Goal: Task Accomplishment & Management: Use online tool/utility

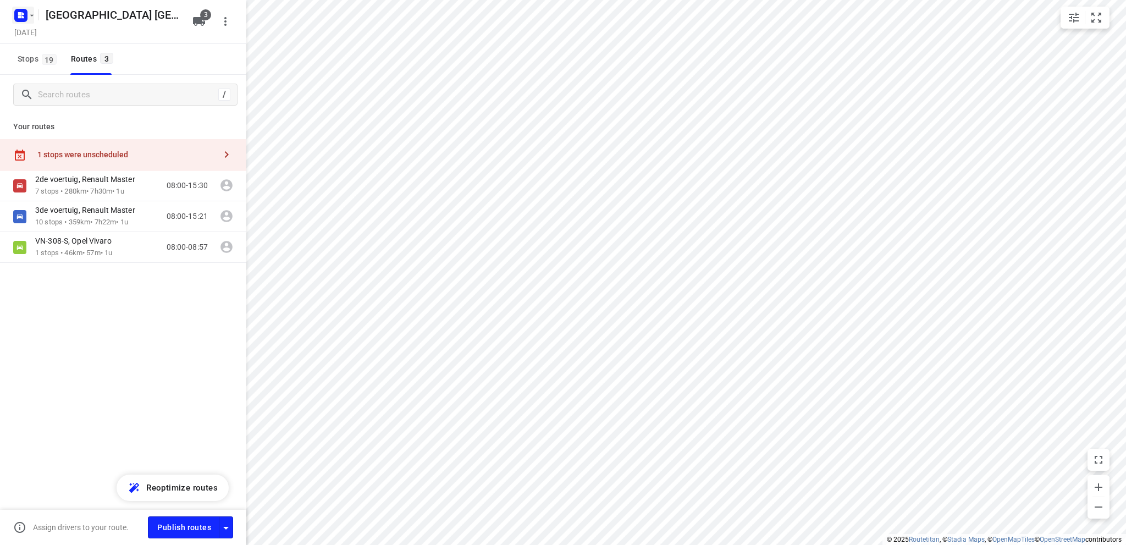
click at [20, 11] on rect "button" at bounding box center [20, 15] width 13 height 13
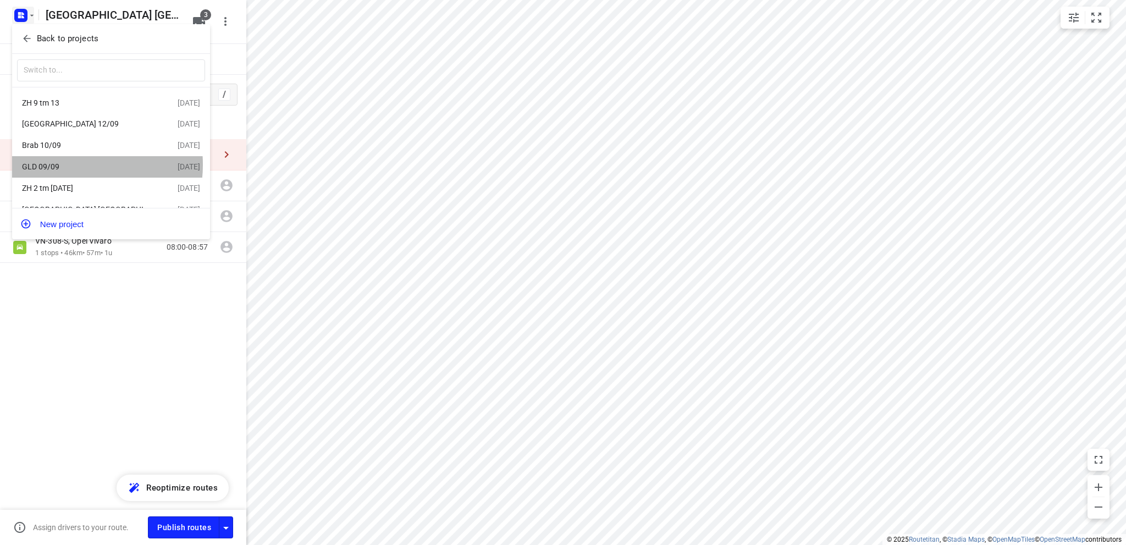
click at [75, 166] on div "GLD 09/09" at bounding box center [85, 166] width 126 height 9
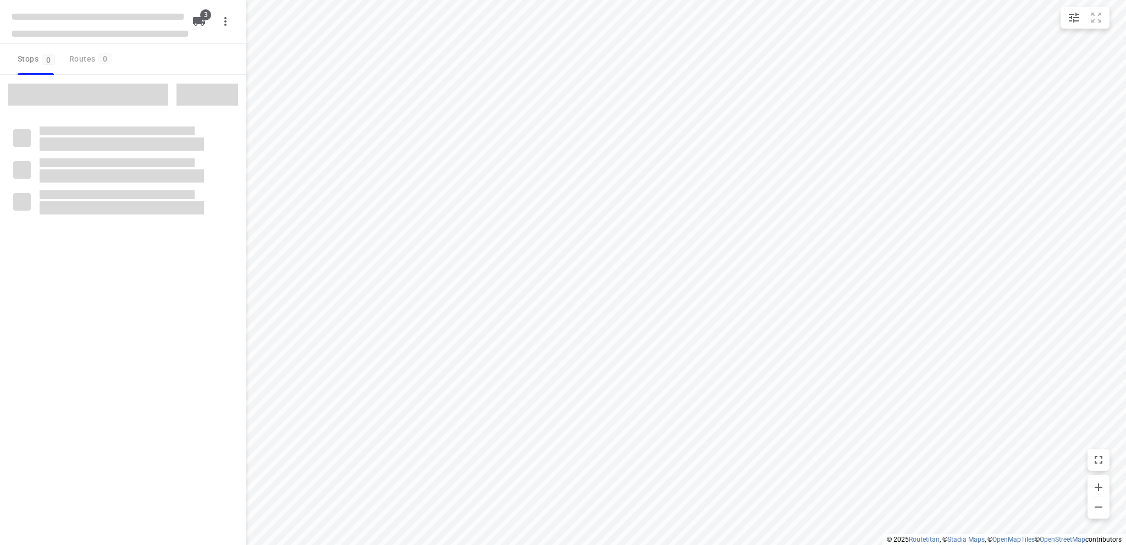
type input "distance"
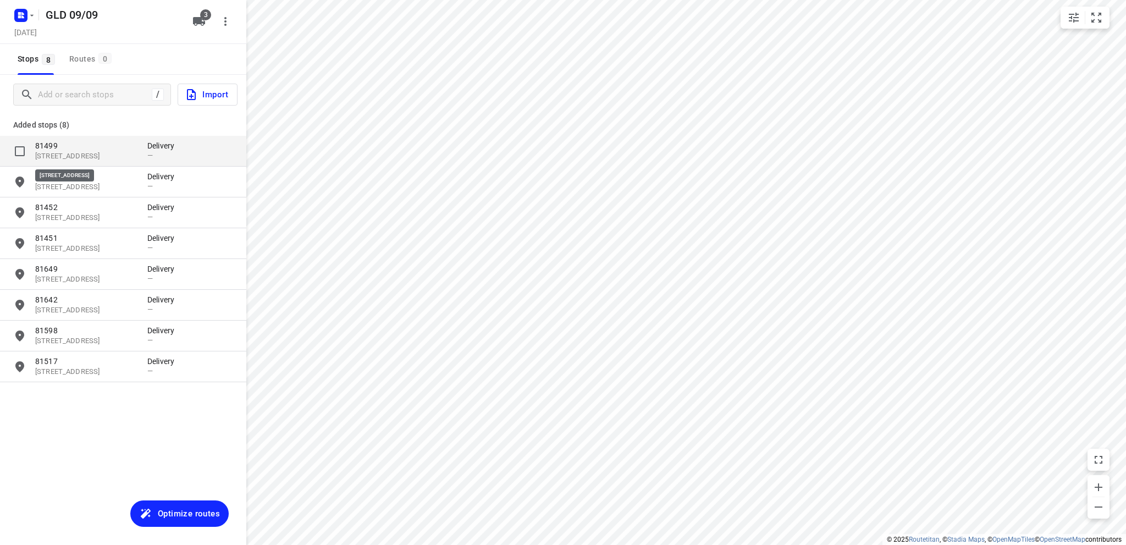
click at [82, 158] on p "Muraltplein 10b, 7271AW, Borculo, NL" at bounding box center [85, 156] width 101 height 10
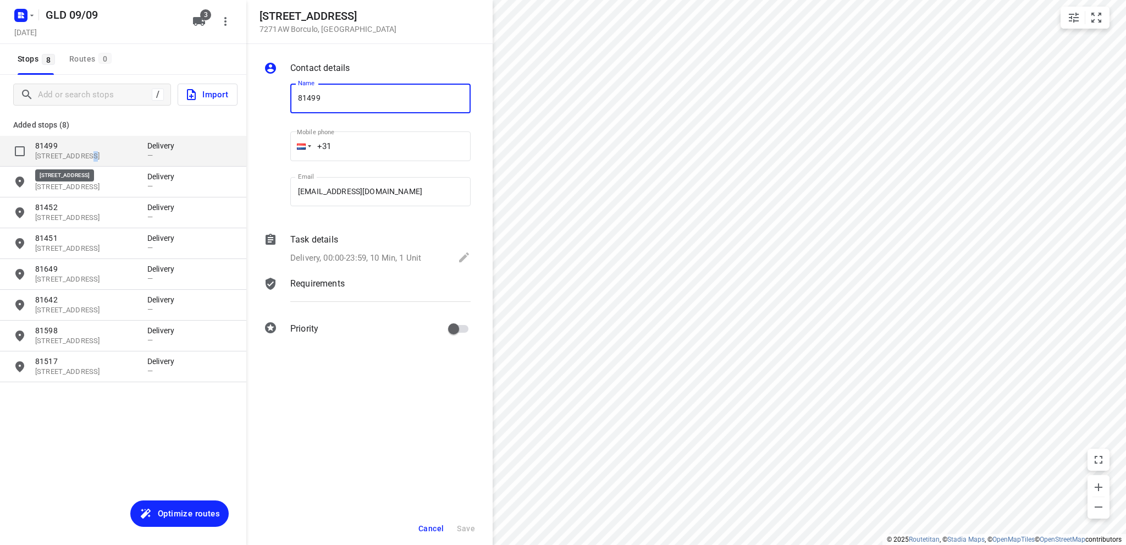
drag, startPoint x: 83, startPoint y: 158, endPoint x: 172, endPoint y: 152, distance: 88.7
click at [152, 157] on div "81499 Muraltplein 10b, 7271AW, Borculo, NL Delivery —" at bounding box center [123, 150] width 220 height 21
click at [172, 152] on div "—" at bounding box center [163, 155] width 33 height 8
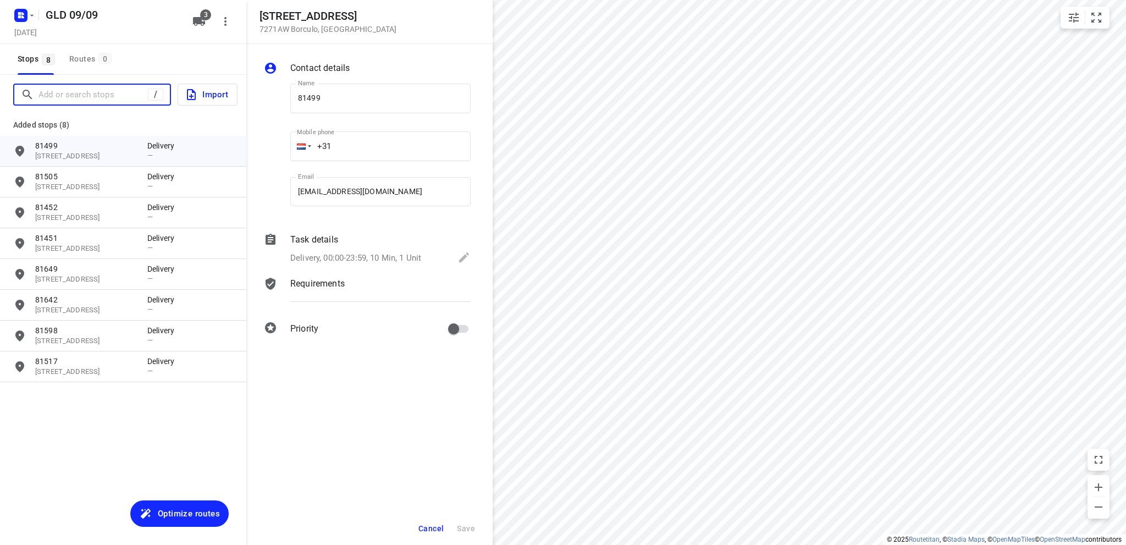
click at [53, 93] on input "Add or search stops" at bounding box center [92, 94] width 109 height 17
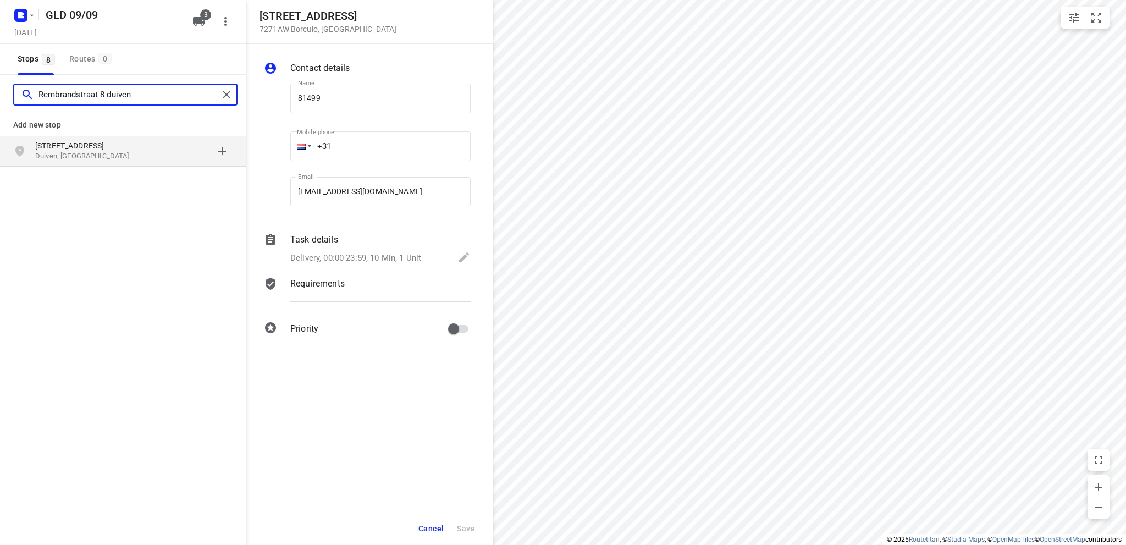
type input "Rembrandstraat 8 duiven"
click at [64, 151] on p "Duiven, Nederland" at bounding box center [85, 156] width 101 height 10
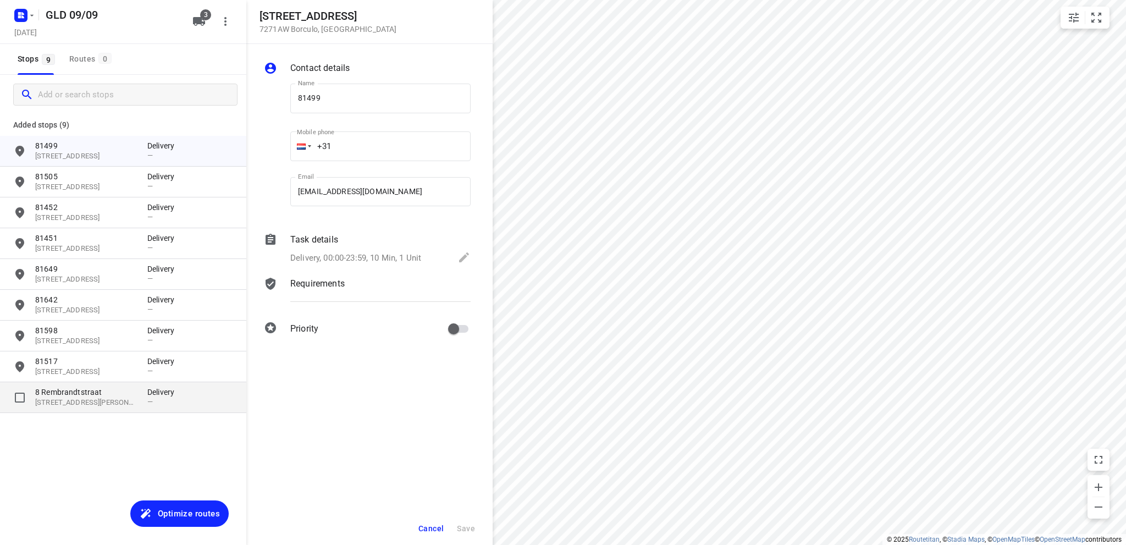
drag, startPoint x: 48, startPoint y: 396, endPoint x: 55, endPoint y: 395, distance: 6.8
click at [49, 396] on p "8 Rembrandtstraat" at bounding box center [85, 392] width 101 height 11
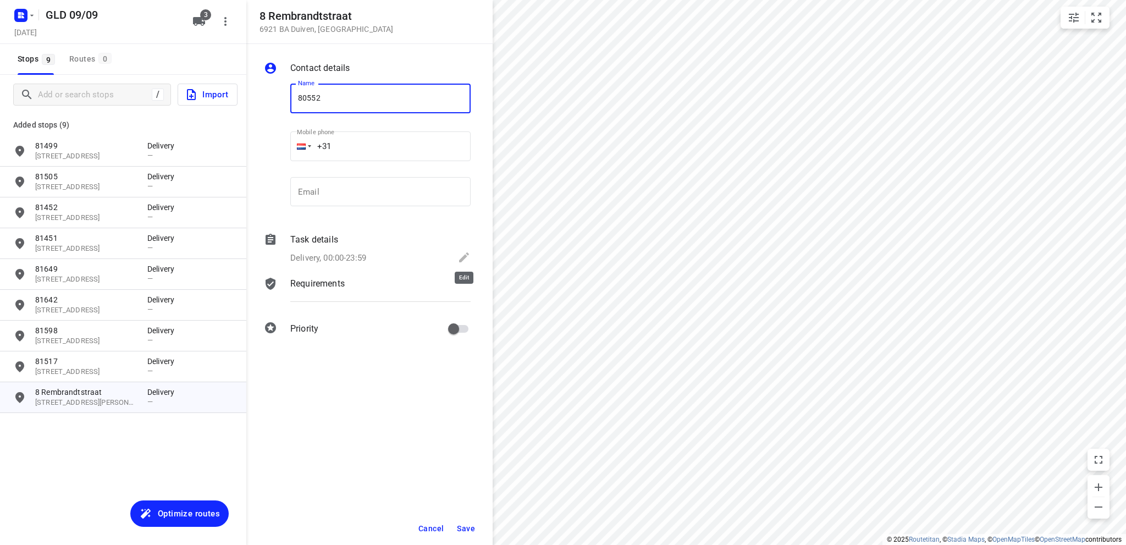
type input "80552"
click at [467, 252] on icon at bounding box center [464, 257] width 10 height 10
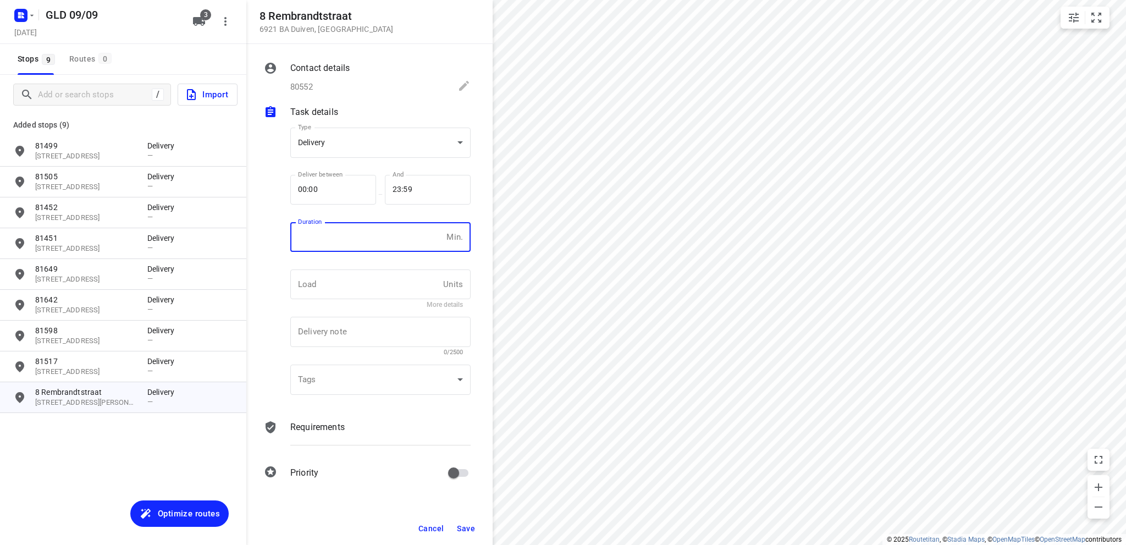
click at [297, 233] on input "number" at bounding box center [366, 237] width 152 height 30
type input "10"
click at [466, 527] on span "Save" at bounding box center [466, 528] width 18 height 9
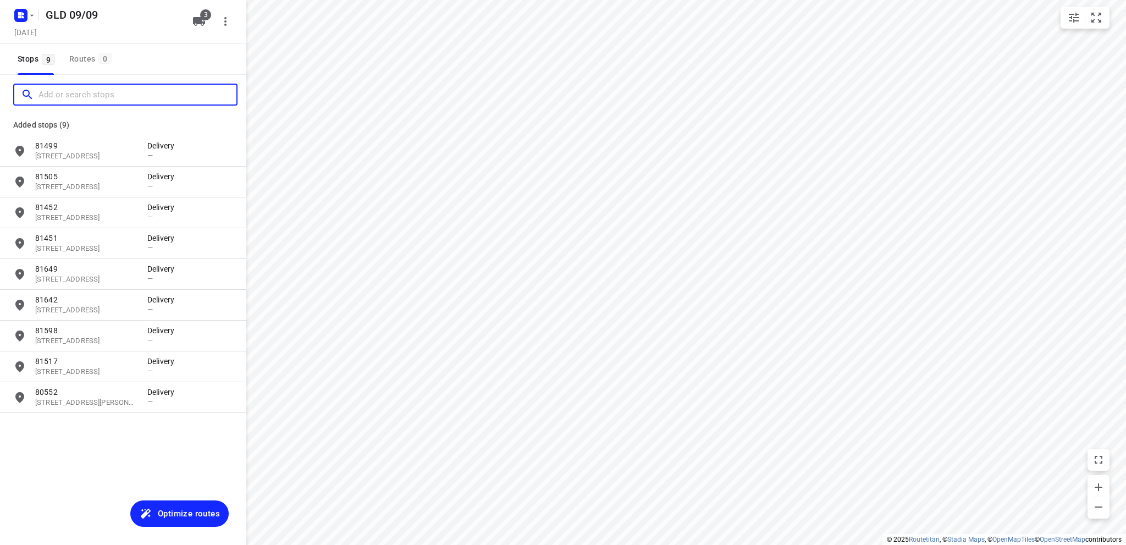
click at [90, 92] on input "Add or search stops" at bounding box center [137, 94] width 198 height 17
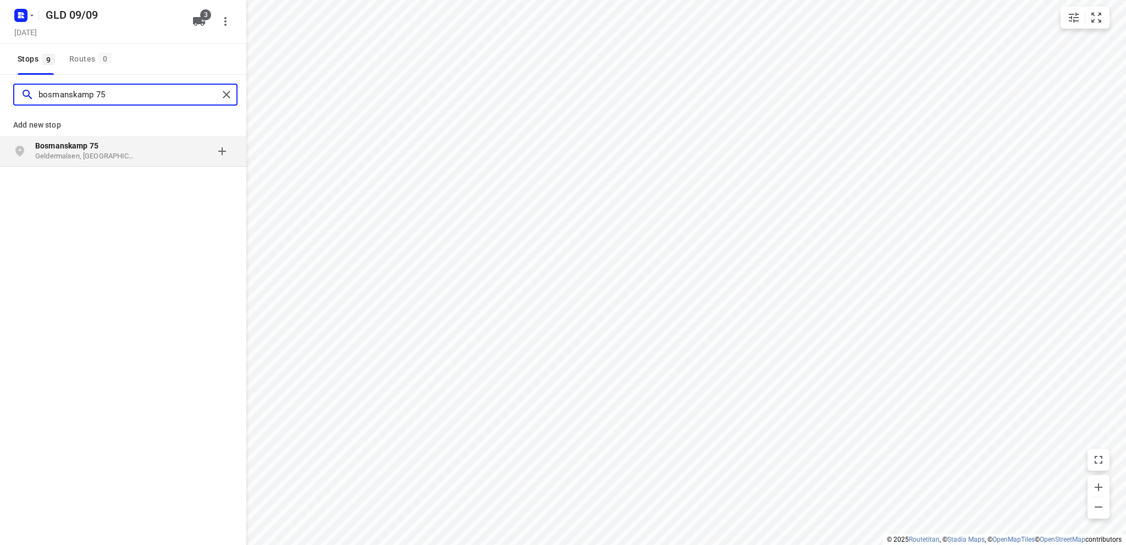
type input "bosmanskamp 75"
click at [89, 145] on b "Bosmanskamp 75" at bounding box center [66, 145] width 63 height 9
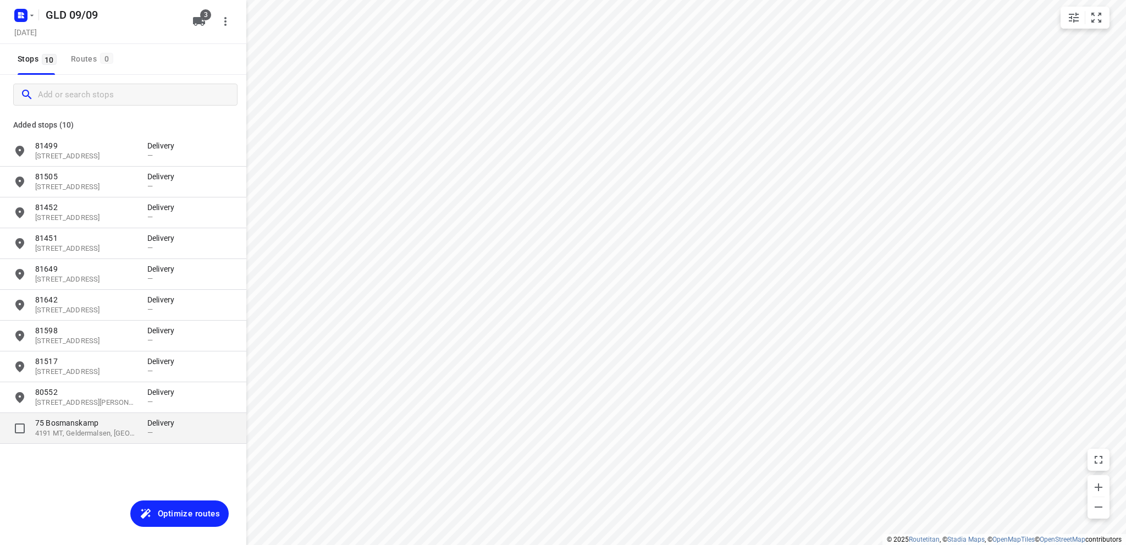
click at [75, 431] on p "4191 MT, Geldermalsen, NL" at bounding box center [85, 433] width 101 height 10
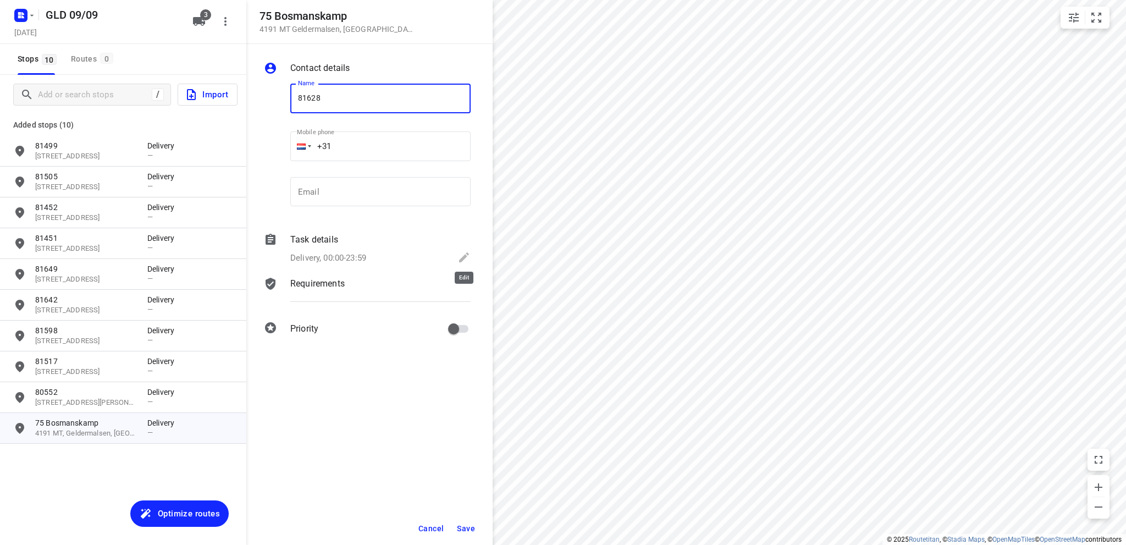
type input "81628"
click at [464, 257] on icon at bounding box center [464, 257] width 10 height 10
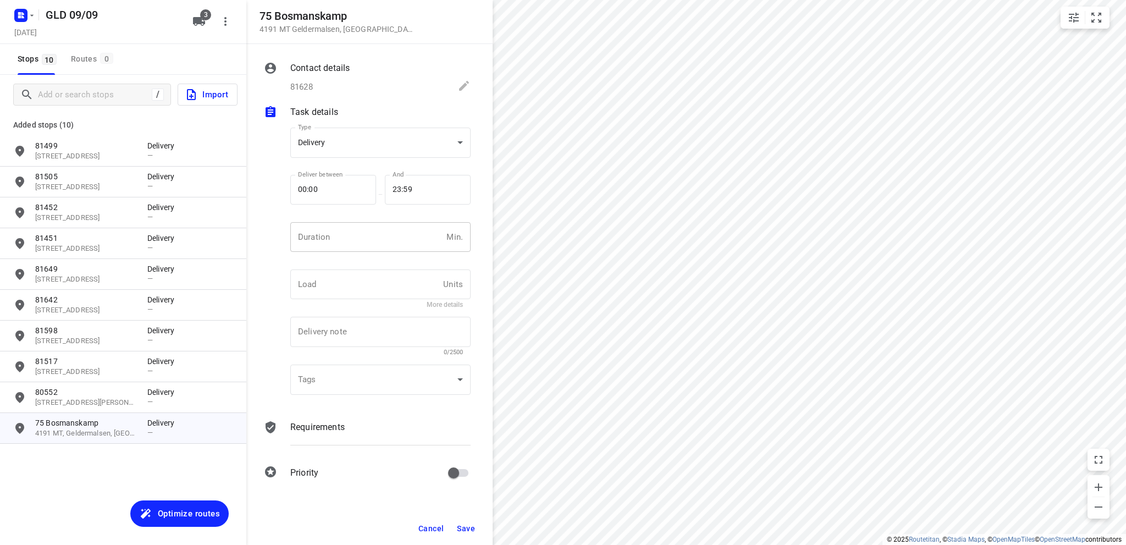
click at [339, 241] on input "number" at bounding box center [366, 237] width 152 height 30
type input "10"
click at [463, 527] on span "Save" at bounding box center [466, 528] width 18 height 9
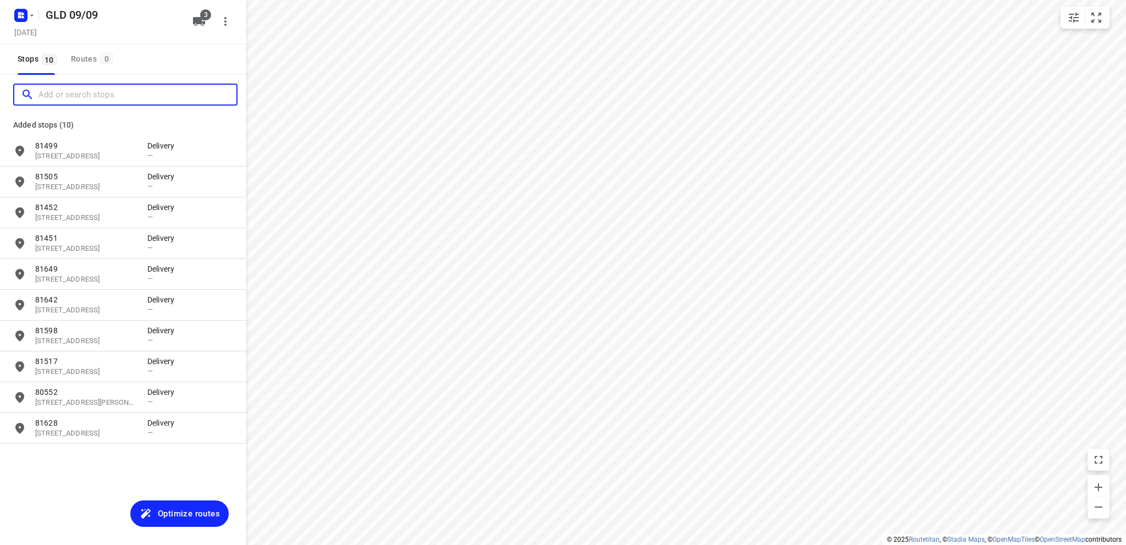
click at [100, 96] on input "Add or search stops" at bounding box center [137, 94] width 198 height 17
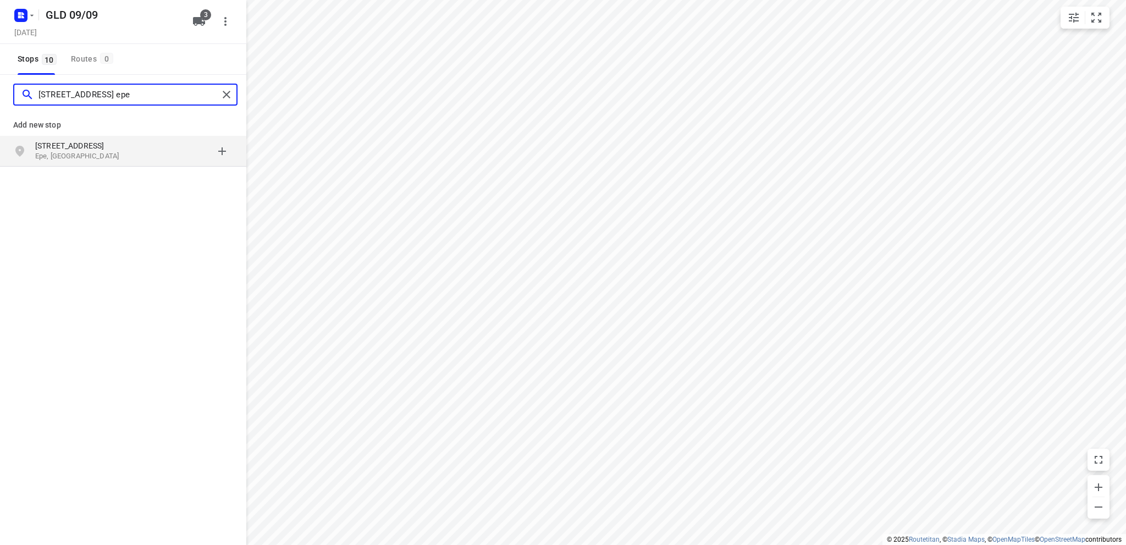
type input "kapelstraat 64 epe"
click at [101, 158] on p "Epe, Nederland" at bounding box center [85, 156] width 101 height 10
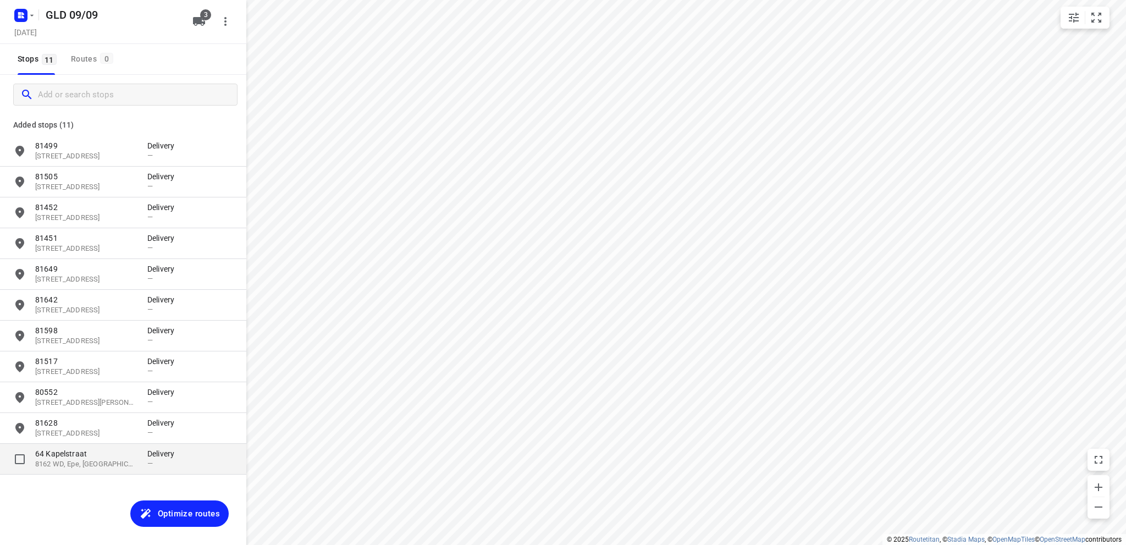
click at [81, 455] on p "64 Kapelstraat" at bounding box center [85, 453] width 101 height 11
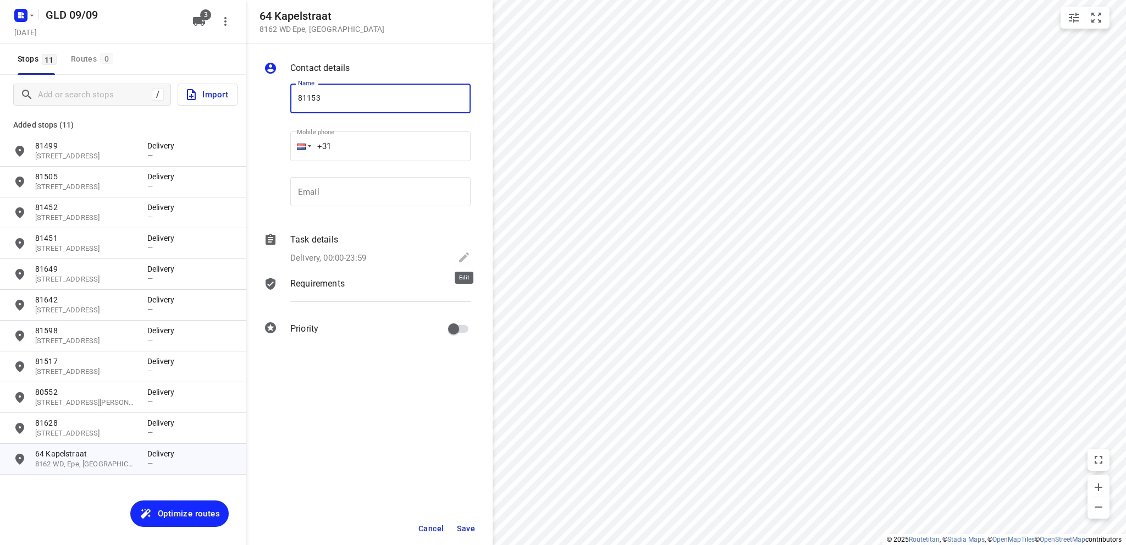
type input "81153"
click at [460, 260] on icon at bounding box center [464, 257] width 10 height 10
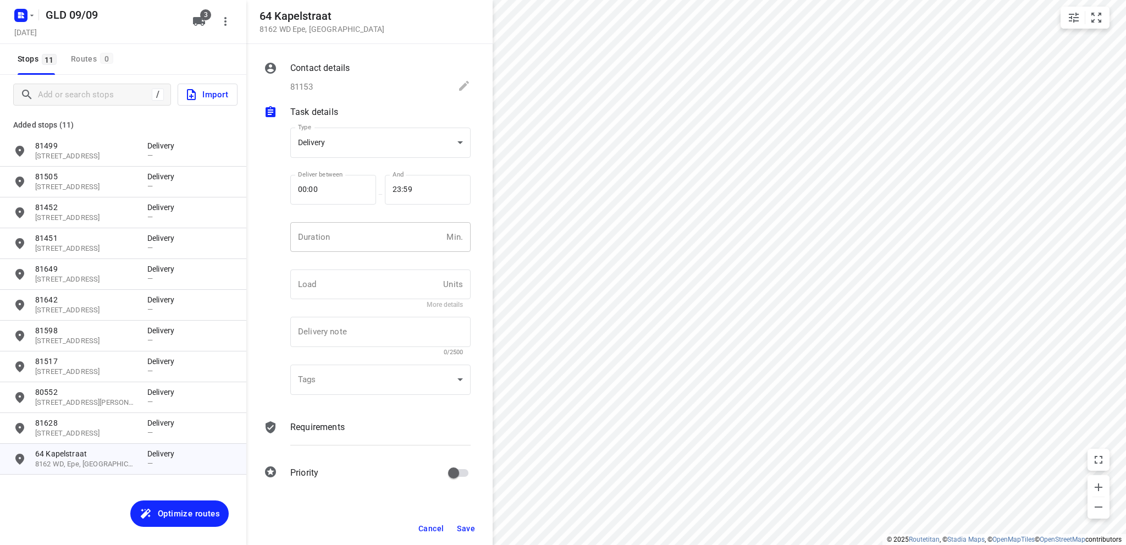
click at [340, 236] on input "number" at bounding box center [366, 237] width 152 height 30
type input "10"
click at [468, 528] on span "Save" at bounding box center [466, 528] width 18 height 9
click at [168, 510] on span "Optimize routes" at bounding box center [189, 513] width 62 height 14
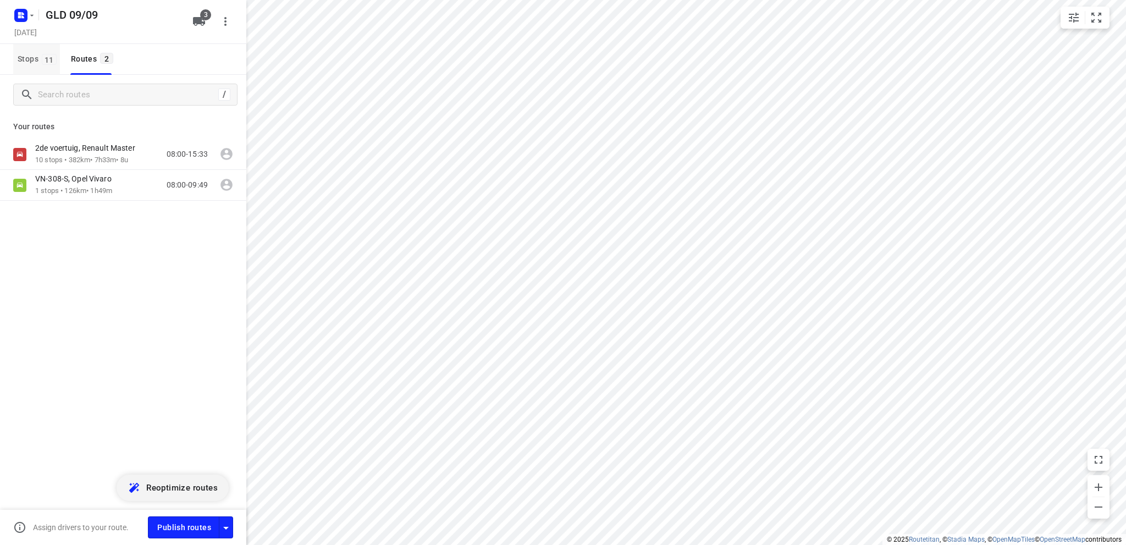
click at [29, 56] on span "Stops 11" at bounding box center [39, 59] width 42 height 14
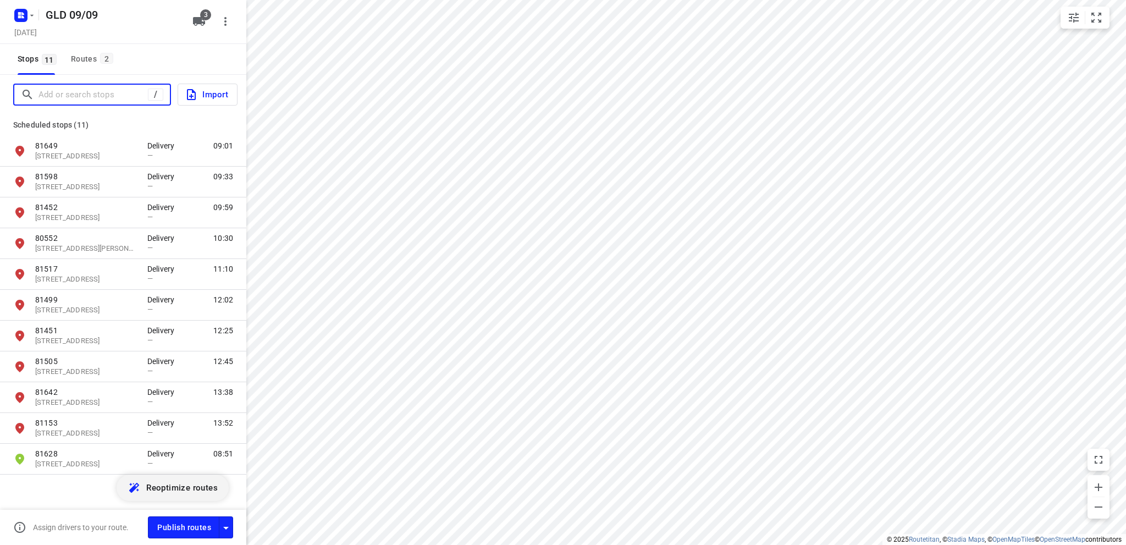
drag, startPoint x: 42, startPoint y: 97, endPoint x: 48, endPoint y: 96, distance: 5.6
click at [47, 96] on input "Add or search stops" at bounding box center [92, 94] width 109 height 17
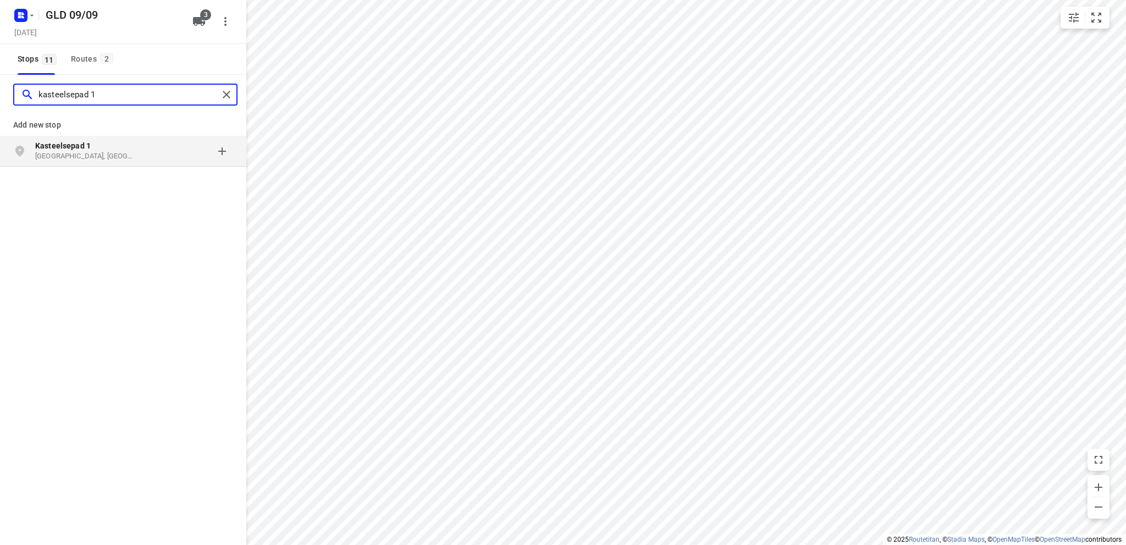
type input "kasteelsepad 1"
click at [99, 146] on p "Kasteelsepad 1" at bounding box center [85, 145] width 101 height 11
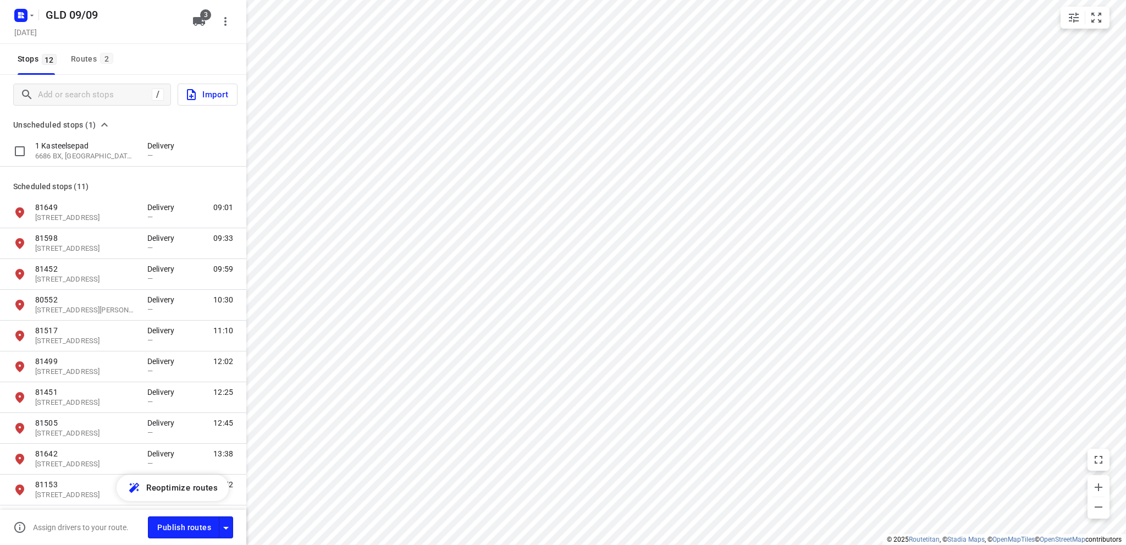
click at [98, 146] on p "1 Kasteelsepad" at bounding box center [85, 145] width 101 height 11
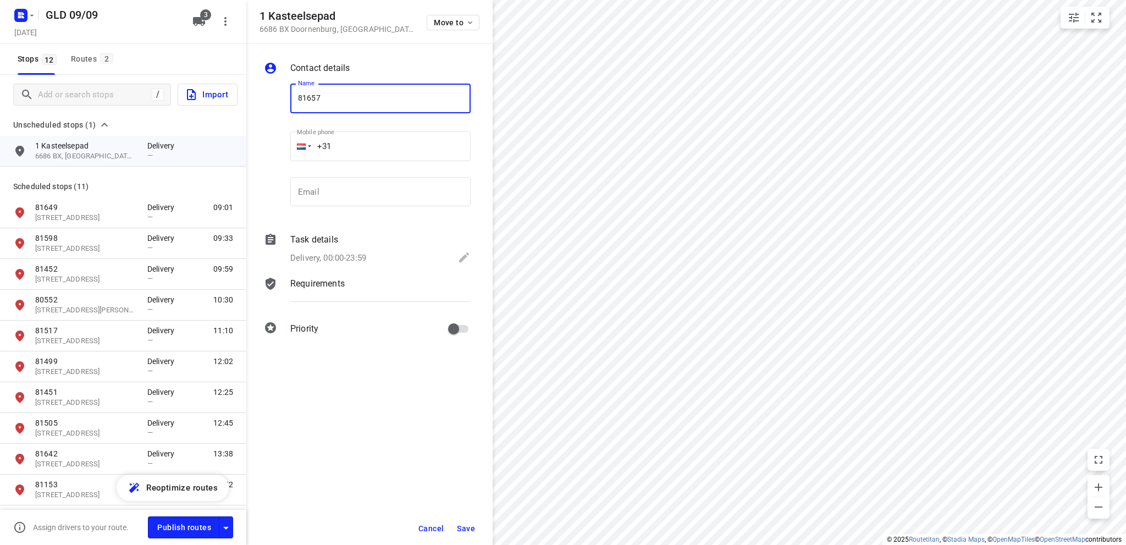
type input "81657"
click at [460, 253] on icon at bounding box center [464, 257] width 13 height 13
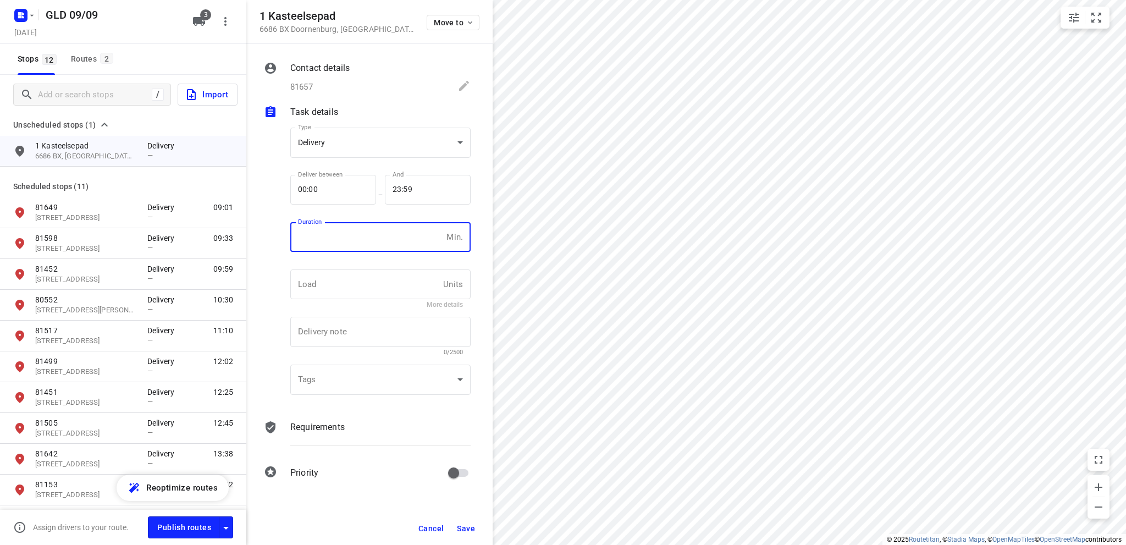
click at [329, 234] on input "number" at bounding box center [366, 237] width 152 height 30
type input "10"
click at [465, 531] on span "Save" at bounding box center [466, 528] width 18 height 9
click at [464, 527] on span "Save" at bounding box center [466, 528] width 18 height 9
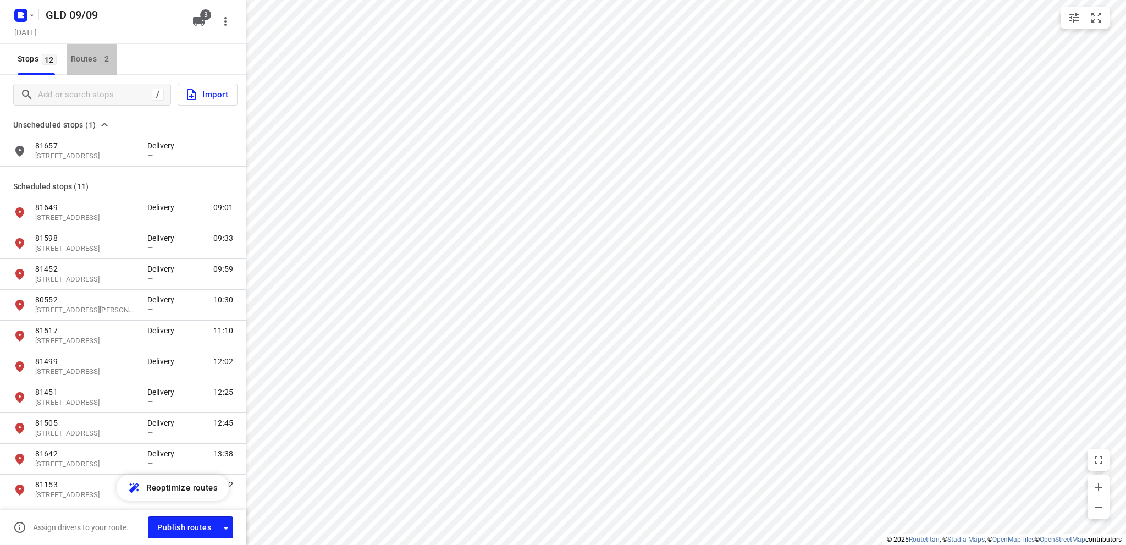
click at [86, 54] on div "Routes 2" at bounding box center [94, 59] width 46 height 14
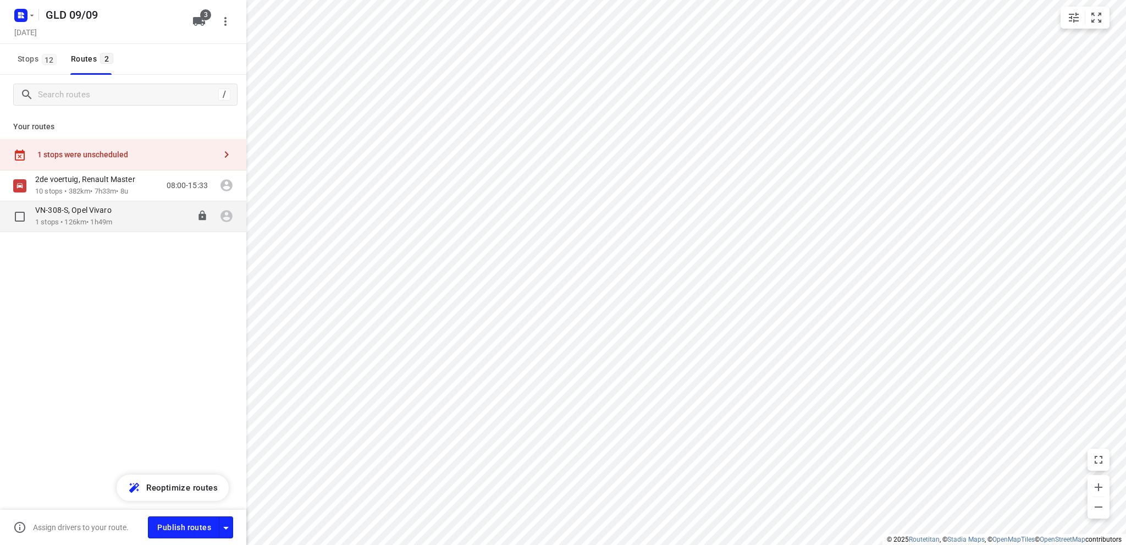
click at [95, 217] on div "VN-308-S, Opel Vivaro" at bounding box center [78, 211] width 87 height 12
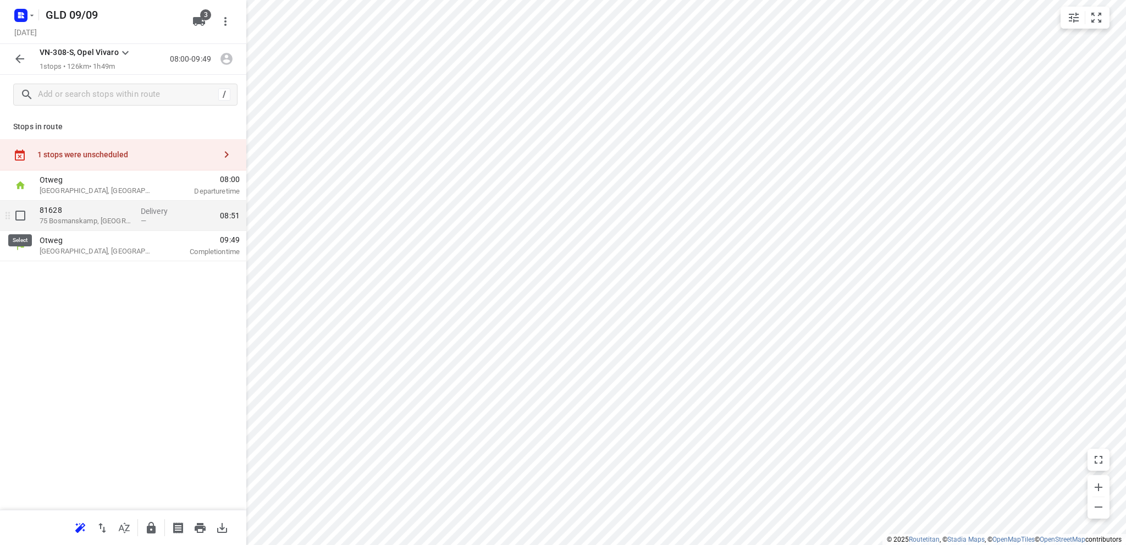
click at [19, 214] on input "checkbox" at bounding box center [20, 216] width 22 height 22
checkbox input "true"
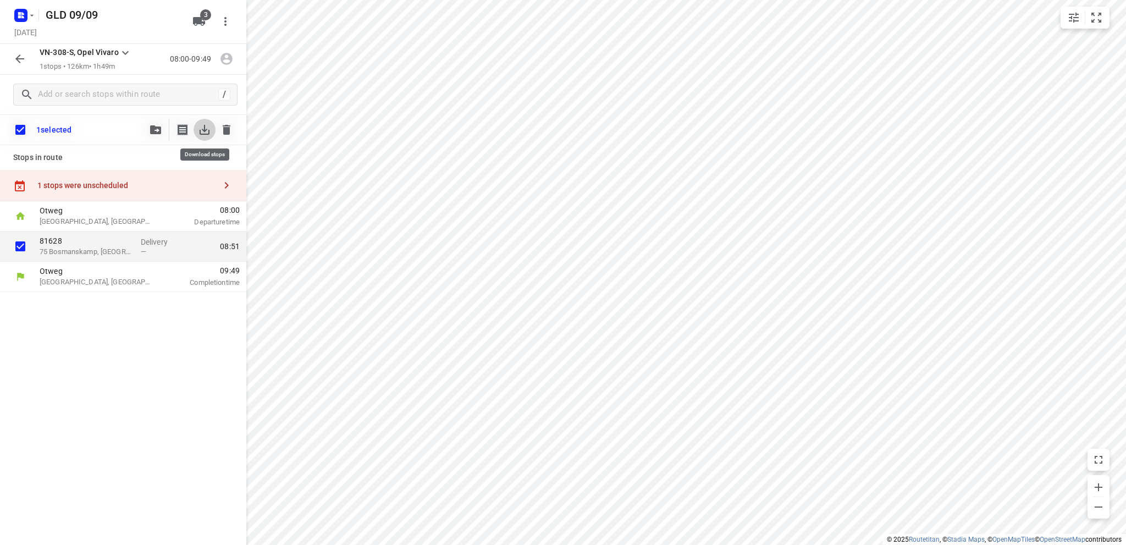
click at [206, 131] on icon "button" at bounding box center [204, 129] width 13 height 13
click at [20, 126] on input "checkbox" at bounding box center [20, 129] width 23 height 23
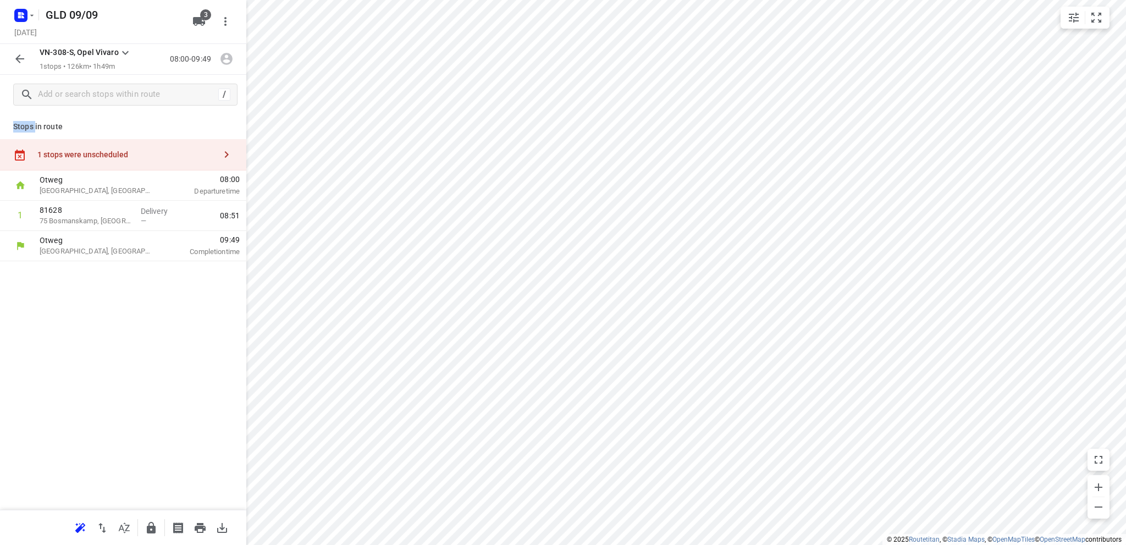
click at [20, 126] on p "Stops in route" at bounding box center [123, 127] width 220 height 12
click at [18, 59] on icon "button" at bounding box center [19, 58] width 9 height 9
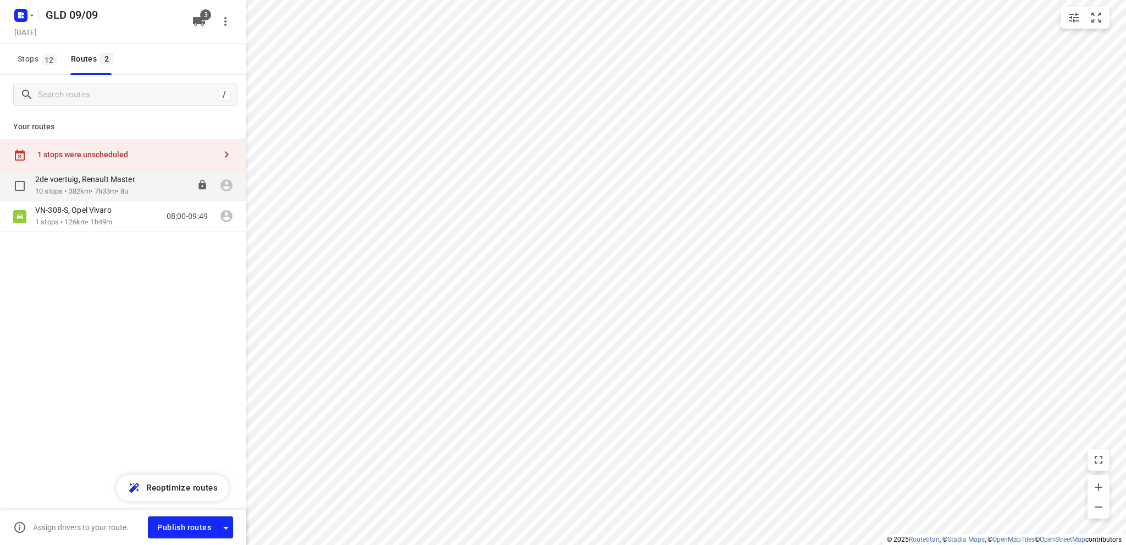
click at [78, 183] on p "2de voertuig, Renault Master" at bounding box center [88, 179] width 107 height 10
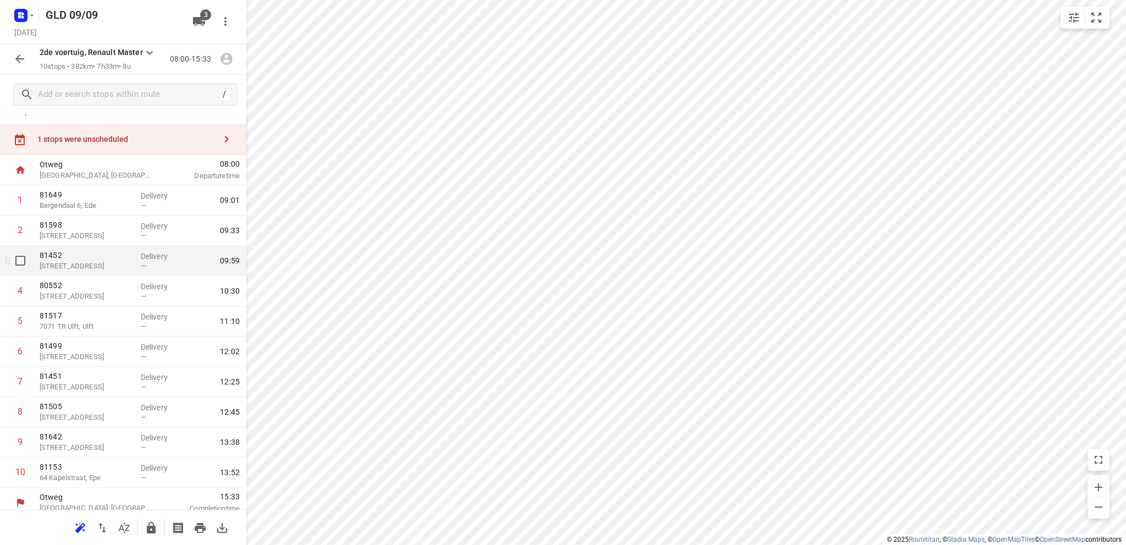
scroll to position [23, 0]
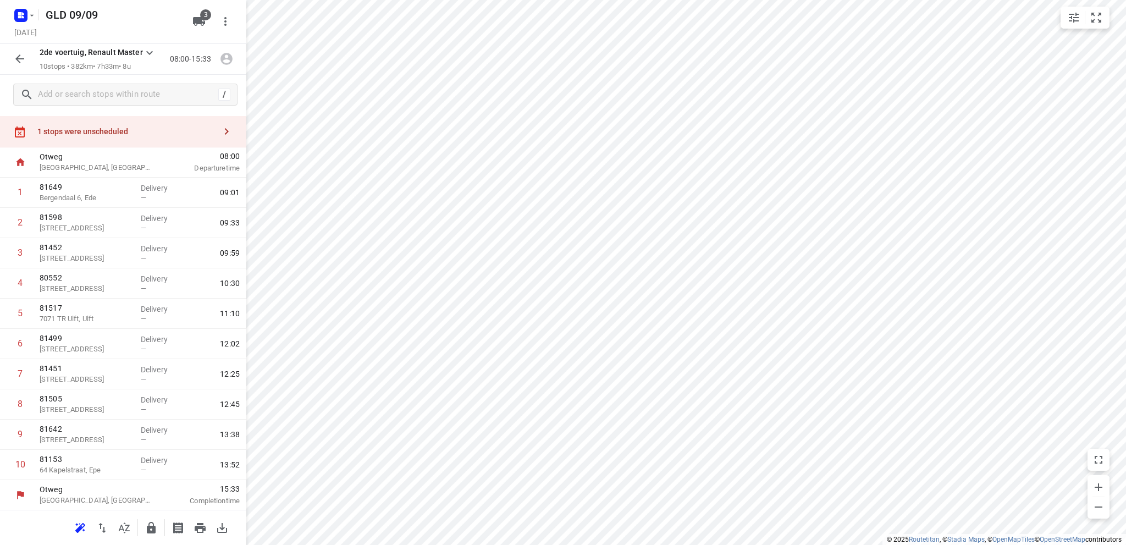
click at [92, 130] on div "1 stops were unscheduled" at bounding box center [126, 131] width 178 height 9
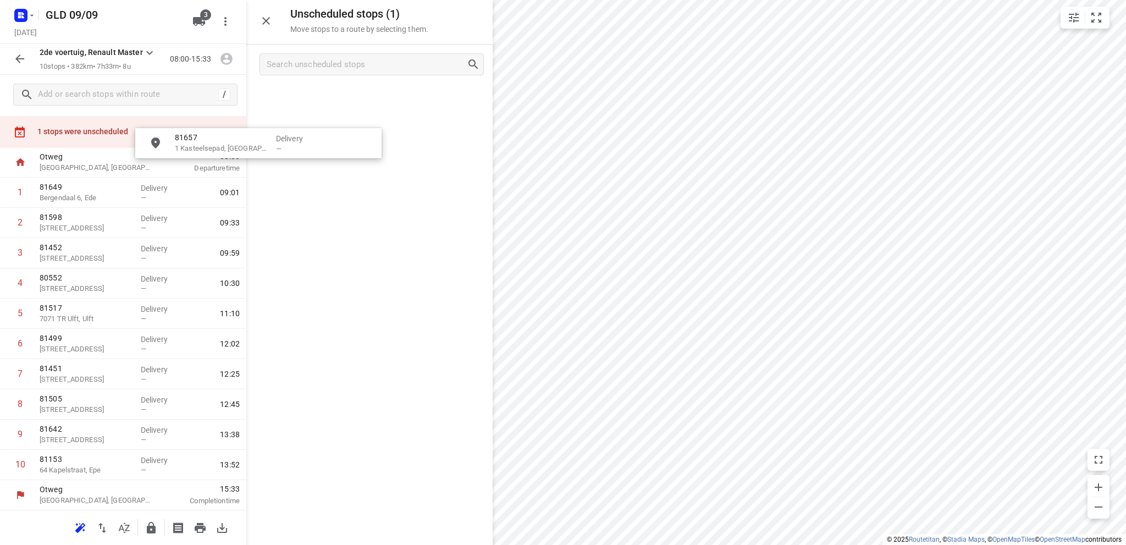
scroll to position [0, 0]
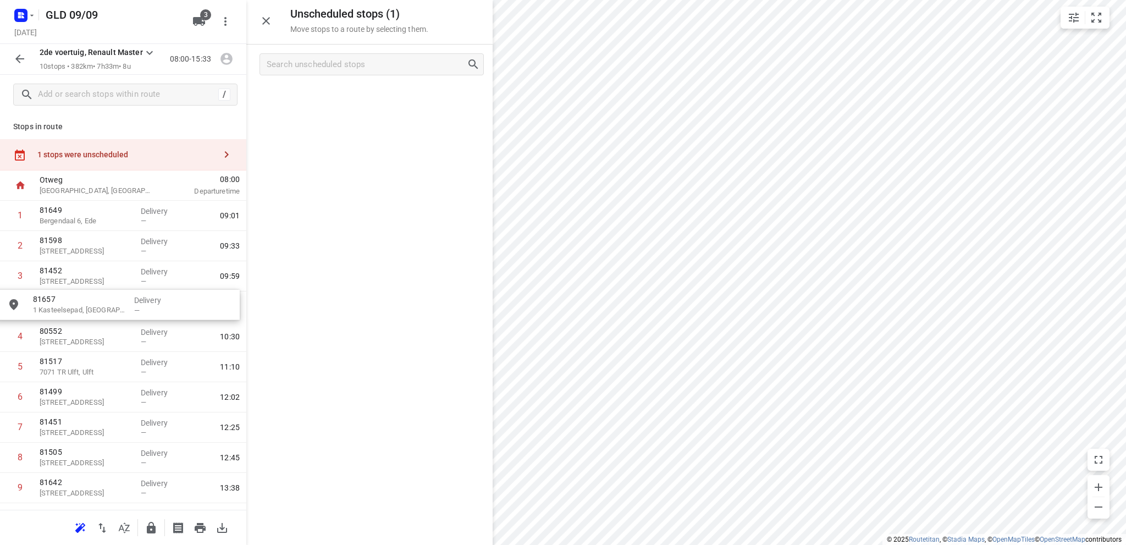
drag, startPoint x: 341, startPoint y: 105, endPoint x: 84, endPoint y: 311, distance: 329.4
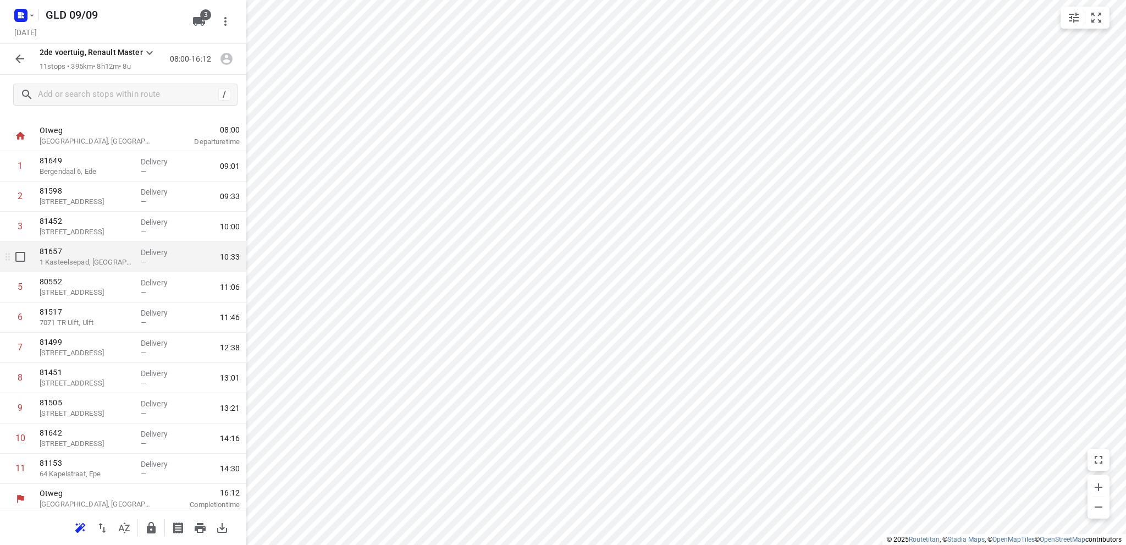
scroll to position [22, 0]
click at [16, 58] on icon "button" at bounding box center [19, 58] width 9 height 9
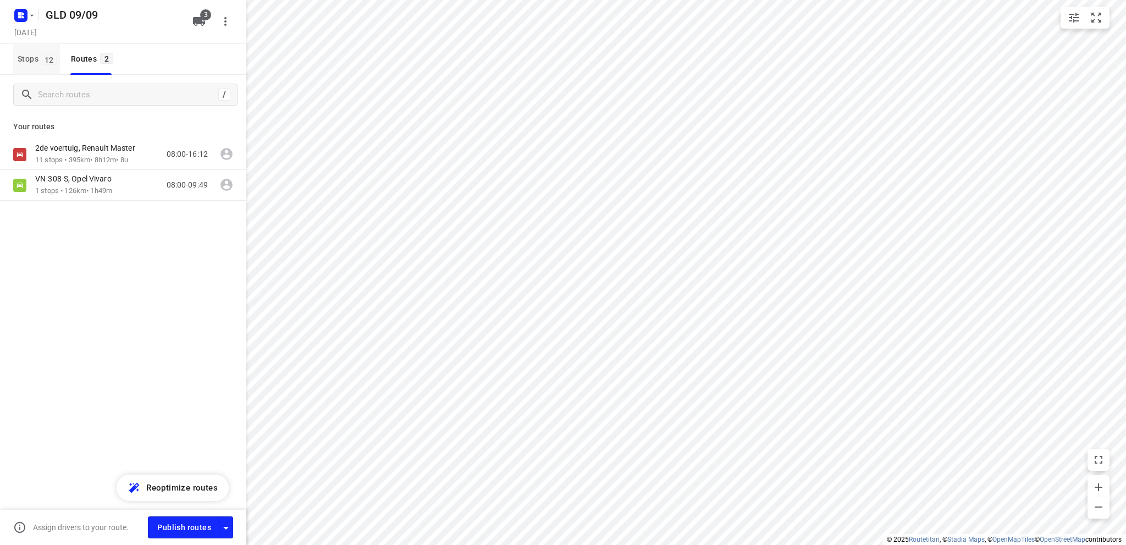
click at [16, 58] on button "Stops 12" at bounding box center [36, 59] width 47 height 31
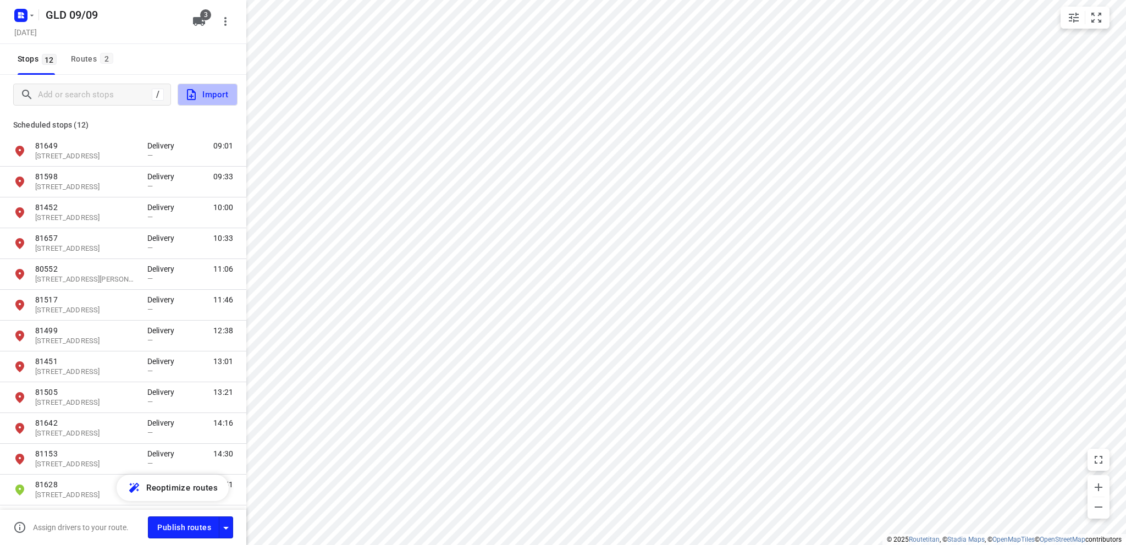
click at [197, 91] on icon "button" at bounding box center [191, 94] width 13 height 13
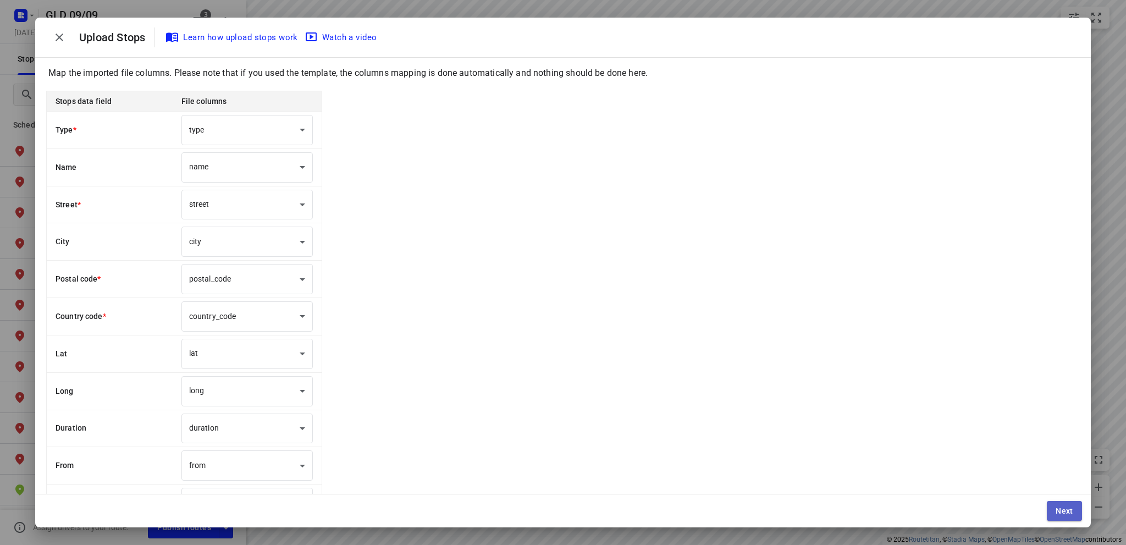
click at [1075, 513] on button "Next" at bounding box center [1064, 511] width 35 height 20
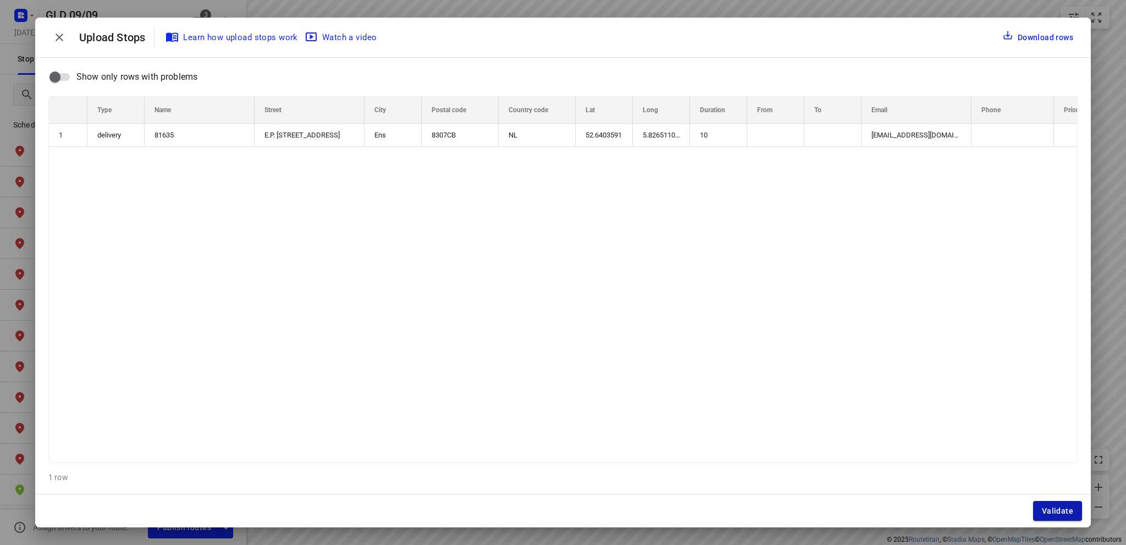
click at [1064, 510] on span "Validate" at bounding box center [1057, 510] width 31 height 9
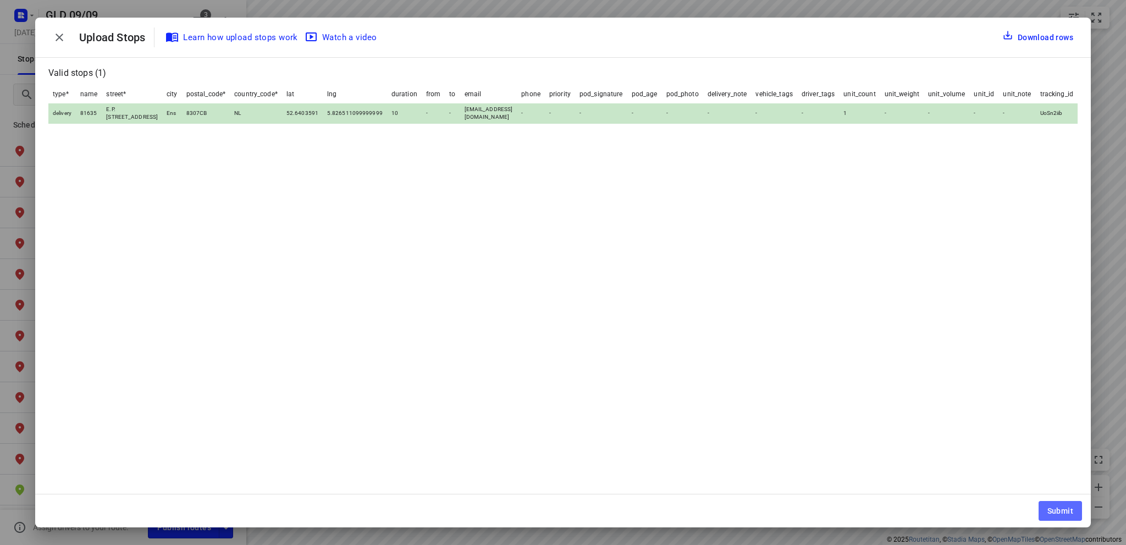
click at [1064, 510] on span "Submit" at bounding box center [1061, 510] width 26 height 9
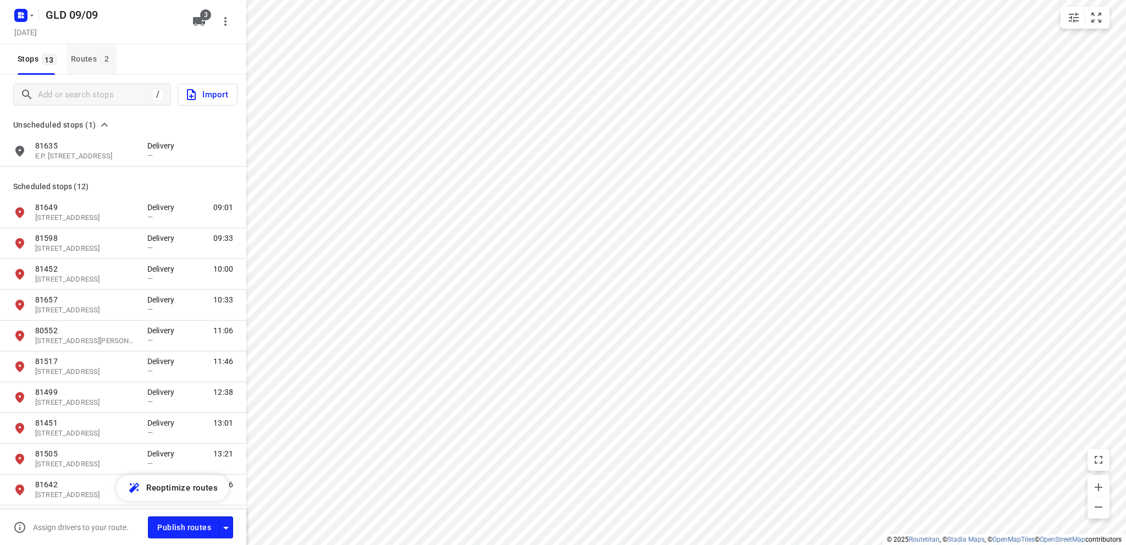
click at [84, 59] on div "Routes 2" at bounding box center [94, 59] width 46 height 14
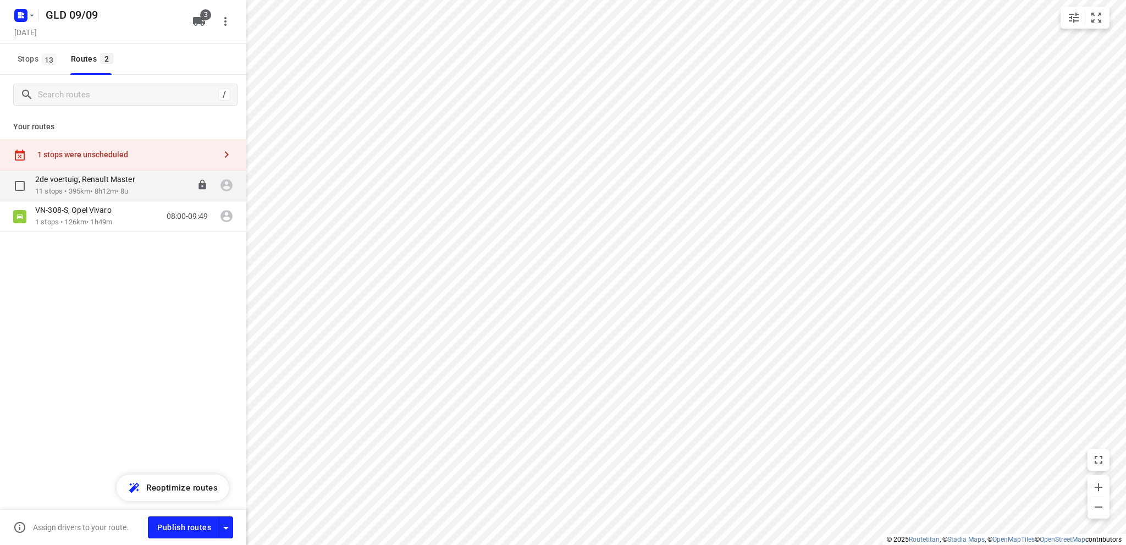
click at [70, 190] on p "11 stops • 395km • 8h12m • 8u" at bounding box center [90, 191] width 111 height 10
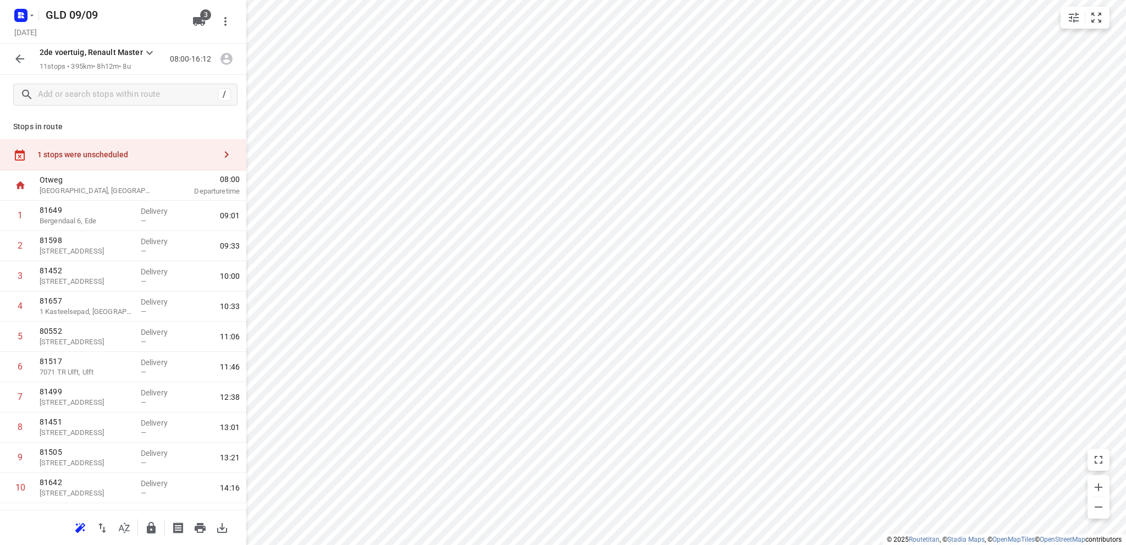
click at [93, 153] on div "1 stops were unscheduled" at bounding box center [126, 154] width 178 height 9
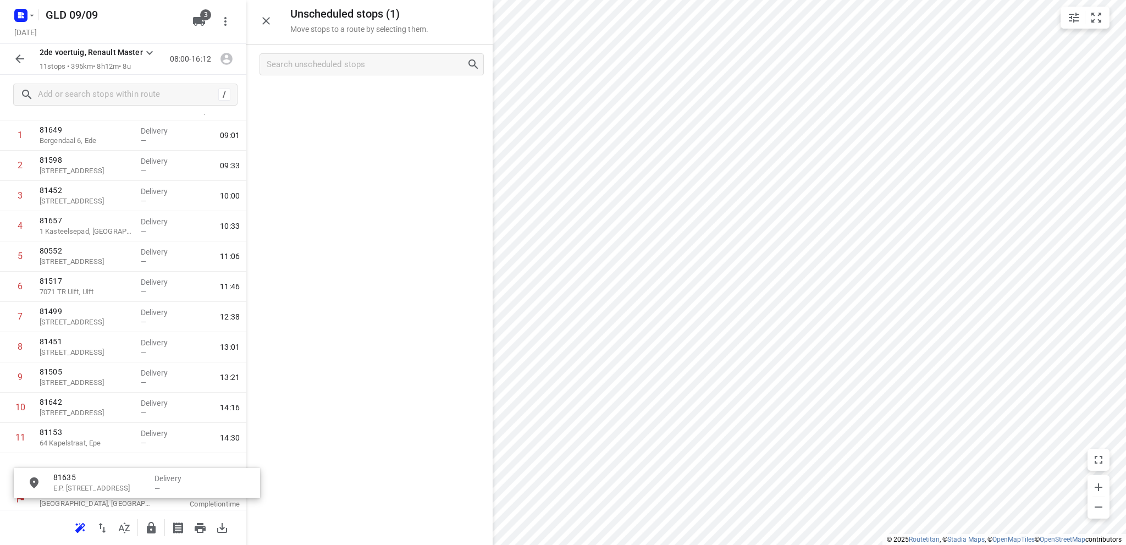
scroll to position [92, 0]
drag, startPoint x: 340, startPoint y: 103, endPoint x: 79, endPoint y: 462, distance: 443.6
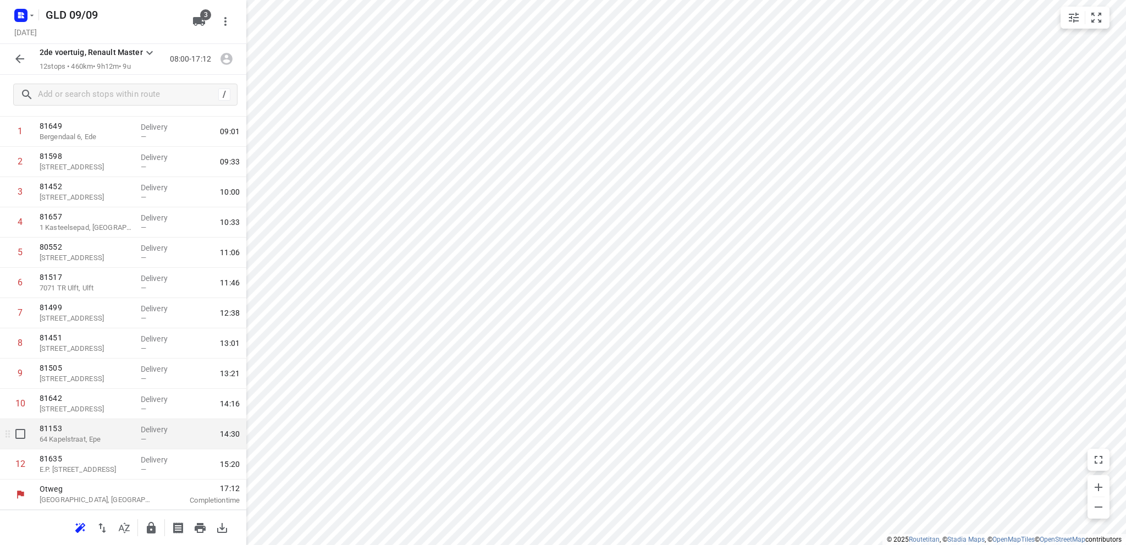
scroll to position [52, 0]
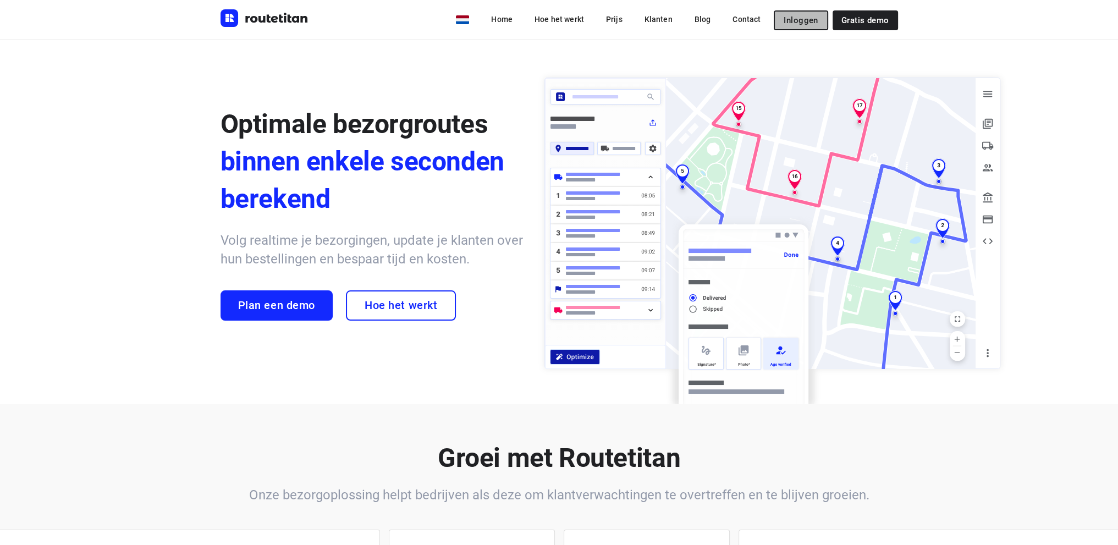
click at [811, 25] on button "Inloggen" at bounding box center [801, 20] width 54 height 20
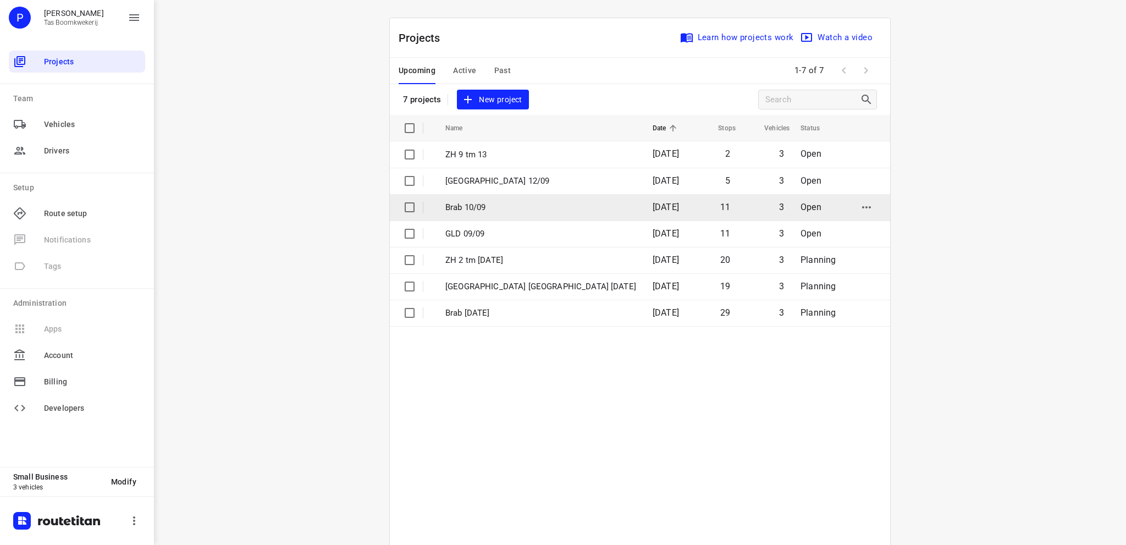
click at [486, 204] on p "Brab 10/09" at bounding box center [540, 207] width 191 height 13
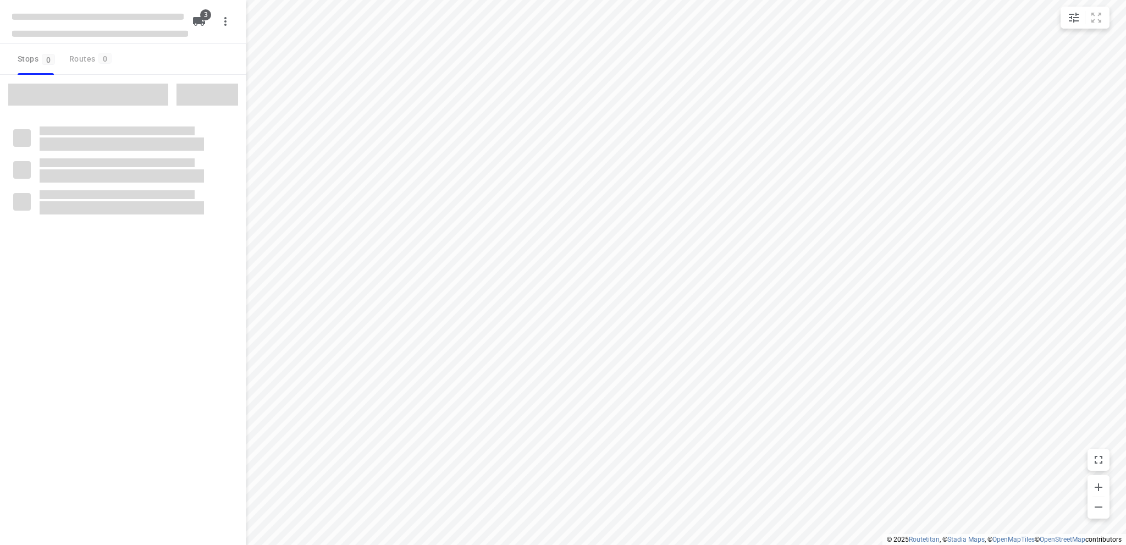
type input "distance"
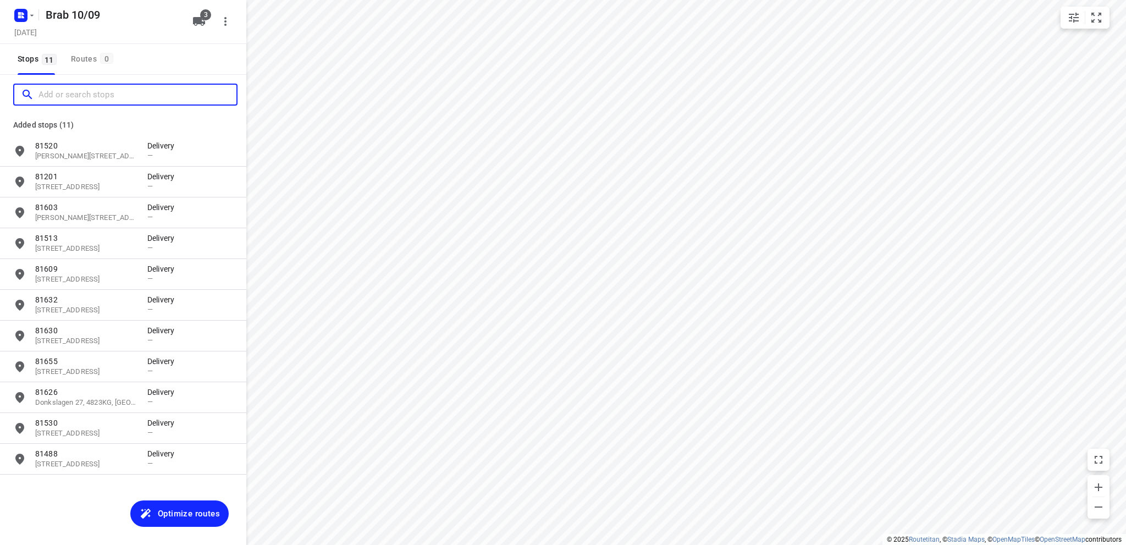
click at [64, 91] on input "Add or search stops" at bounding box center [137, 94] width 198 height 17
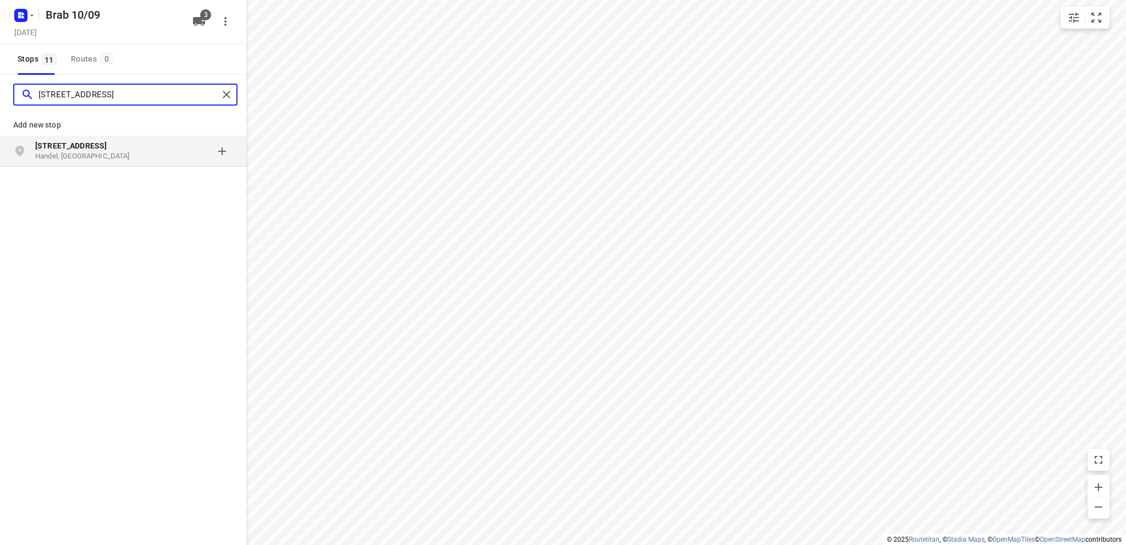
type input "heereveldseweg 74"
click at [65, 153] on p "Handel, Nederland" at bounding box center [85, 156] width 101 height 10
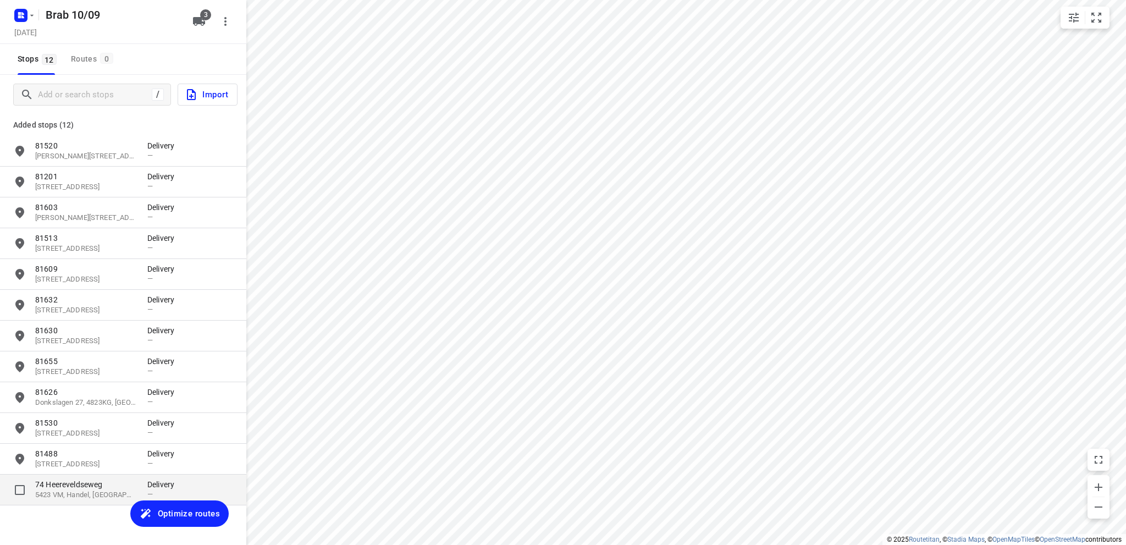
click at [89, 482] on p "74 Heereveldseweg" at bounding box center [85, 484] width 101 height 11
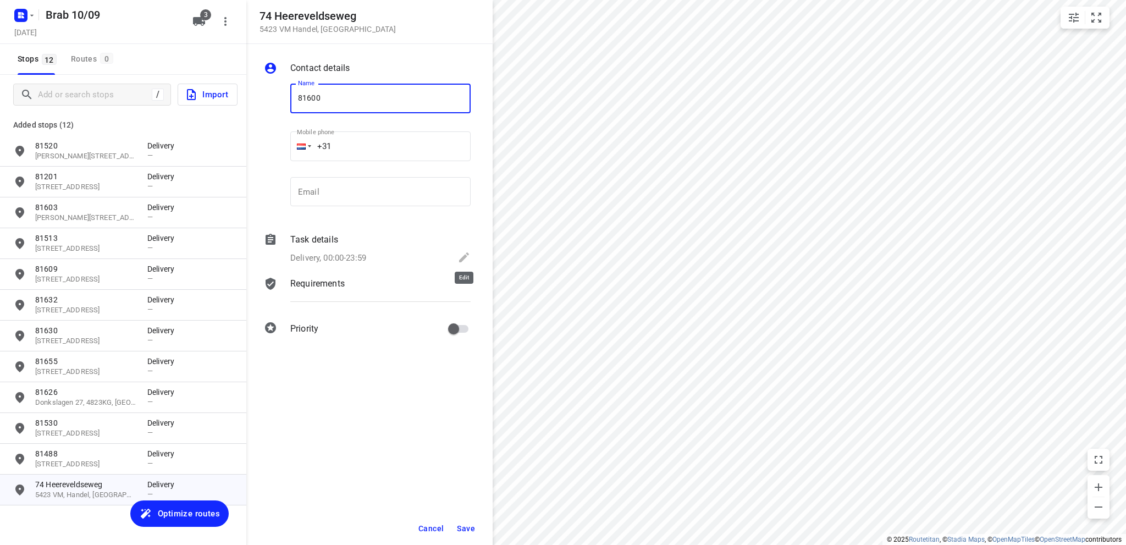
type input "81600"
click at [458, 257] on icon at bounding box center [464, 257] width 13 height 13
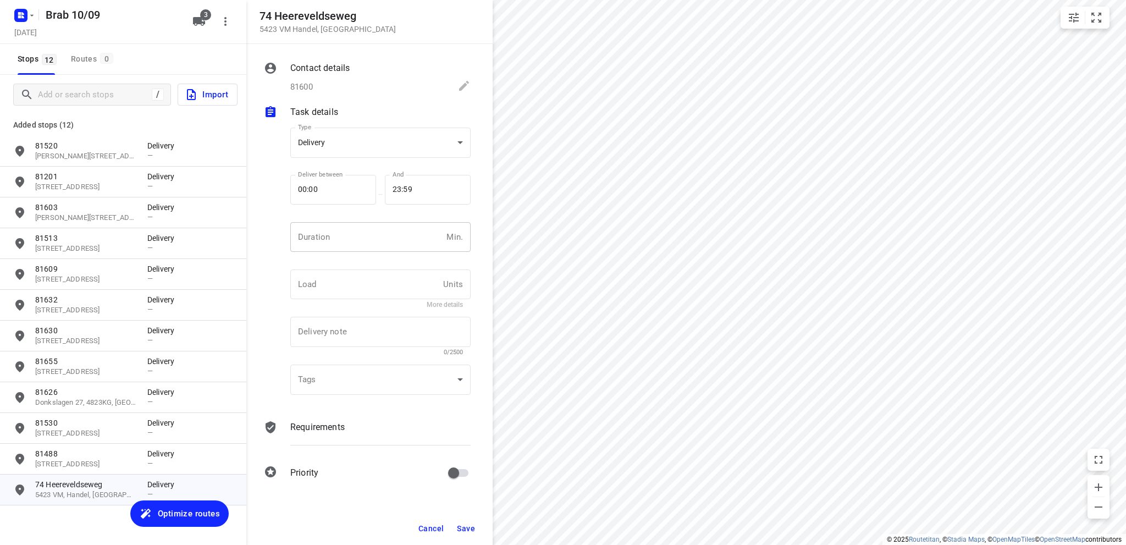
click at [351, 239] on input "number" at bounding box center [366, 237] width 152 height 30
type input "10"
click at [467, 525] on span "Save" at bounding box center [466, 528] width 18 height 9
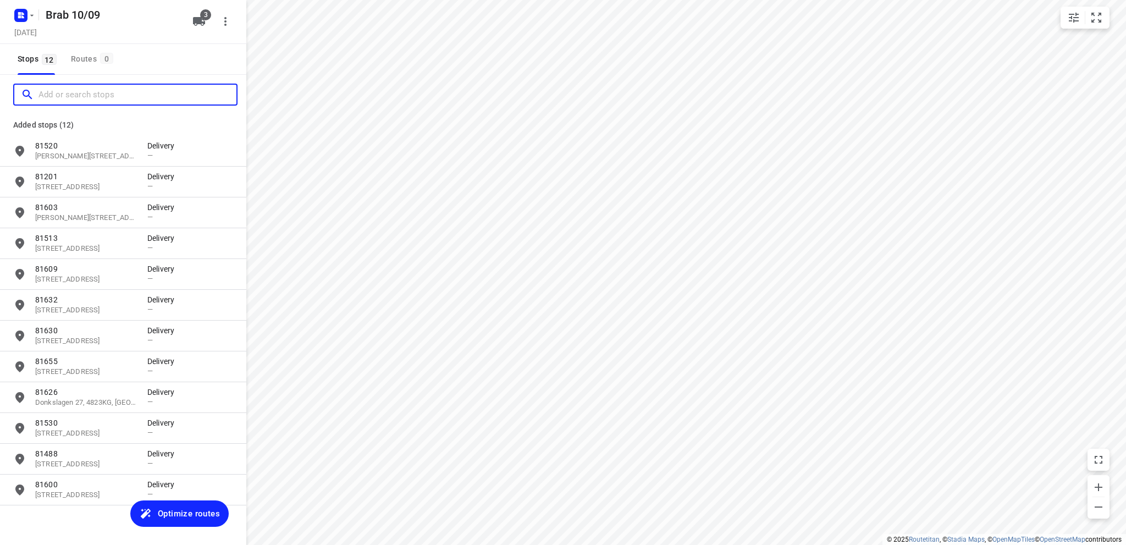
click at [91, 95] on input "Add or search stops" at bounding box center [137, 94] width 198 height 17
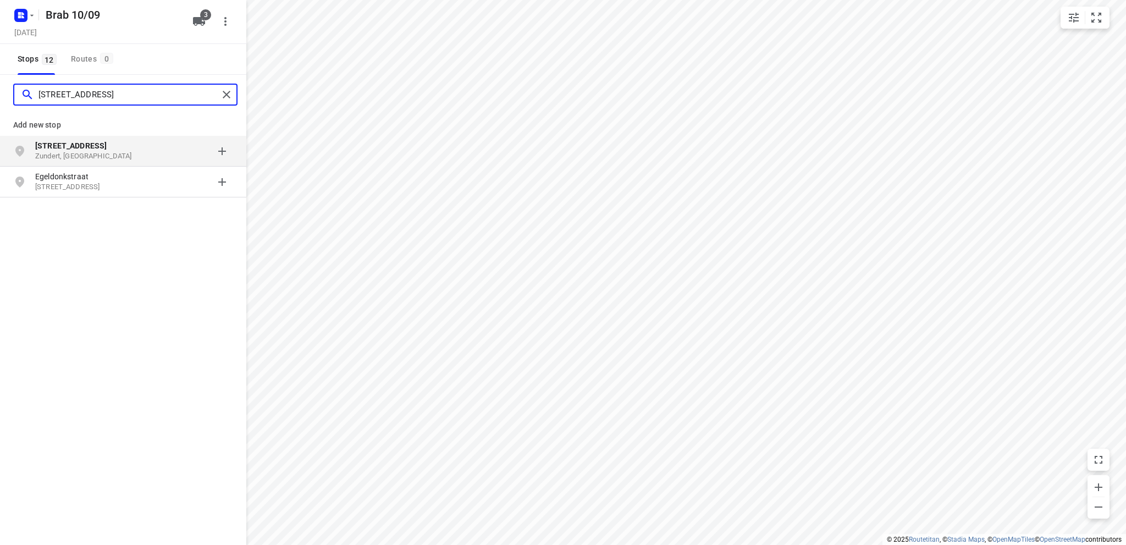
type input "egeldonkstraat 4"
click at [75, 151] on p "Zundert, Nederland" at bounding box center [85, 156] width 101 height 10
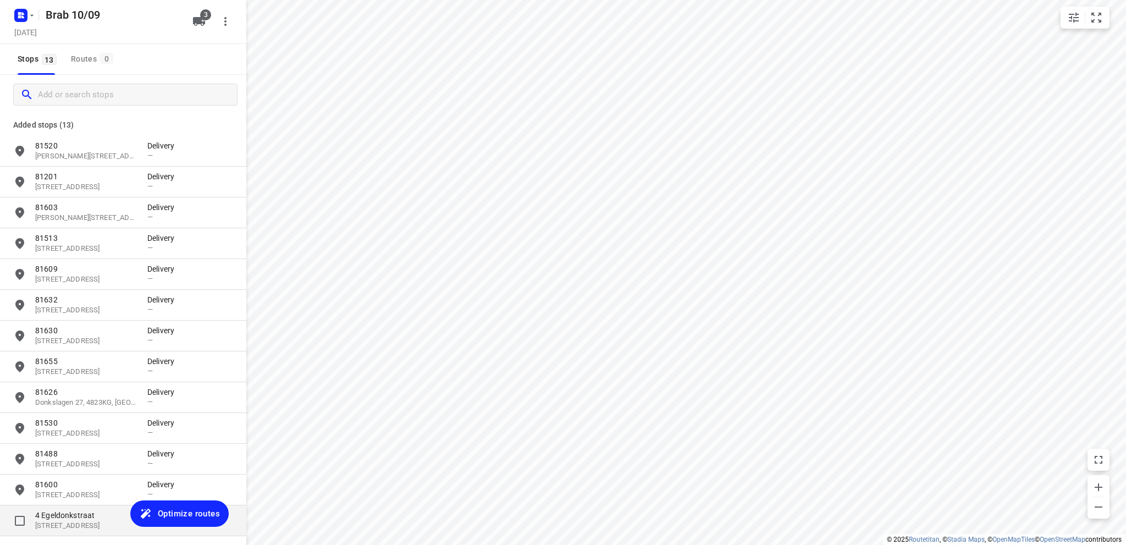
click at [65, 519] on p "4 Egeldonkstraat" at bounding box center [85, 515] width 101 height 11
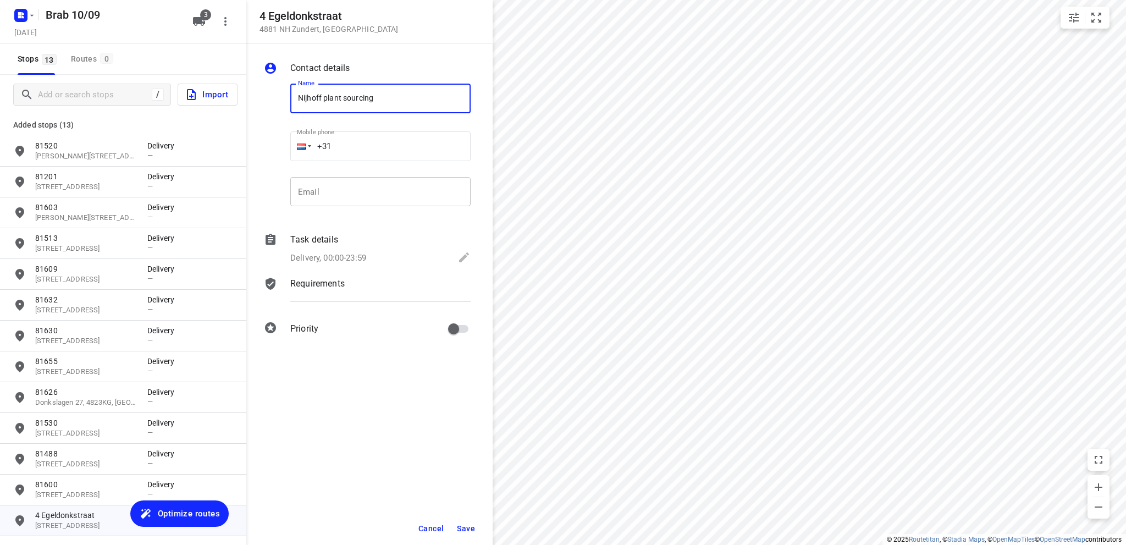
type input "Nijhoff Plant Sourcing"
click at [464, 257] on icon at bounding box center [464, 257] width 10 height 10
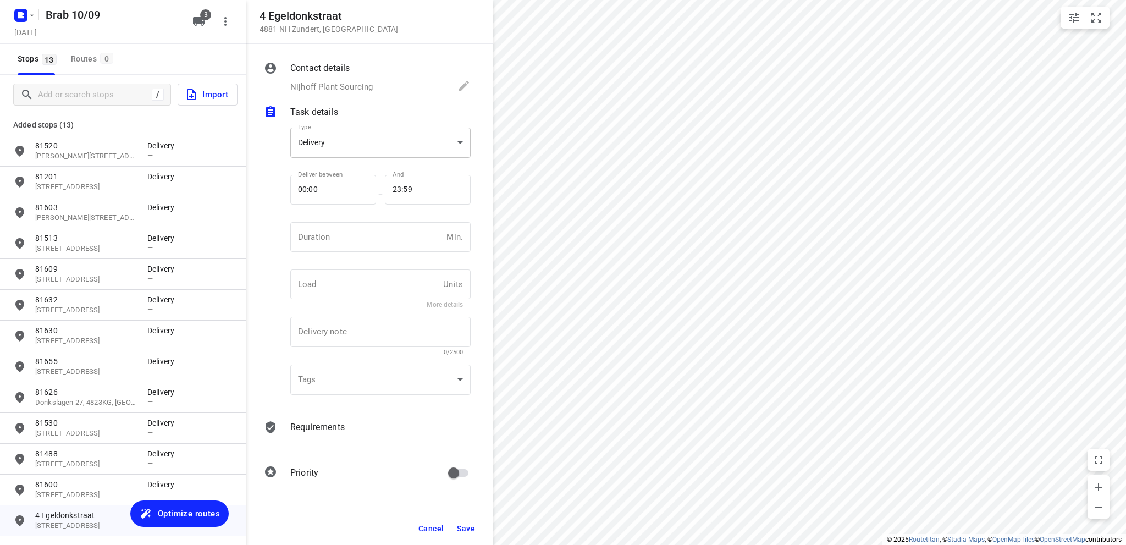
click at [357, 145] on body "i © 2025 Routetitan , © Stadia Maps , © OpenMapTiles © OpenStreetMap contributo…" at bounding box center [563, 272] width 1126 height 545
click at [350, 160] on div "Pickup" at bounding box center [380, 162] width 163 height 13
type input "pickup"
click at [348, 235] on input "number" at bounding box center [366, 237] width 152 height 30
type input "10"
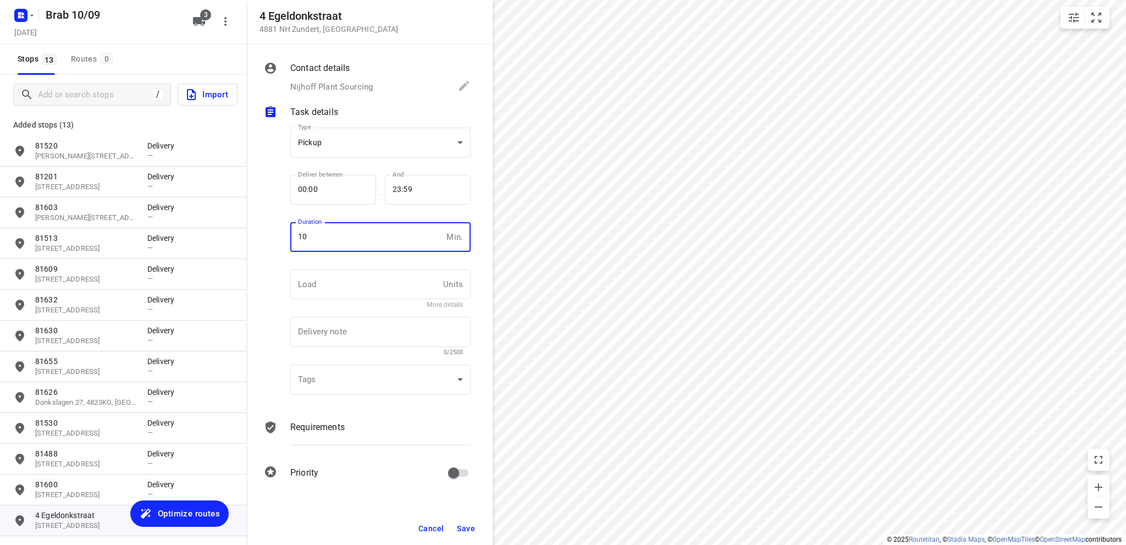
click at [460, 526] on span "Save" at bounding box center [466, 528] width 18 height 9
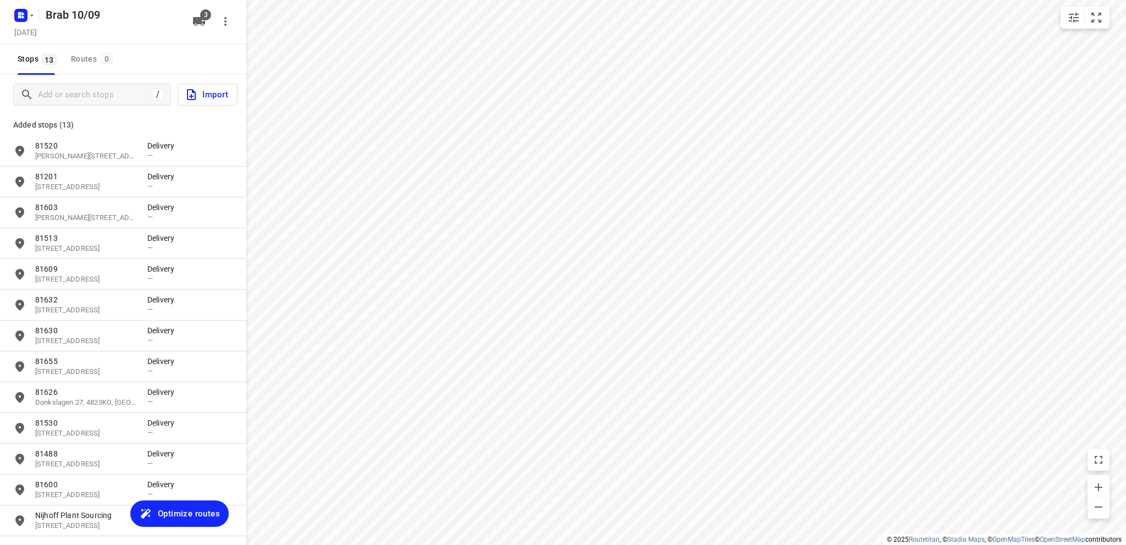
click at [177, 509] on span "Optimize routes" at bounding box center [189, 513] width 62 height 14
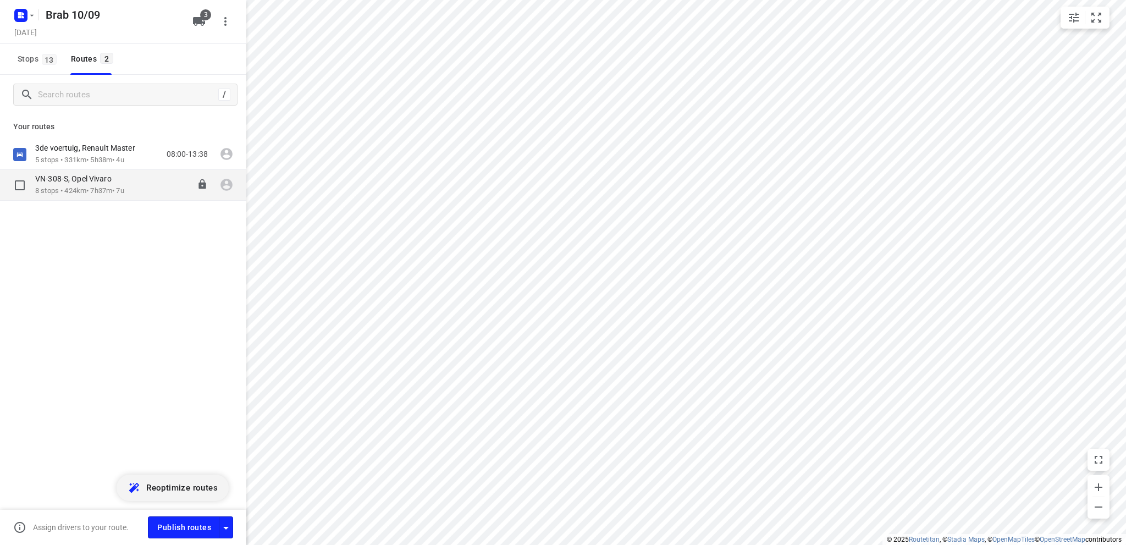
click at [81, 185] on div "VN-308-S, Opel Vivaro" at bounding box center [79, 180] width 89 height 12
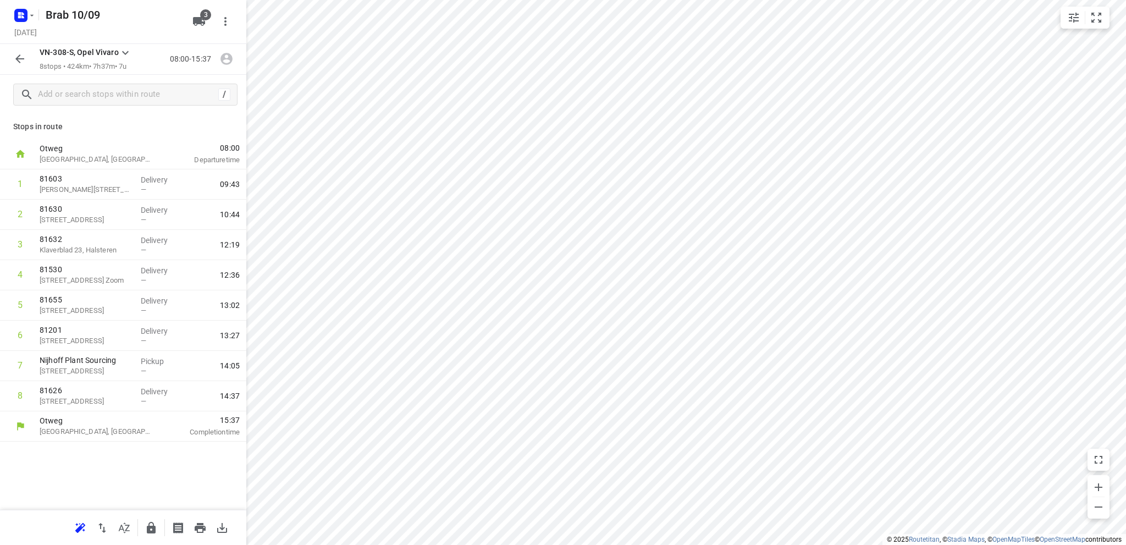
click at [15, 52] on icon "button" at bounding box center [19, 58] width 13 height 13
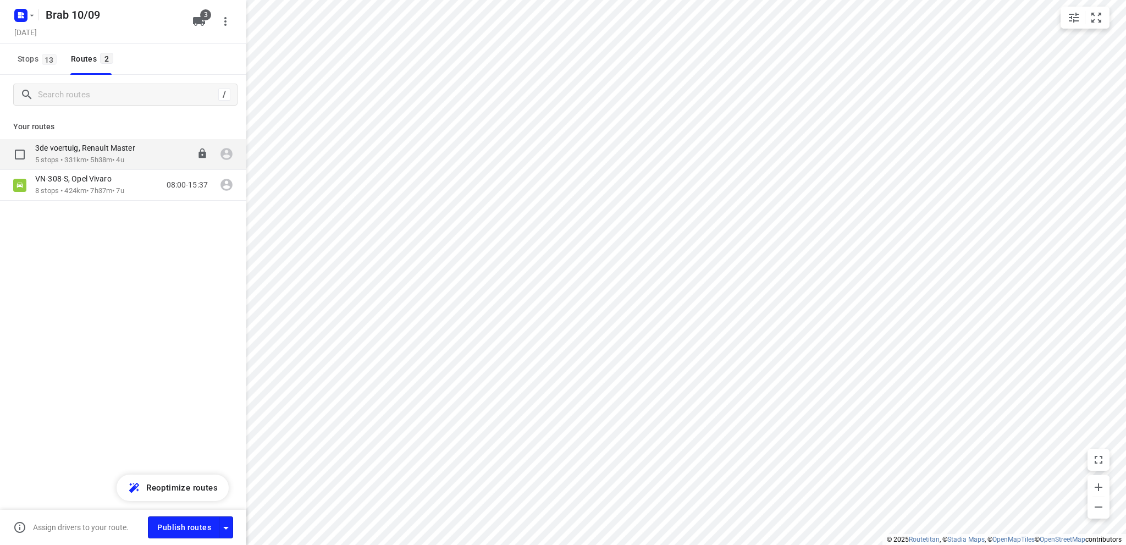
click at [86, 156] on p "5 stops • 331km • 5h38m • 4u" at bounding box center [90, 160] width 111 height 10
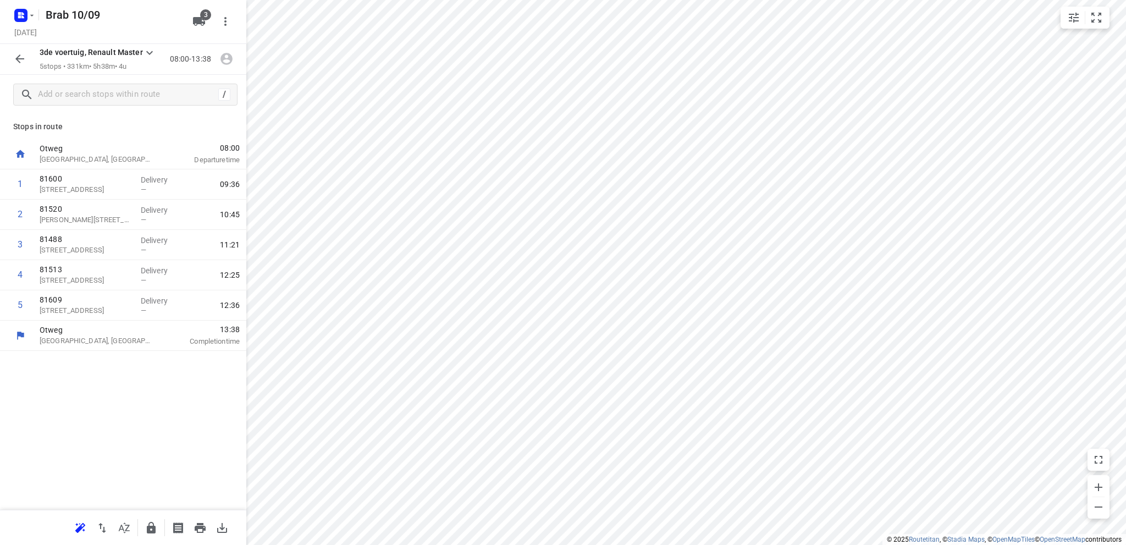
click at [19, 58] on icon "button" at bounding box center [19, 58] width 13 height 13
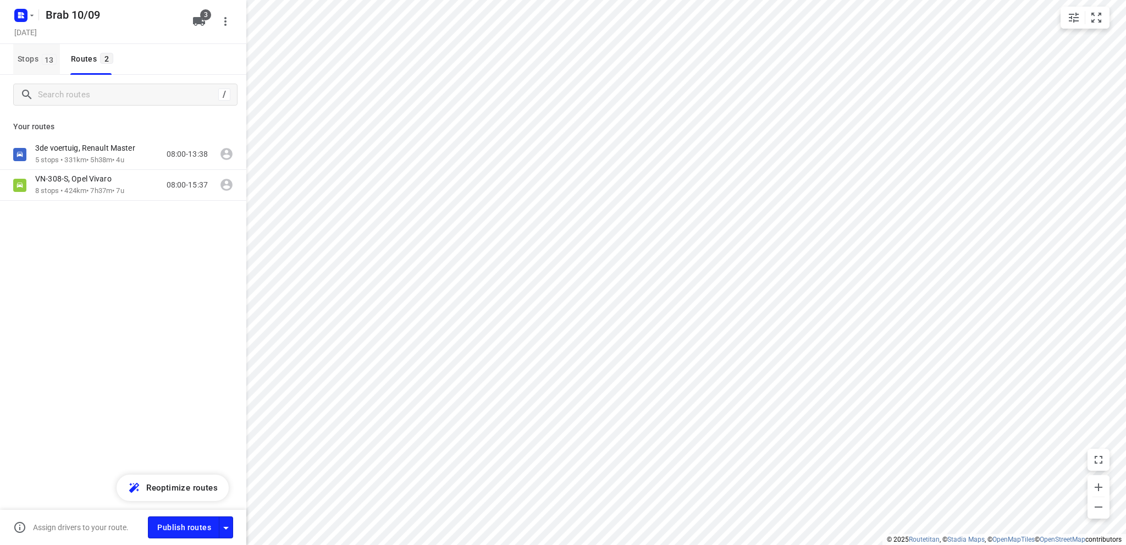
click at [27, 59] on span "Stops 13" at bounding box center [39, 59] width 42 height 14
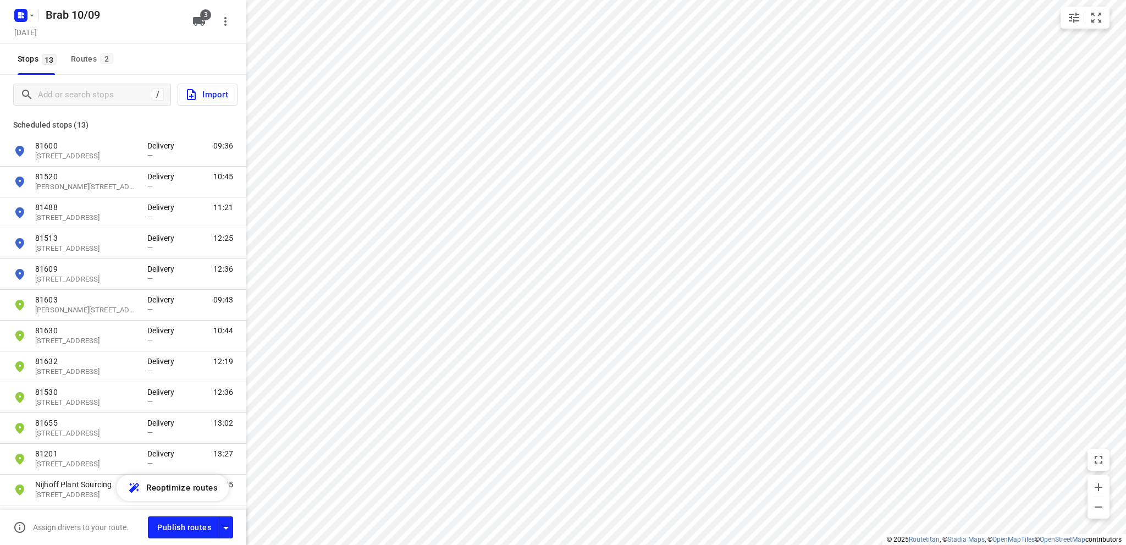
click at [207, 93] on span "Import" at bounding box center [206, 94] width 43 height 14
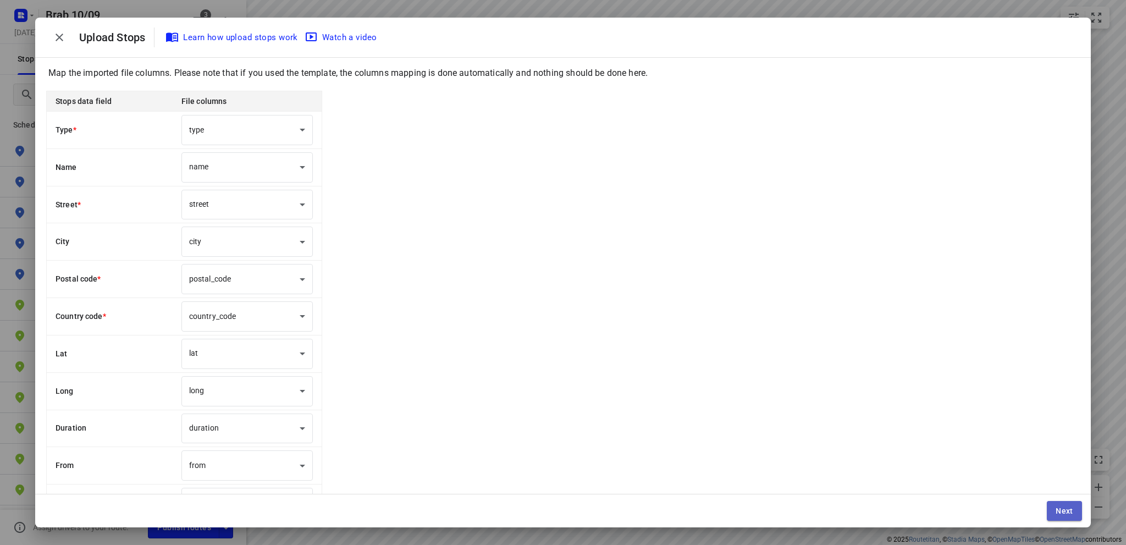
click at [1067, 508] on span "Next" at bounding box center [1065, 510] width 18 height 9
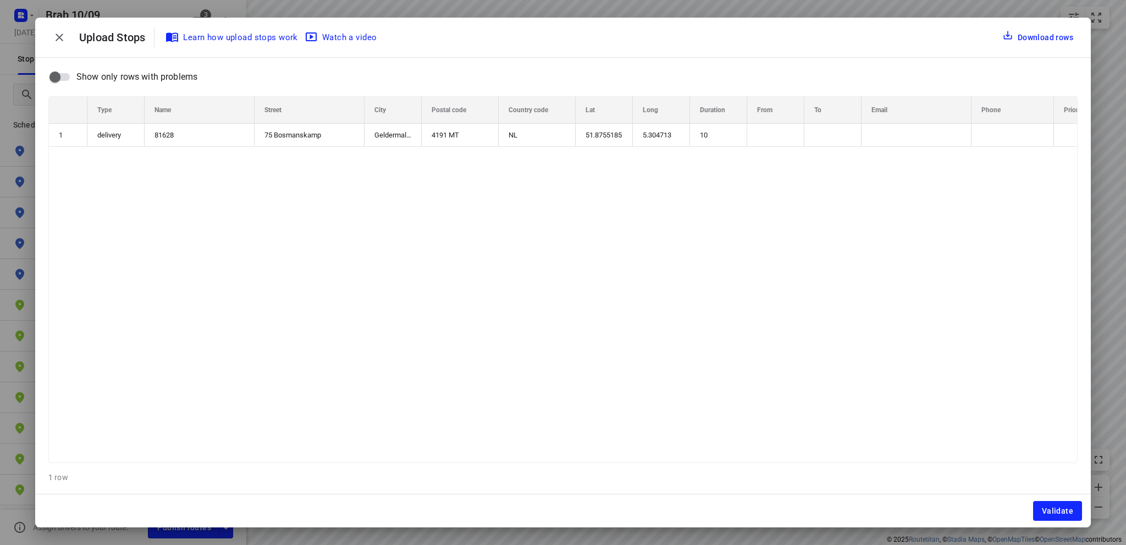
click at [1067, 508] on span "Validate" at bounding box center [1057, 510] width 31 height 9
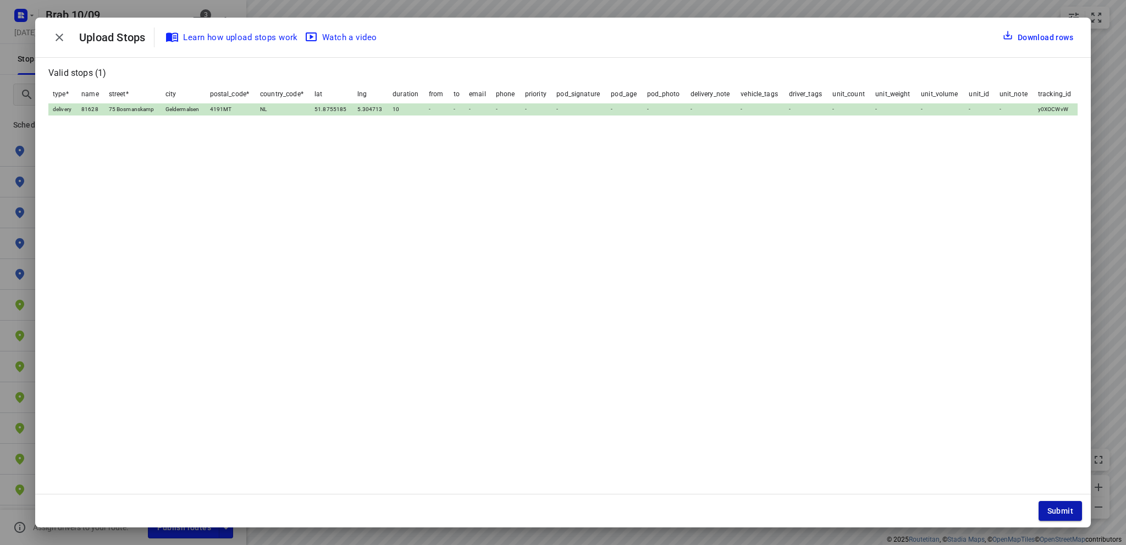
click at [1062, 506] on span "Submit" at bounding box center [1061, 510] width 26 height 9
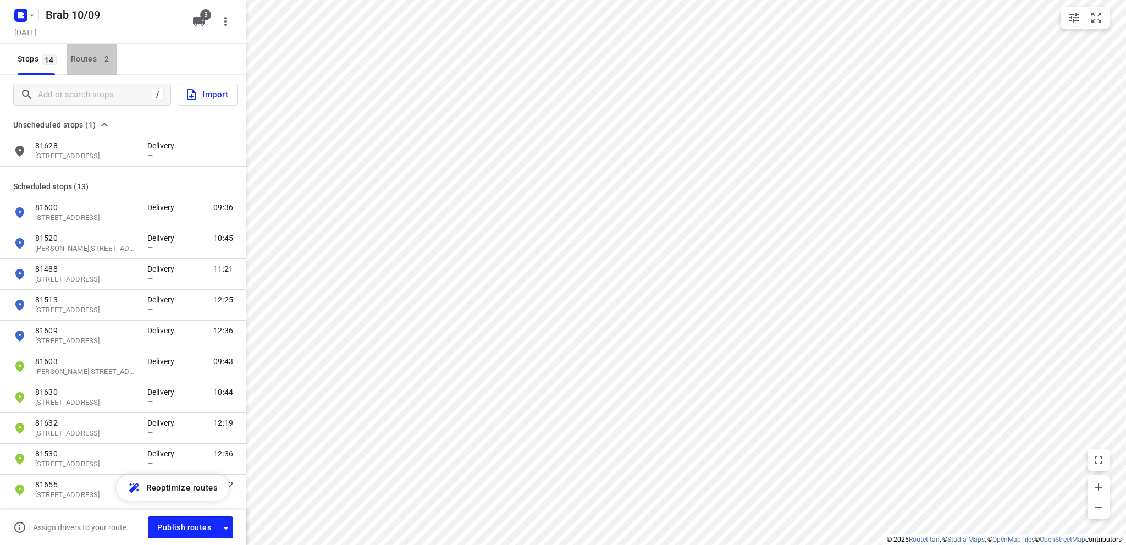
click at [82, 59] on div "Routes 2" at bounding box center [94, 59] width 46 height 14
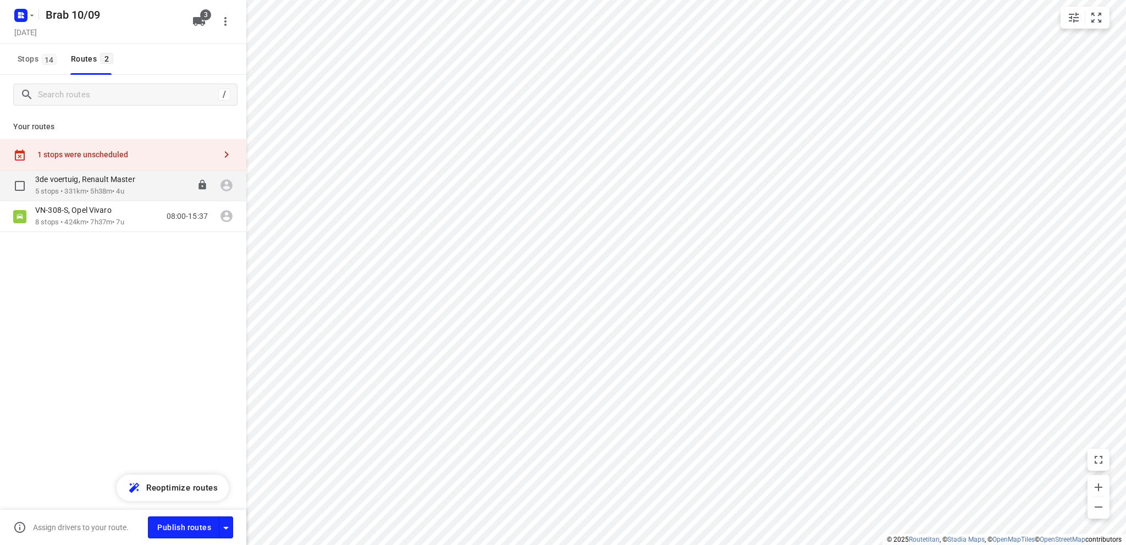
click at [82, 185] on div "3de voertuig, Renault Master" at bounding box center [90, 180] width 111 height 12
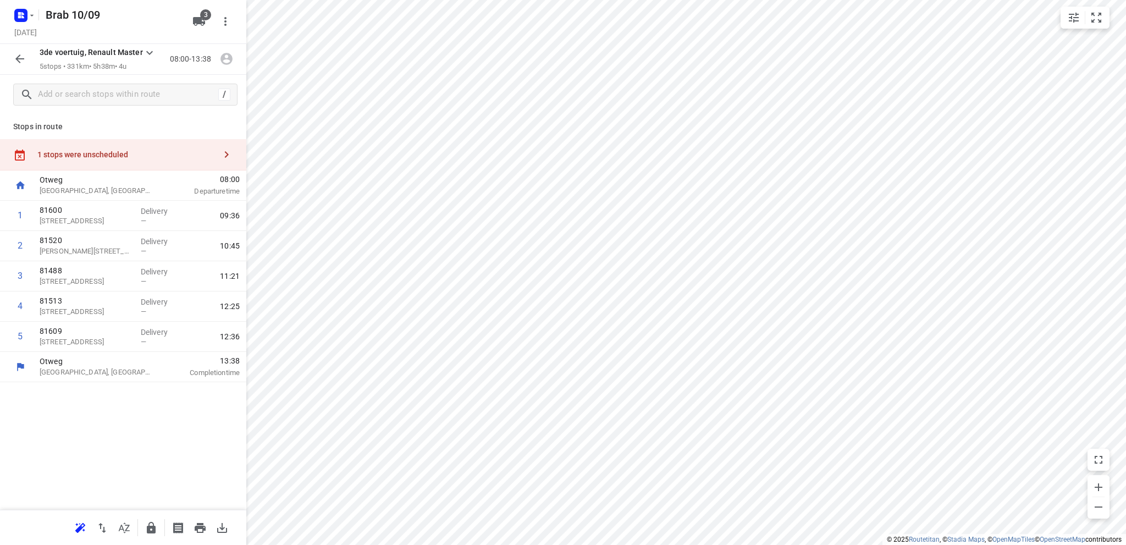
click at [84, 150] on div "1 stops were unscheduled" at bounding box center [126, 154] width 178 height 9
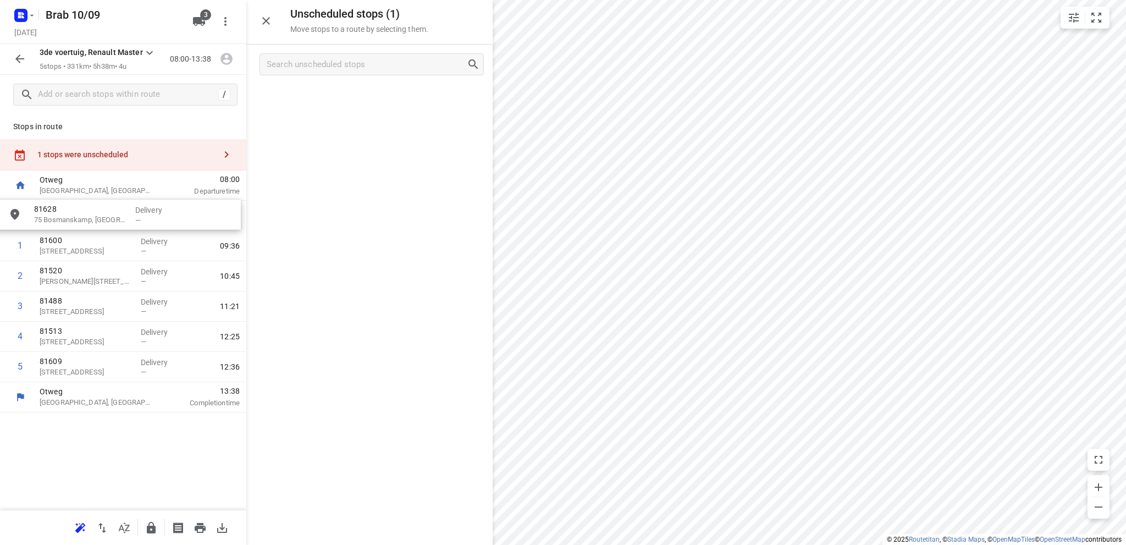
drag, startPoint x: 334, startPoint y: 96, endPoint x: 78, endPoint y: 214, distance: 282.0
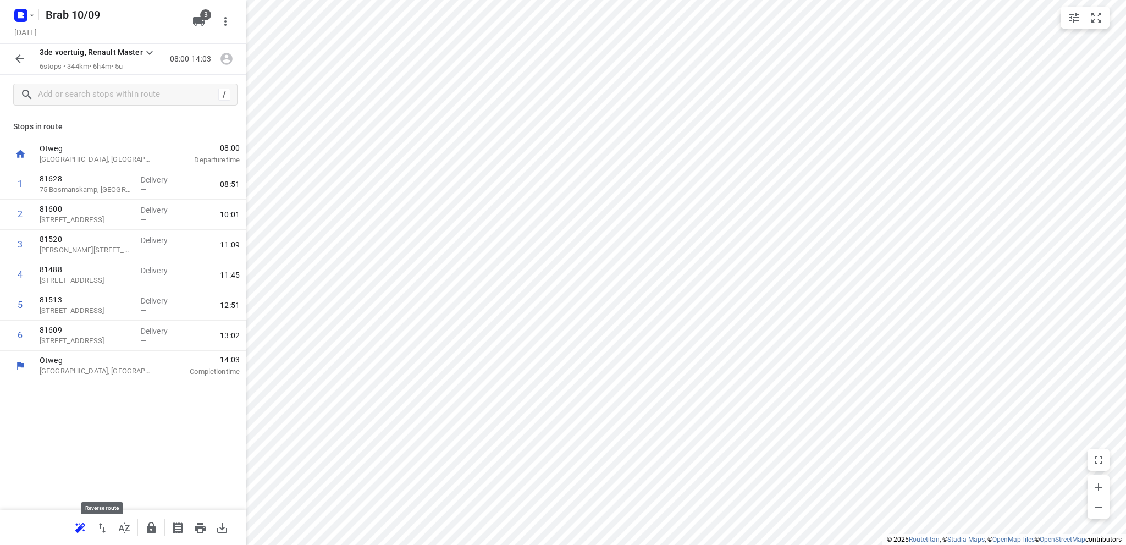
click at [102, 524] on icon "button" at bounding box center [102, 528] width 8 height 10
click at [13, 57] on icon "button" at bounding box center [19, 58] width 13 height 13
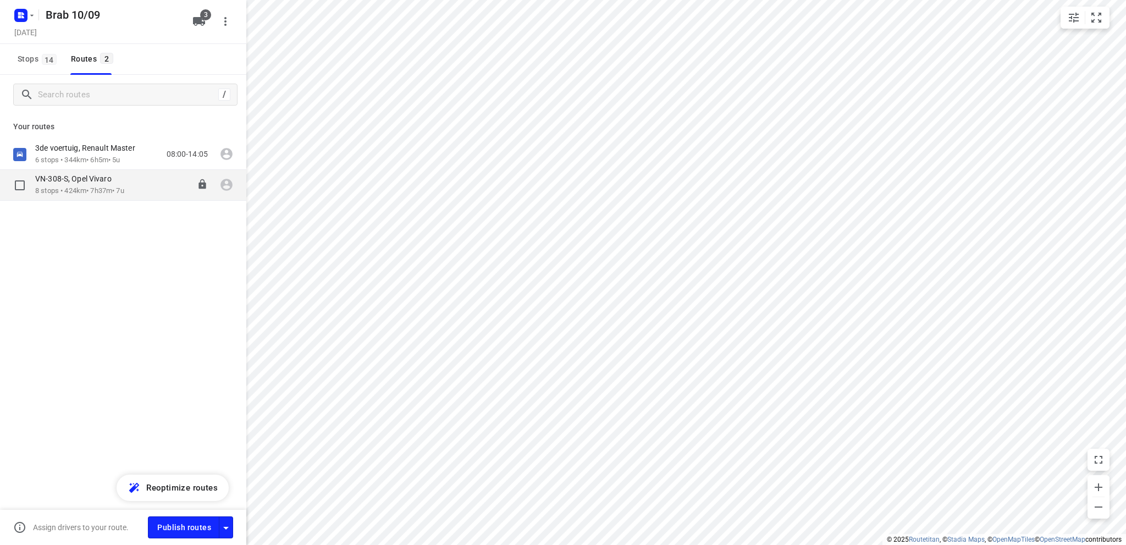
click at [73, 185] on div "VN-308-S, Opel Vivaro" at bounding box center [79, 180] width 89 height 12
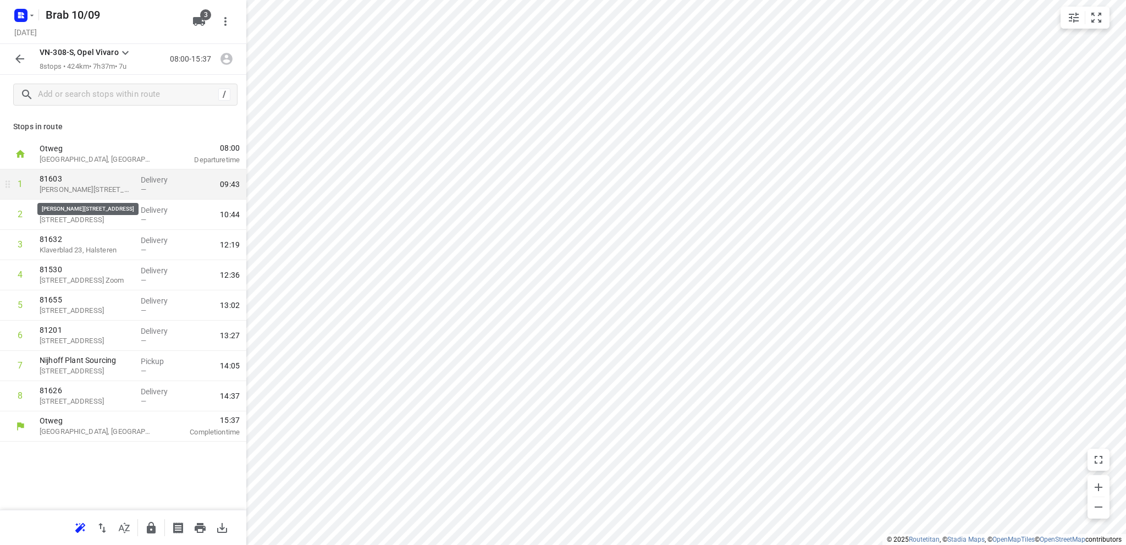
click at [356, 185] on div "i © 2025 Routetitan , © Stadia Maps , © OpenMapTiles © OpenStreetMap contributo…" at bounding box center [563, 272] width 1126 height 545
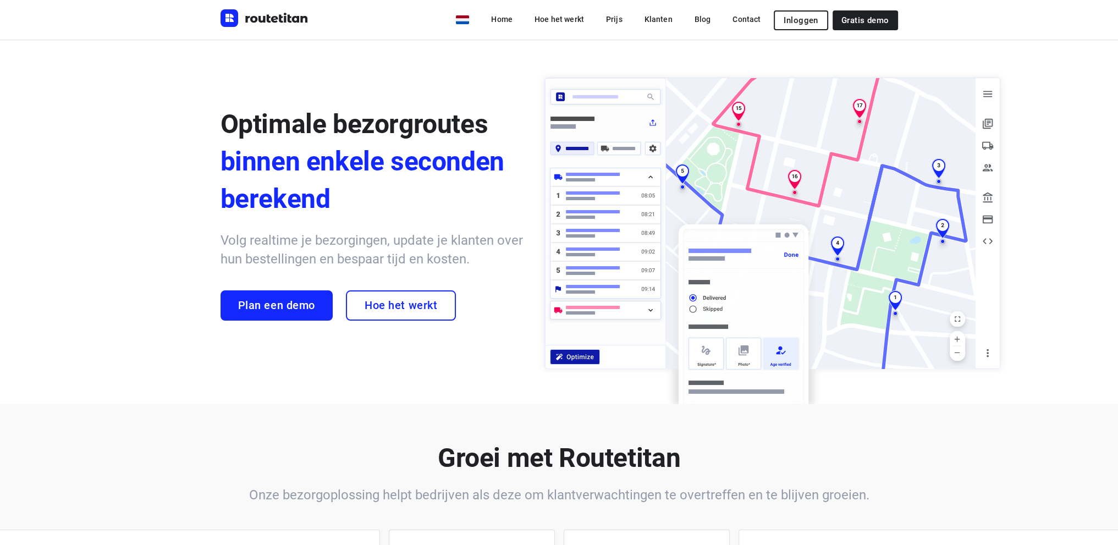
click at [792, 20] on span "Inloggen" at bounding box center [801, 20] width 34 height 9
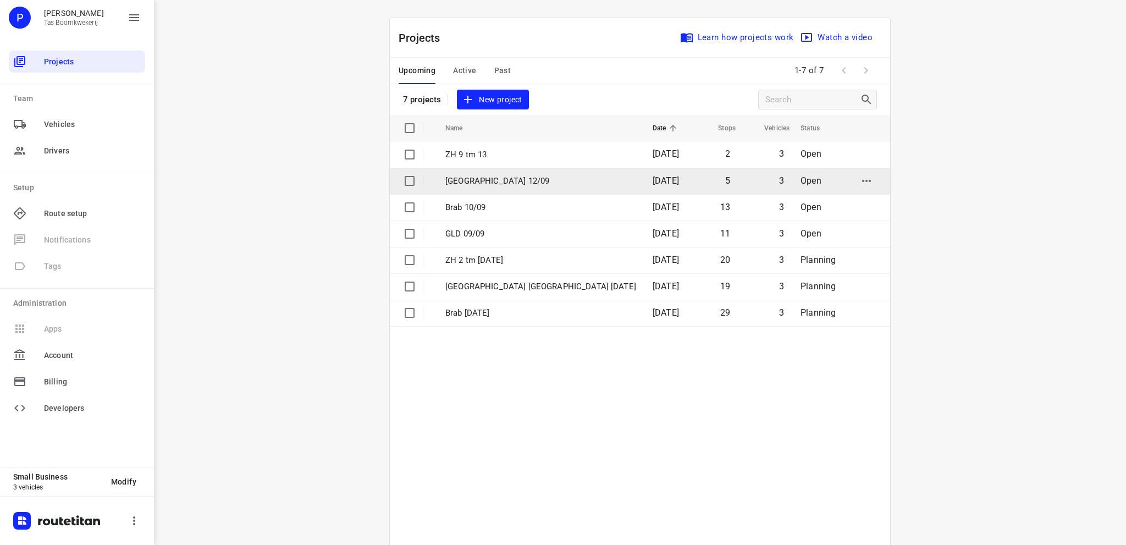
click at [486, 177] on p "[GEOGRAPHIC_DATA] 12/09" at bounding box center [540, 181] width 191 height 13
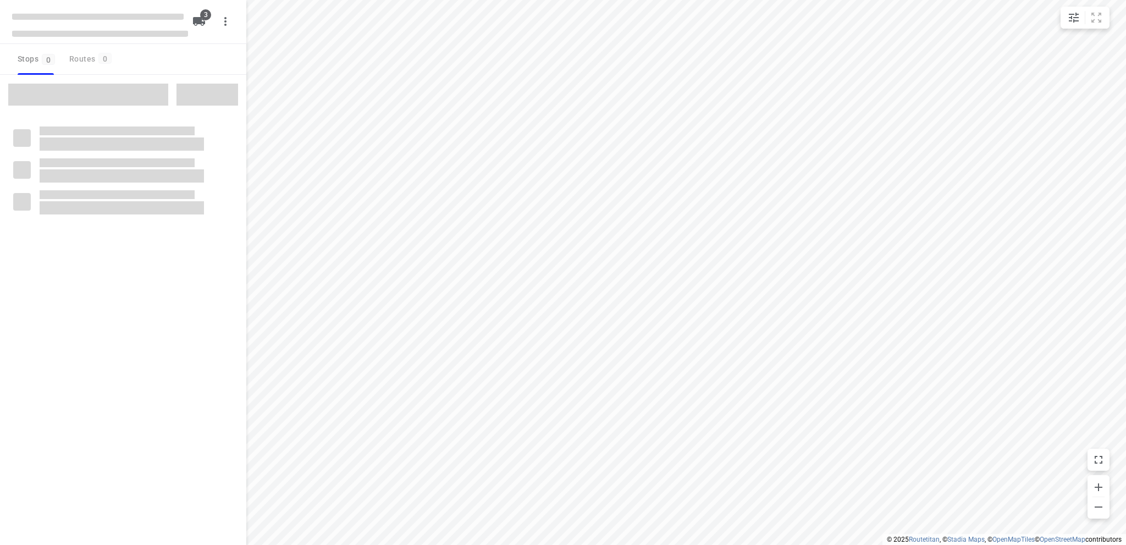
type input "distance"
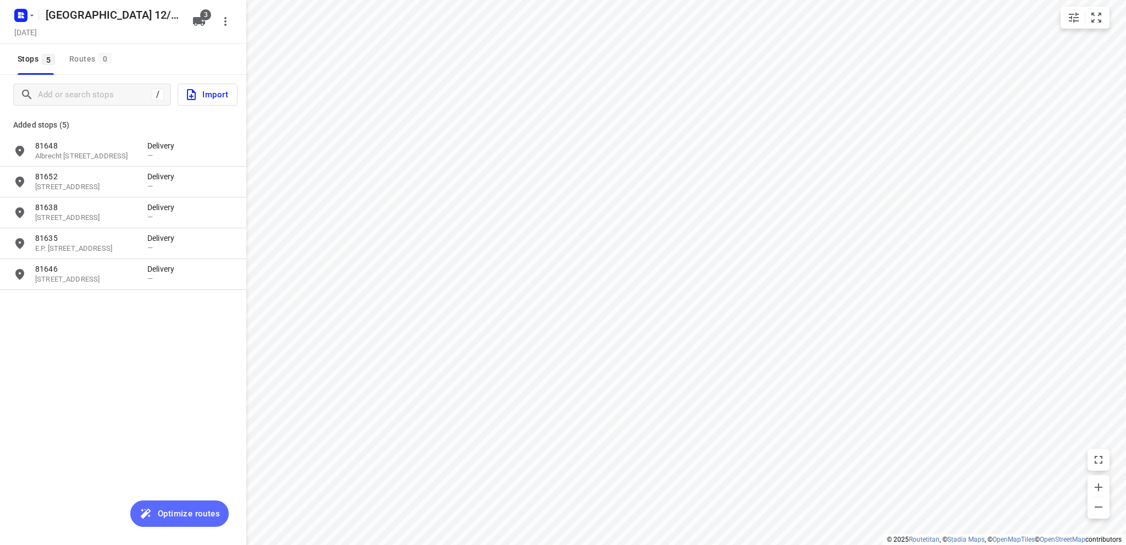
click at [180, 512] on span "Optimize routes" at bounding box center [189, 513] width 62 height 14
click at [18, 239] on input "grid" at bounding box center [20, 244] width 22 height 22
checkbox input "true"
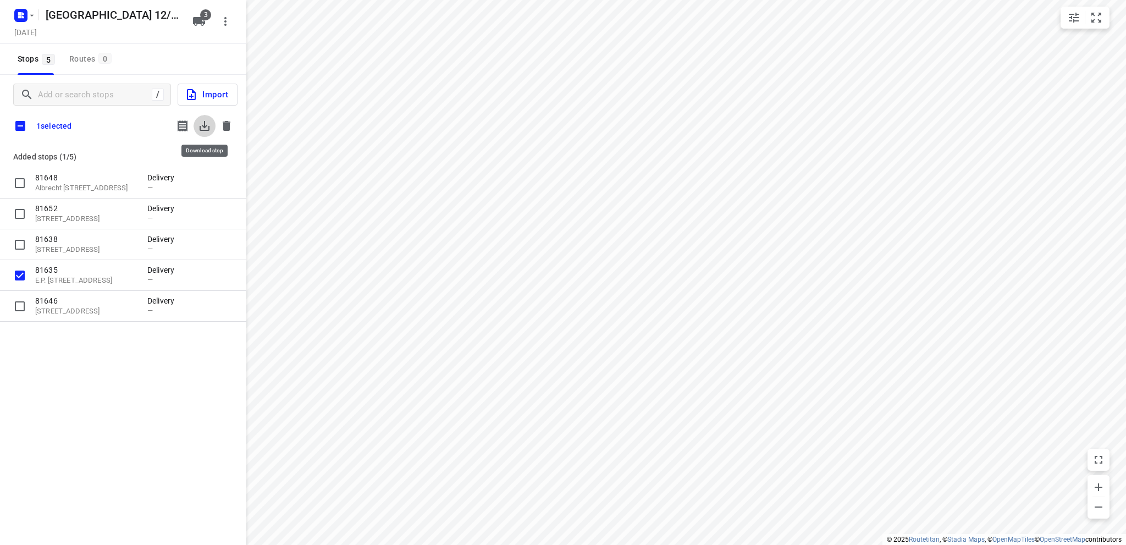
drag, startPoint x: 203, startPoint y: 128, endPoint x: 228, endPoint y: 105, distance: 33.5
click at [205, 127] on icon "button" at bounding box center [204, 125] width 13 height 13
click at [18, 272] on input "grid" at bounding box center [20, 276] width 22 height 22
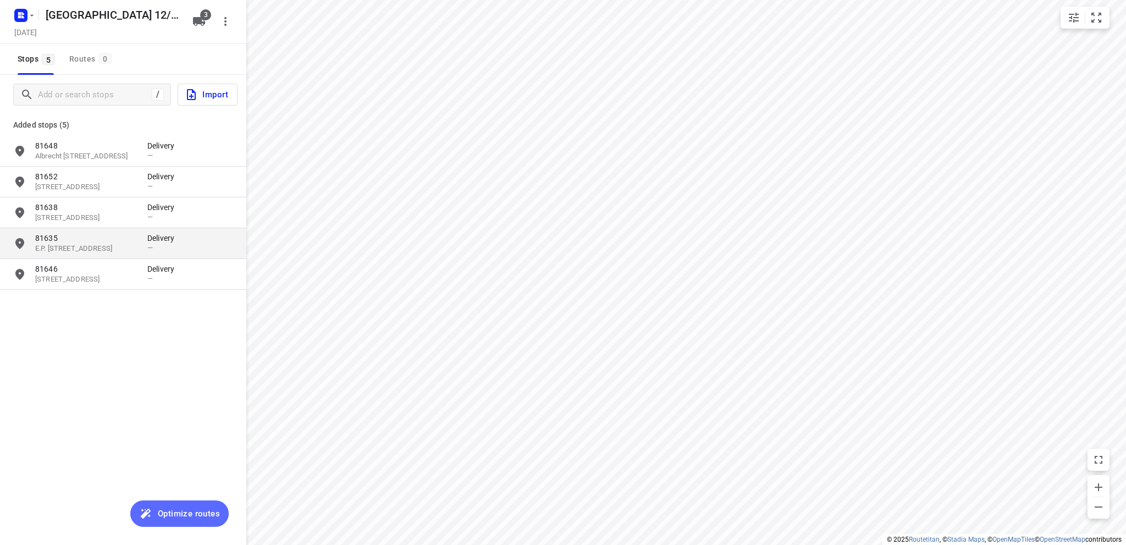
click at [156, 510] on span "Optimize routes" at bounding box center [179, 513] width 81 height 14
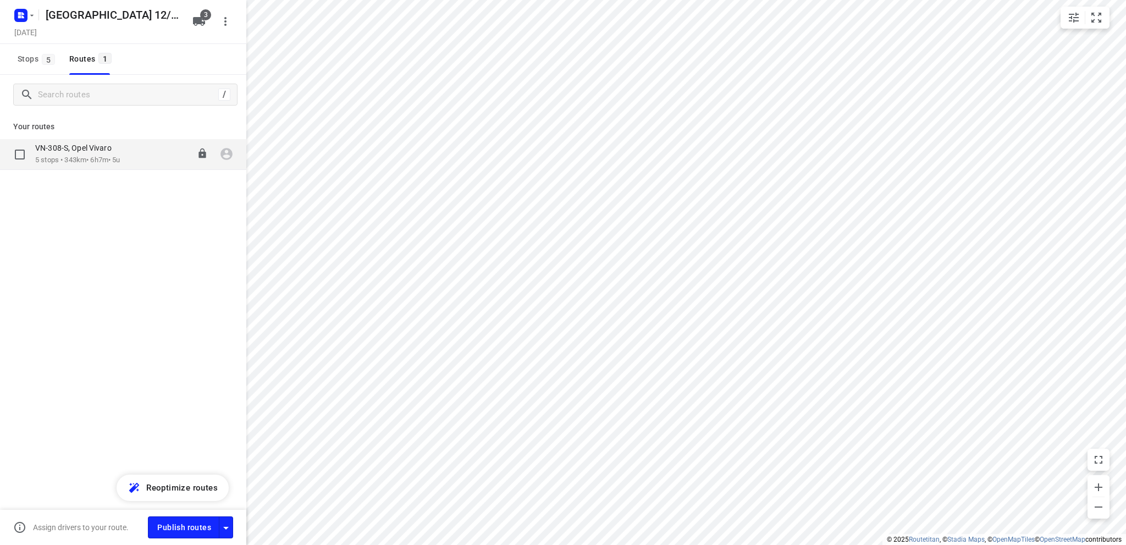
click at [113, 153] on p "VN-308-S, Opel Vivaro" at bounding box center [76, 148] width 83 height 10
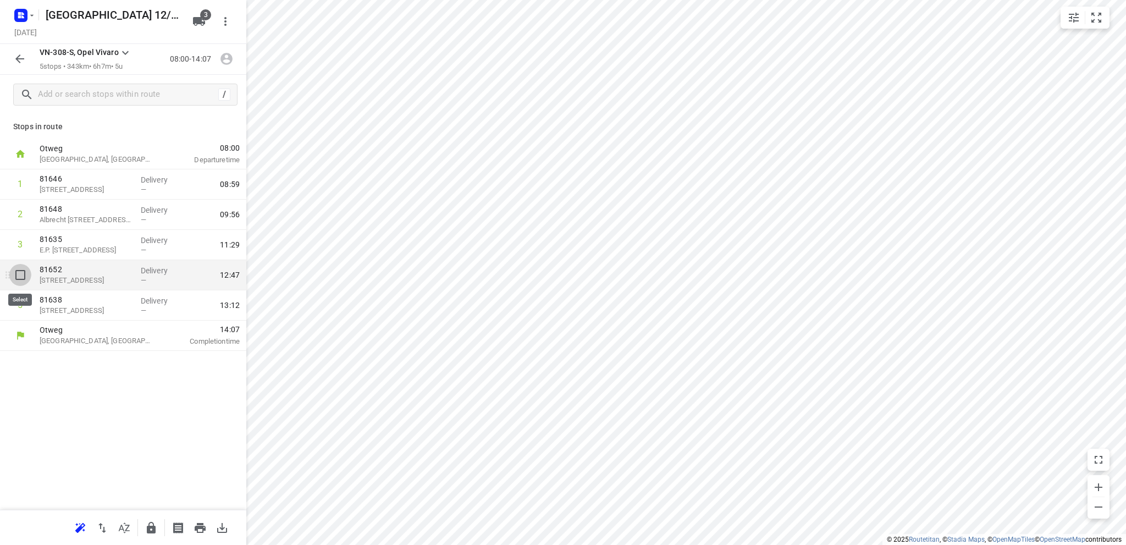
click at [19, 274] on input "checkbox" at bounding box center [20, 275] width 22 height 22
checkbox input "true"
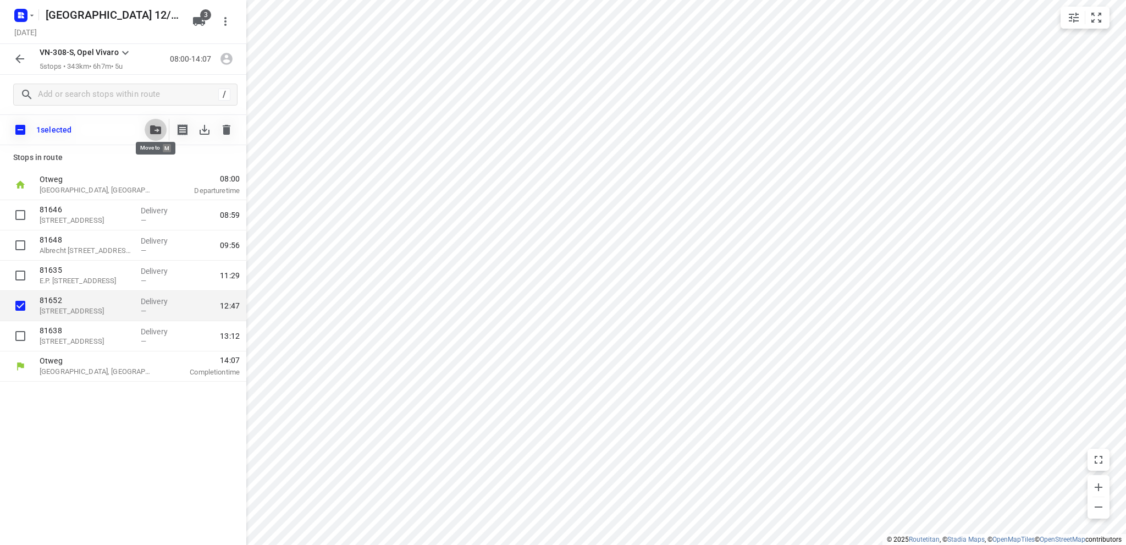
click at [151, 128] on icon "button" at bounding box center [155, 129] width 11 height 9
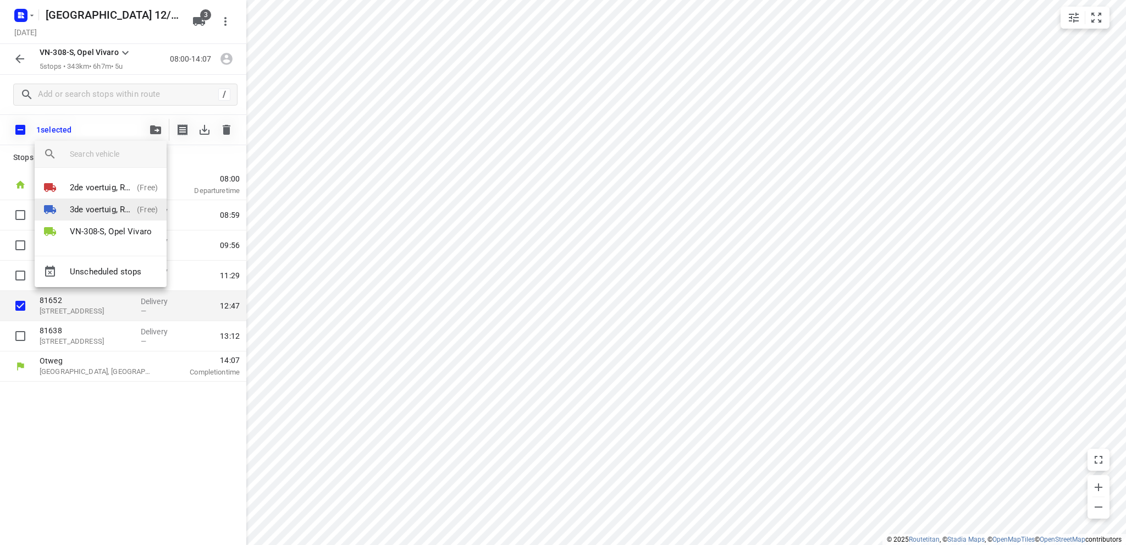
click at [97, 206] on p "3de voertuig, Renault Master" at bounding box center [101, 209] width 63 height 13
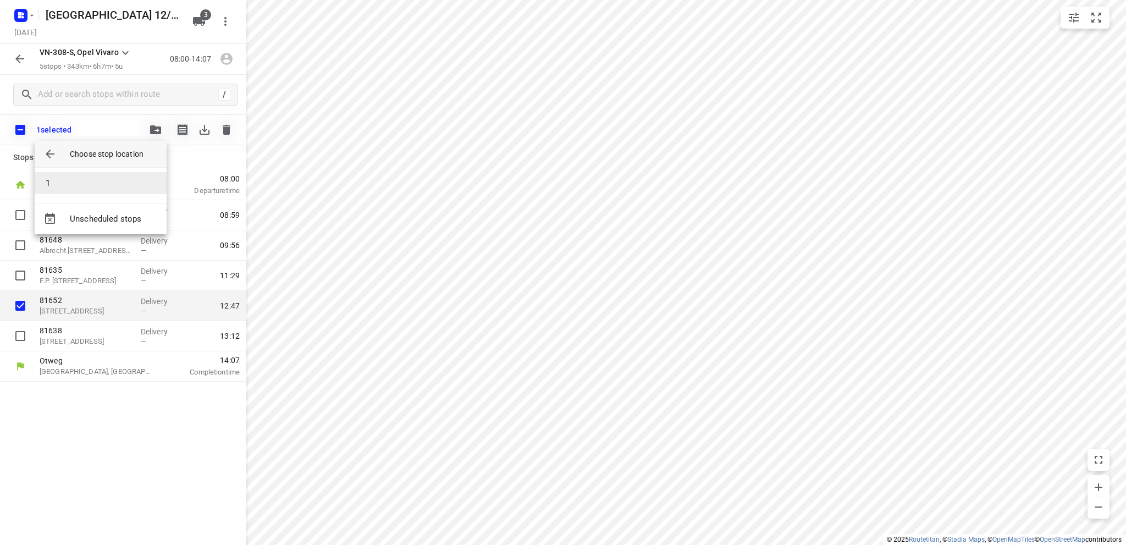
click at [84, 183] on li "1" at bounding box center [101, 183] width 132 height 22
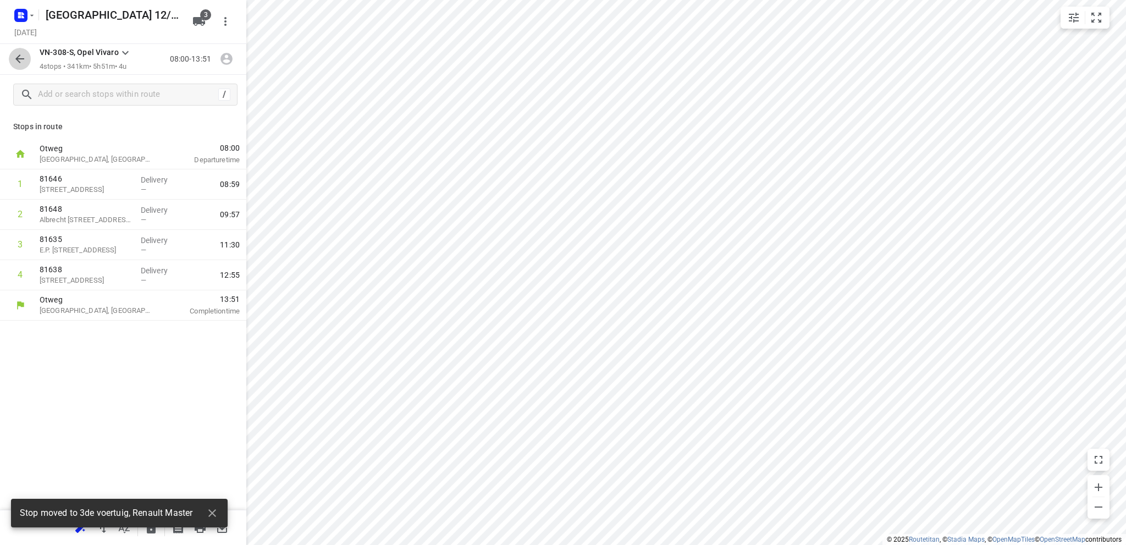
click at [18, 57] on icon "button" at bounding box center [19, 58] width 9 height 9
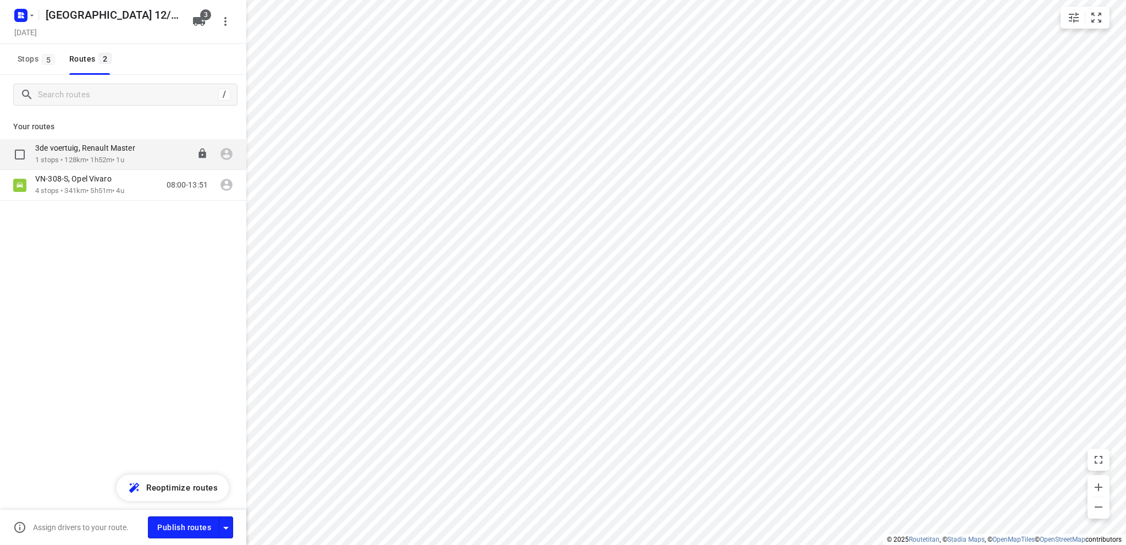
click at [50, 150] on p "3de voertuig, Renault Master" at bounding box center [88, 148] width 107 height 10
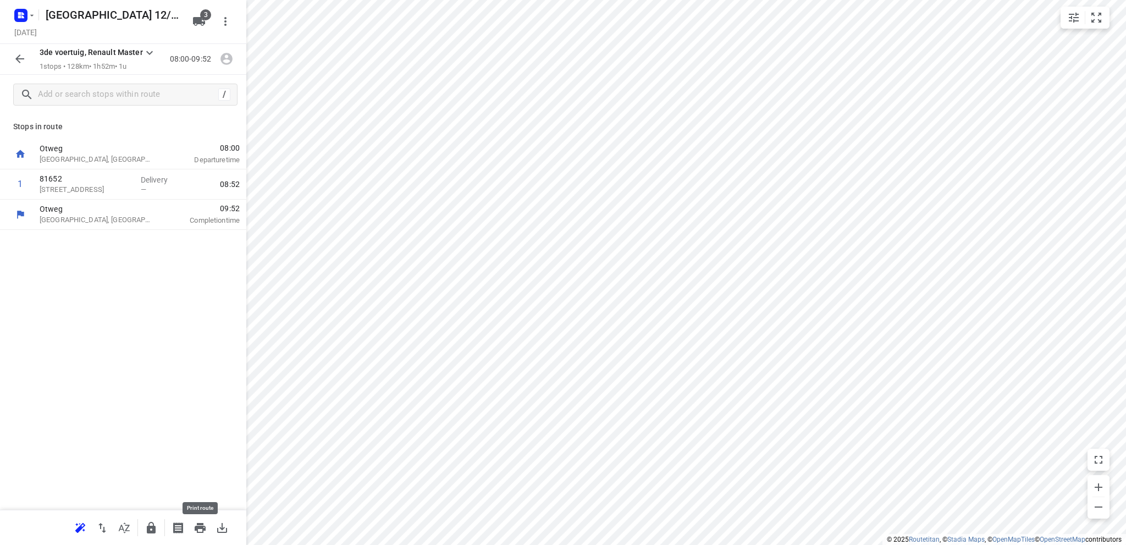
click at [199, 526] on icon "button" at bounding box center [200, 528] width 11 height 10
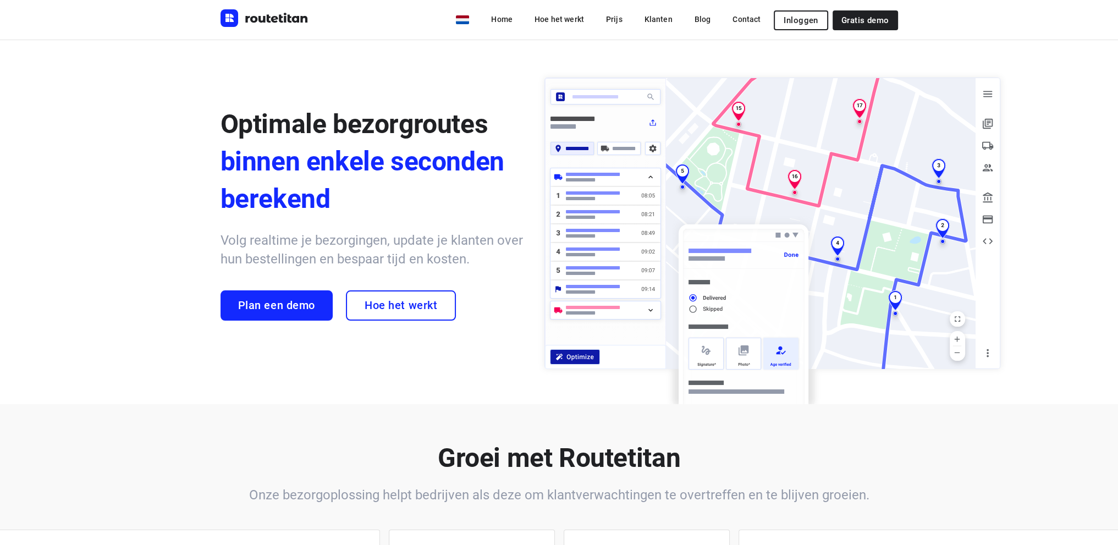
click at [800, 17] on span "Inloggen" at bounding box center [801, 20] width 34 height 9
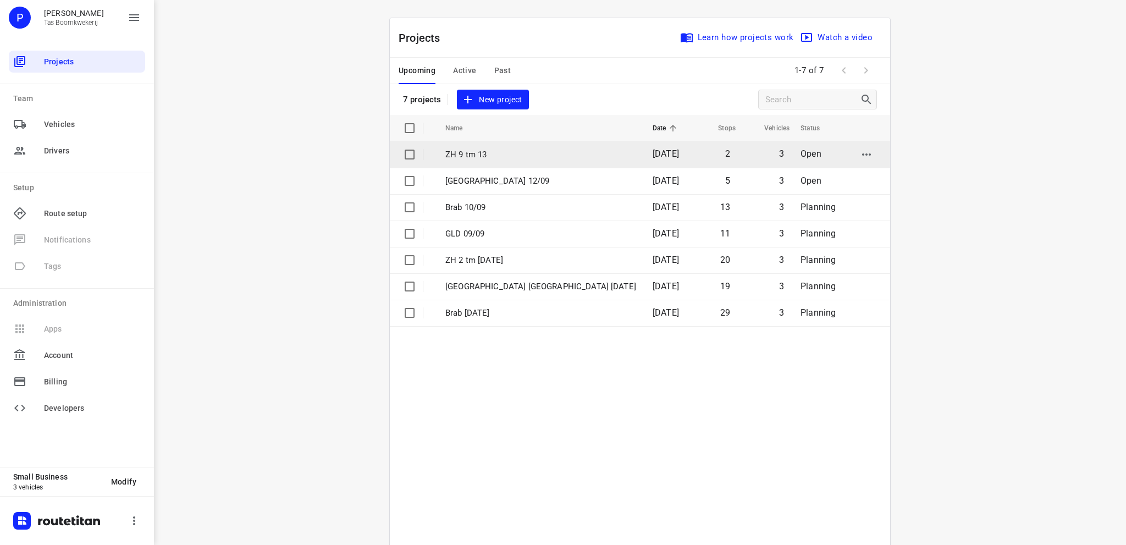
click at [467, 150] on p "ZH 9 tm 13" at bounding box center [540, 154] width 191 height 13
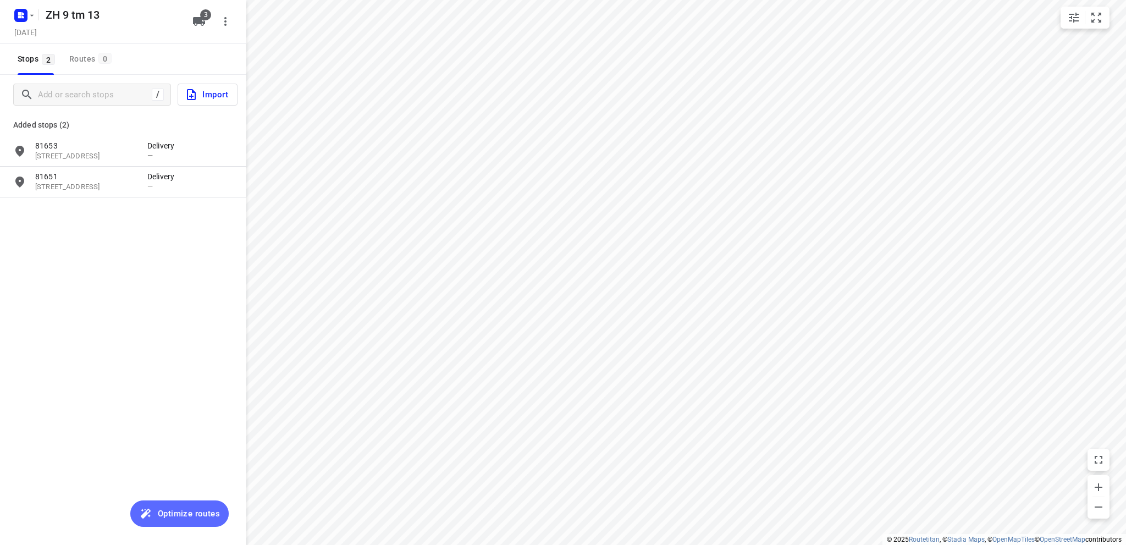
click at [175, 509] on span "Optimize routes" at bounding box center [189, 513] width 62 height 14
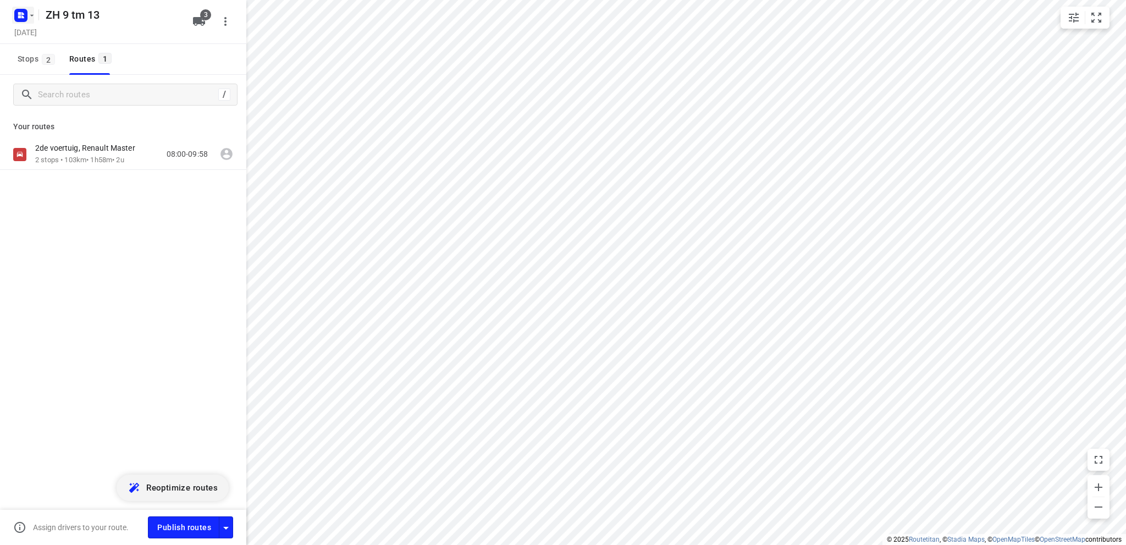
click at [20, 15] on rect "button" at bounding box center [20, 15] width 13 height 13
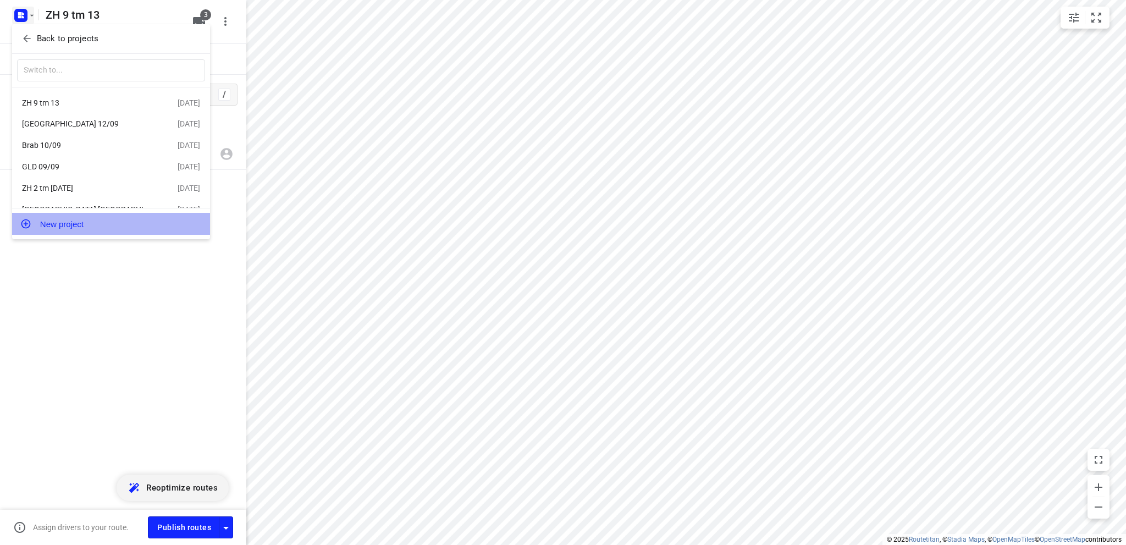
click at [61, 223] on button "New project" at bounding box center [111, 224] width 198 height 22
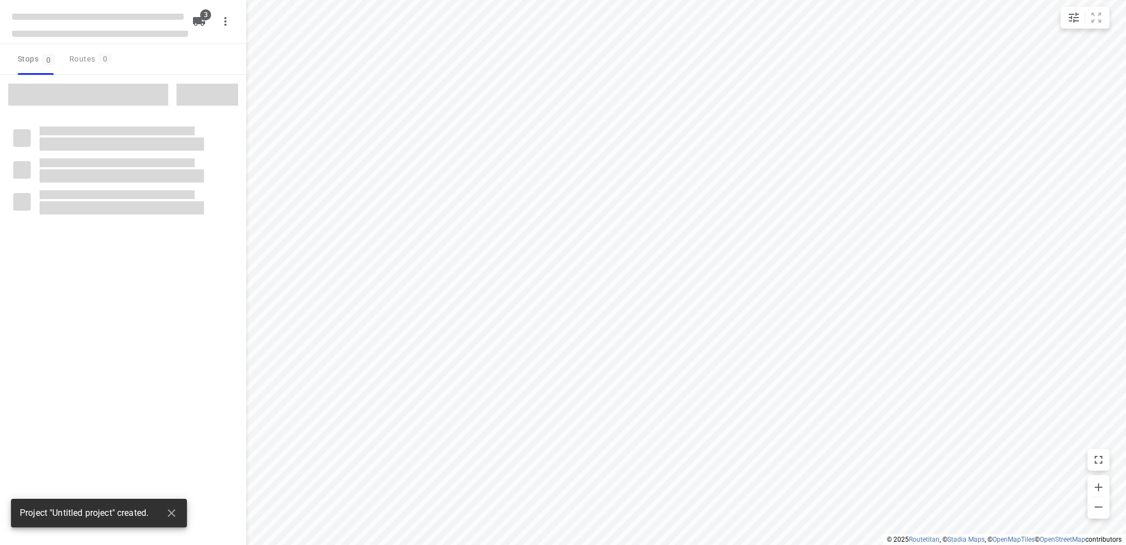
type input "distance"
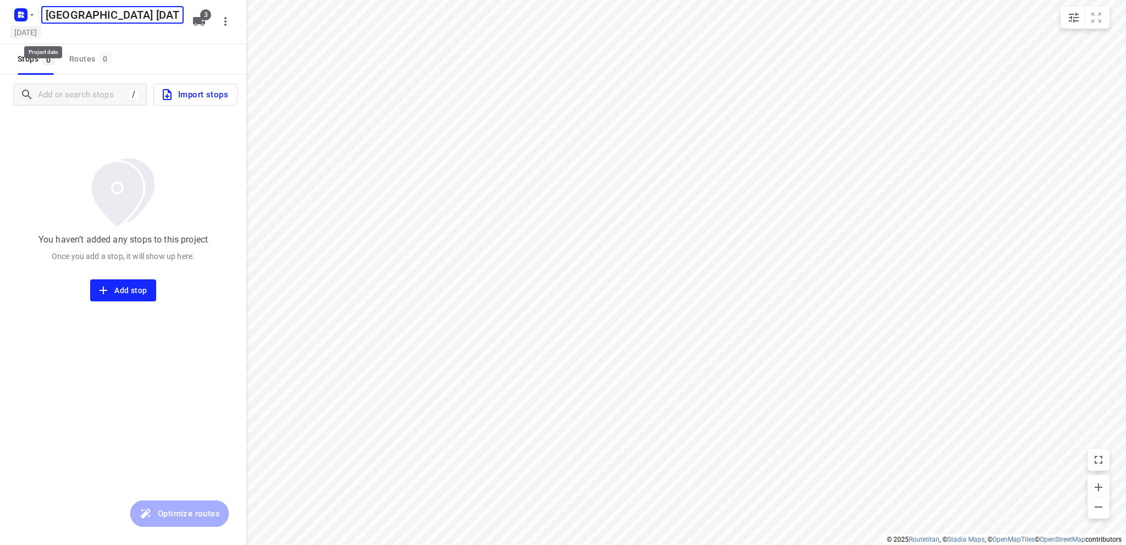
type input "[GEOGRAPHIC_DATA] [DATE]"
click at [41, 31] on h5 "[DATE]" at bounding box center [25, 32] width 31 height 13
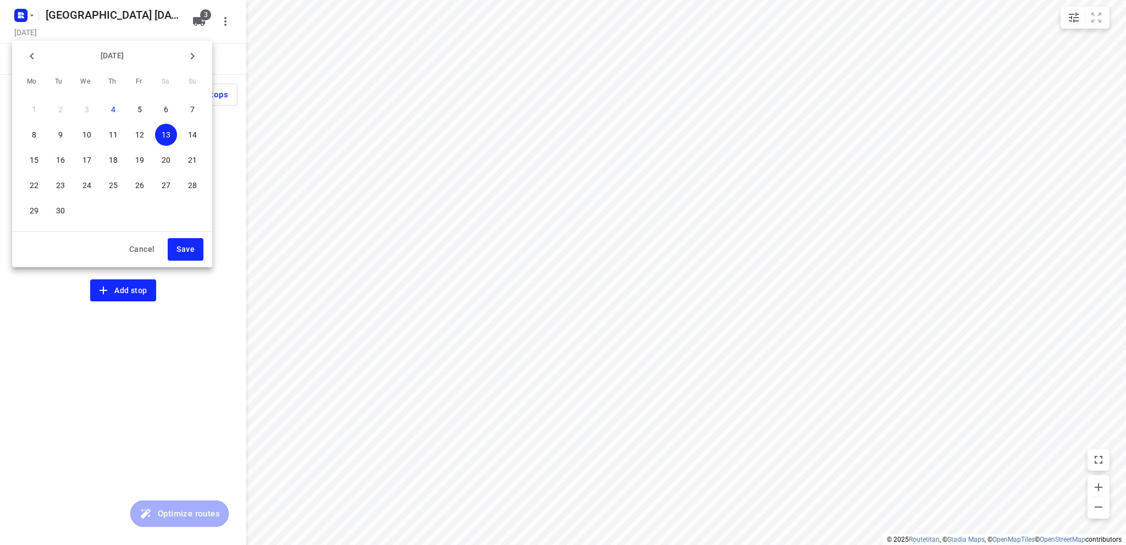
click at [172, 136] on span "13" at bounding box center [166, 134] width 22 height 11
click at [191, 252] on span "Save" at bounding box center [186, 250] width 18 height 14
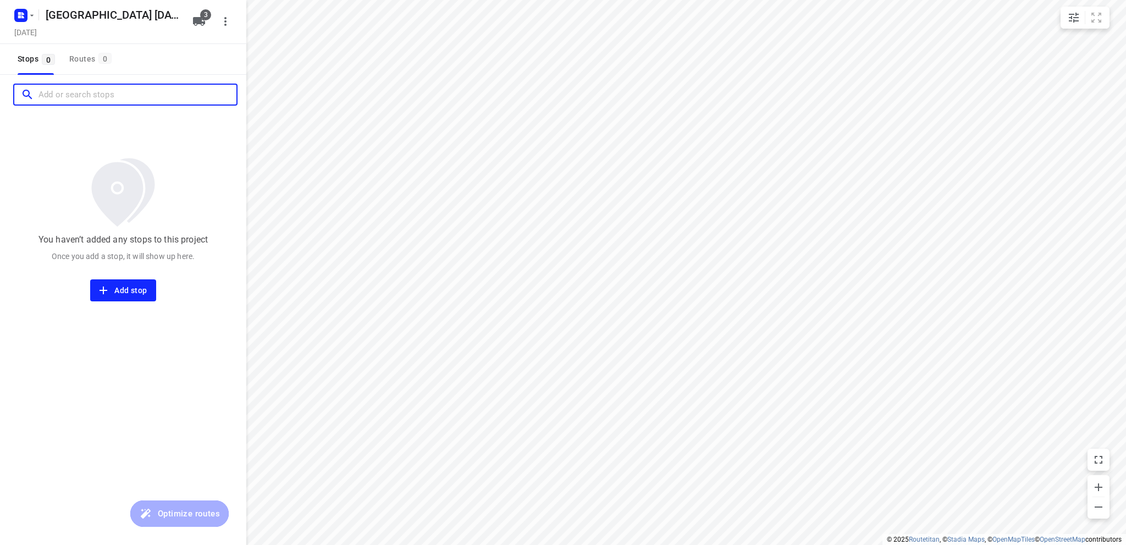
click at [82, 94] on input "Add or search stops" at bounding box center [137, 94] width 198 height 17
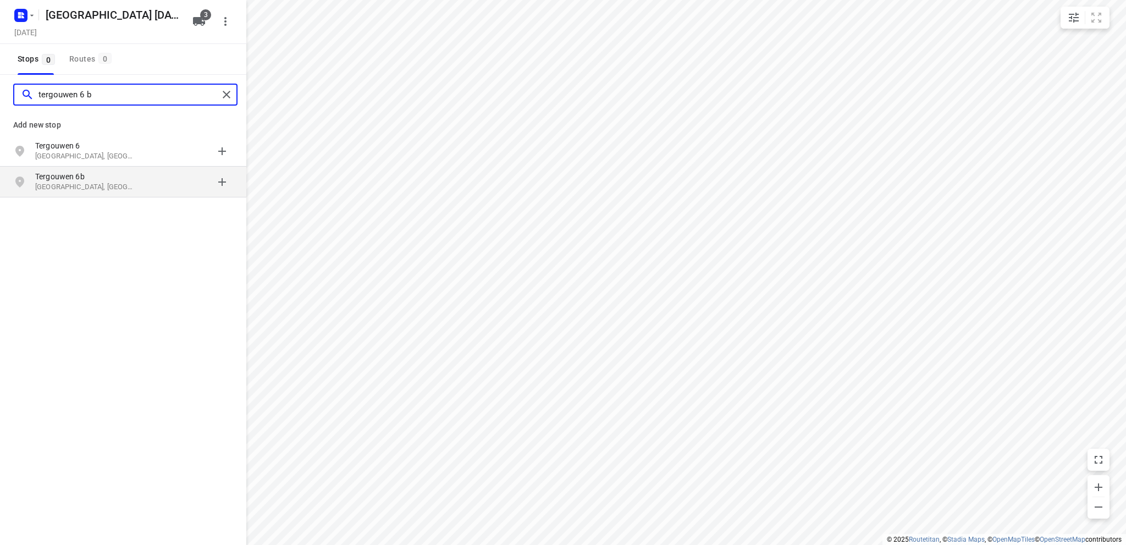
type input "tergouwen 6 b"
click at [63, 180] on p "Tergouwen 6b" at bounding box center [85, 176] width 101 height 11
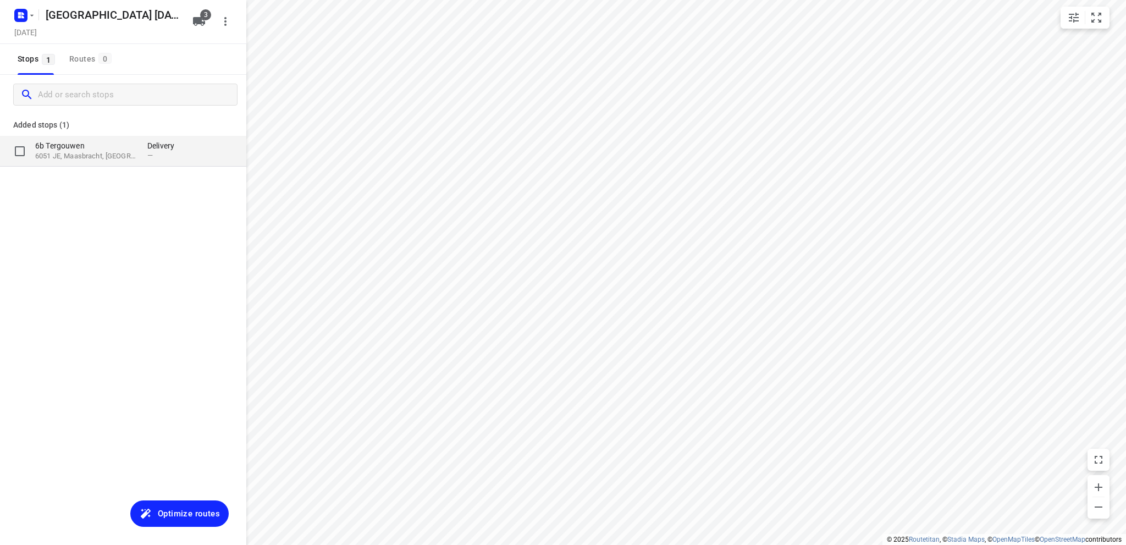
click at [79, 154] on p "6051 JE, Maasbracht, [GEOGRAPHIC_DATA]" at bounding box center [85, 156] width 101 height 10
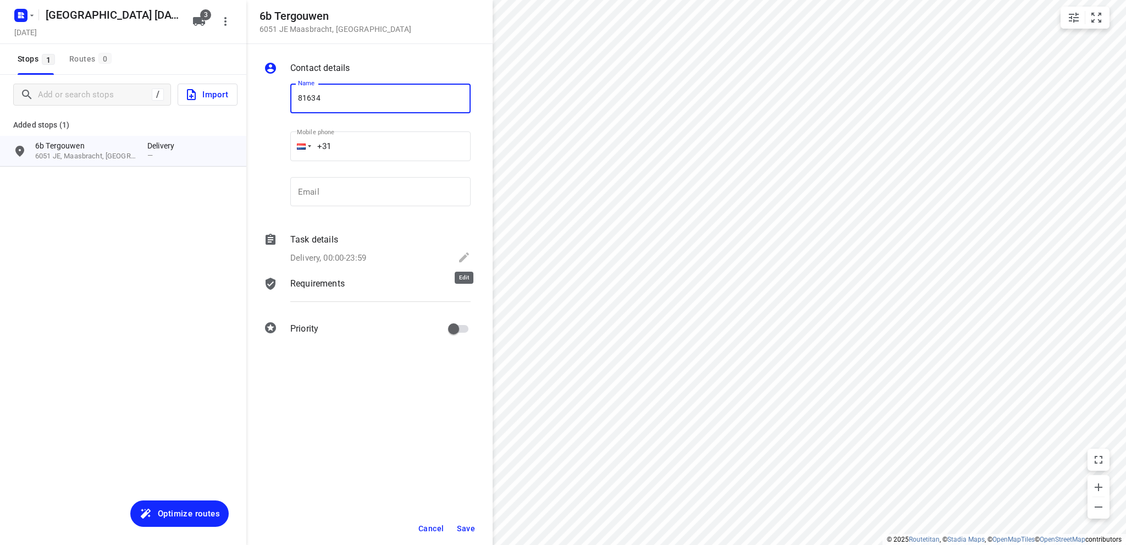
type input "81634"
click at [464, 255] on icon at bounding box center [464, 257] width 10 height 10
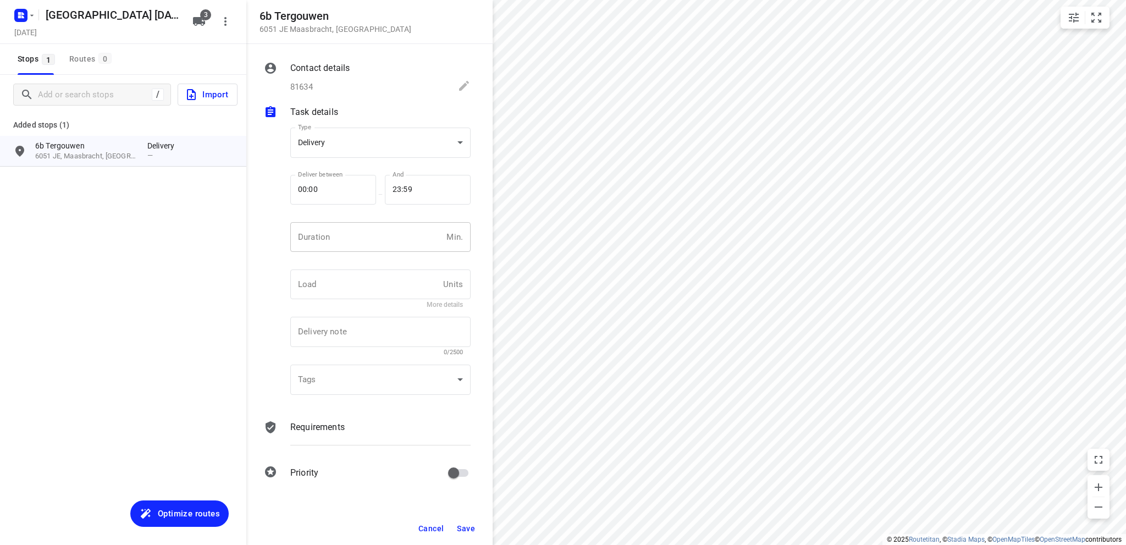
click at [365, 233] on input "number" at bounding box center [366, 237] width 152 height 30
type input "10"
click at [468, 527] on span "Save" at bounding box center [466, 528] width 18 height 9
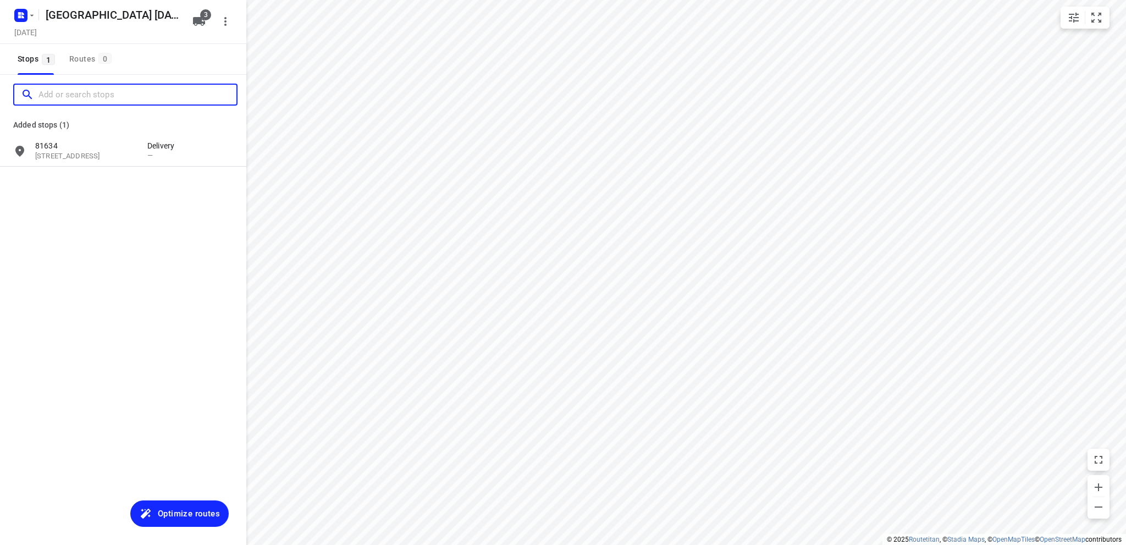
click at [68, 90] on input "Add or search stops" at bounding box center [137, 94] width 198 height 17
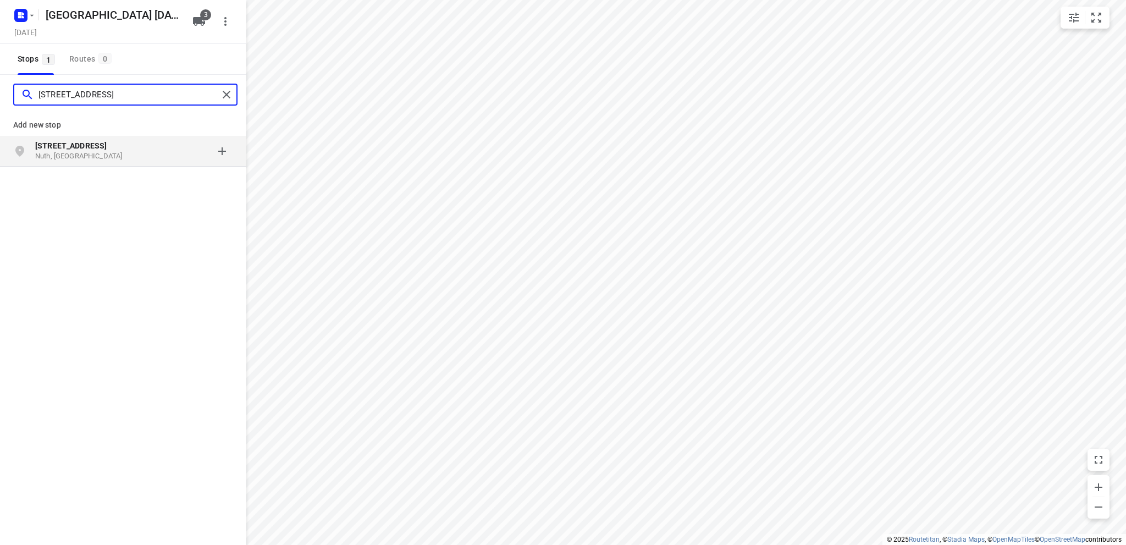
type input "[STREET_ADDRESS]"
click at [71, 146] on b "[STREET_ADDRESS]" at bounding box center [70, 145] width 71 height 9
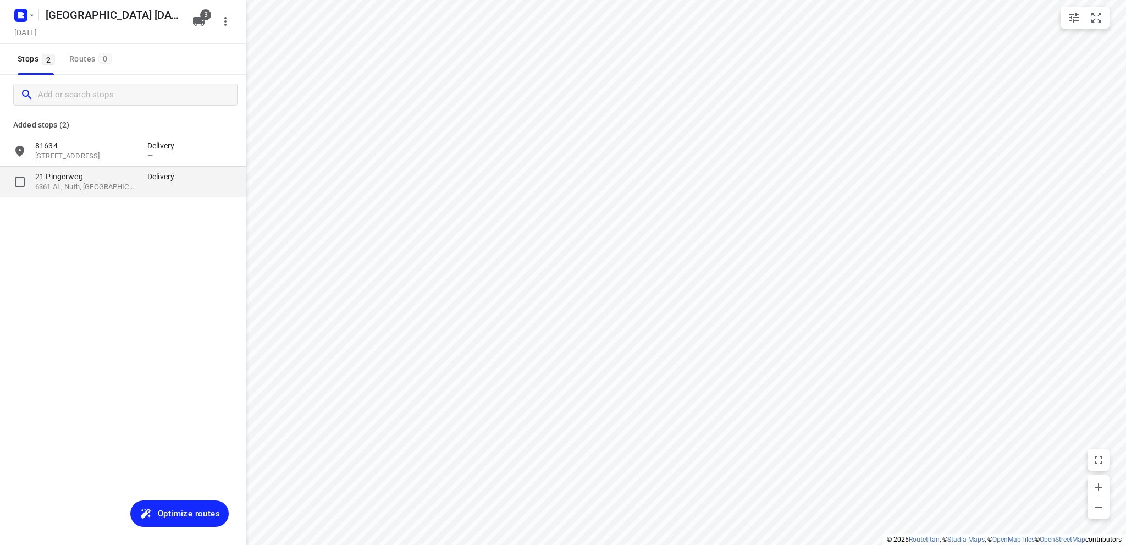
click at [84, 182] on p "6361 AL, Nuth, [GEOGRAPHIC_DATA]" at bounding box center [85, 187] width 101 height 10
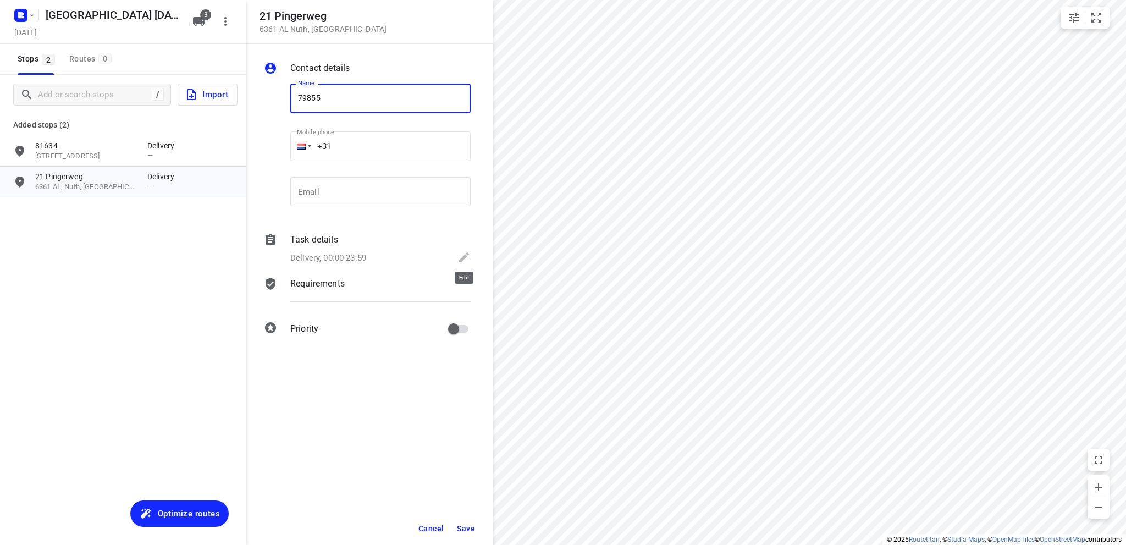
type input "79855"
click at [463, 255] on icon at bounding box center [464, 257] width 13 height 13
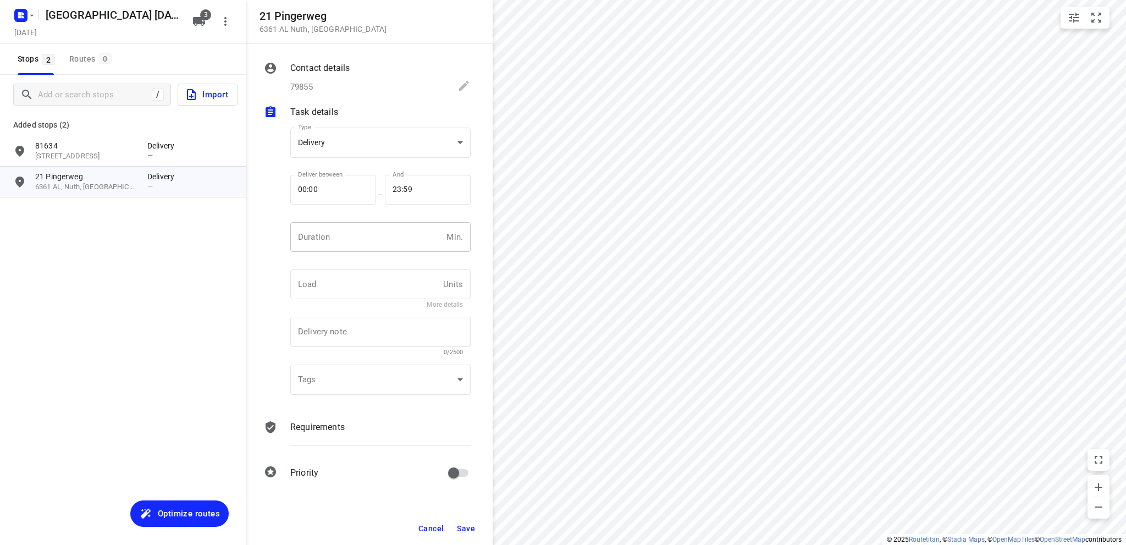
click at [303, 237] on input "number" at bounding box center [366, 237] width 152 height 30
type input "10"
click at [464, 526] on span "Save" at bounding box center [466, 528] width 18 height 9
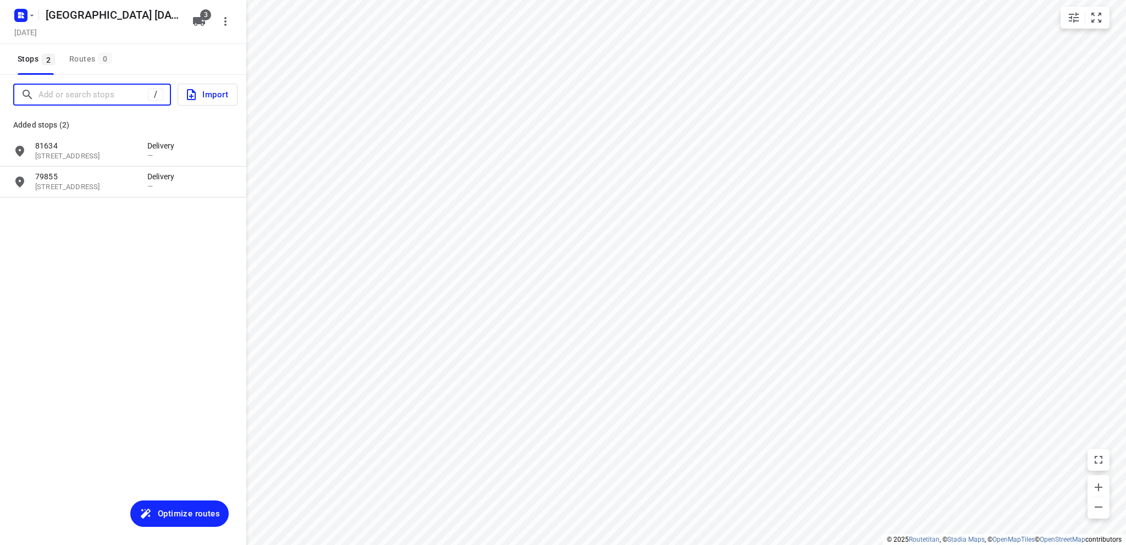
click at [91, 98] on input "Add or search stops" at bounding box center [92, 94] width 109 height 17
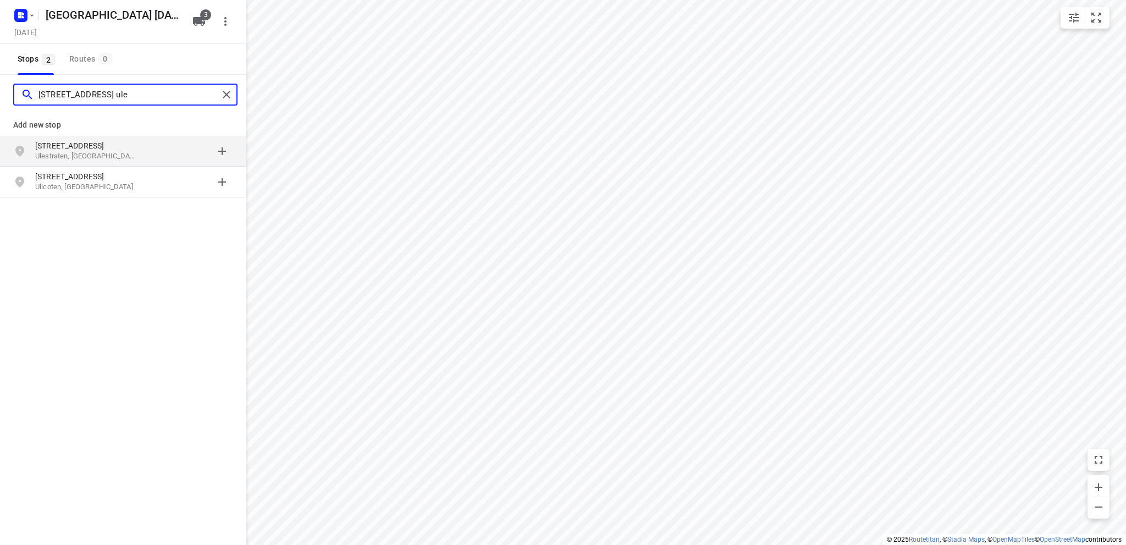
type input "[STREET_ADDRESS] ule"
click at [74, 147] on p "[STREET_ADDRESS]" at bounding box center [85, 145] width 101 height 11
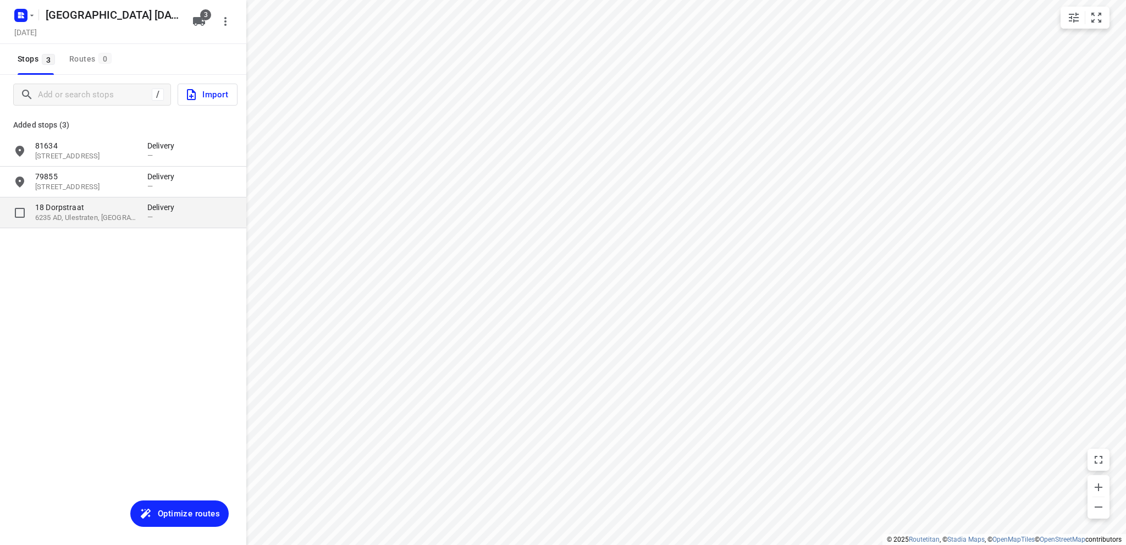
click at [61, 210] on p "18 Dorpstraat" at bounding box center [85, 207] width 101 height 11
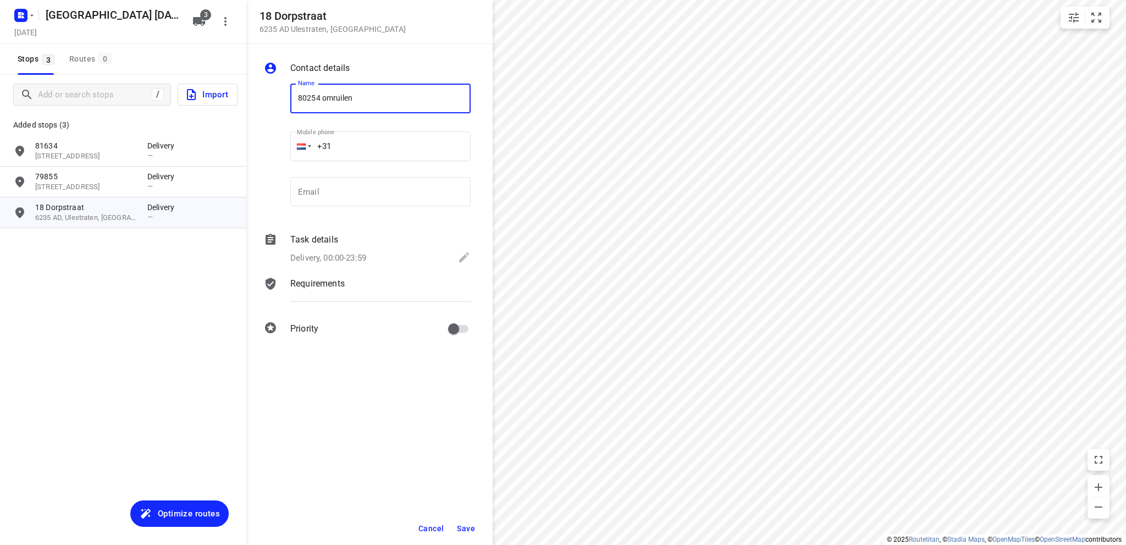
type input "80254 omruilen"
click at [462, 257] on icon at bounding box center [464, 257] width 13 height 13
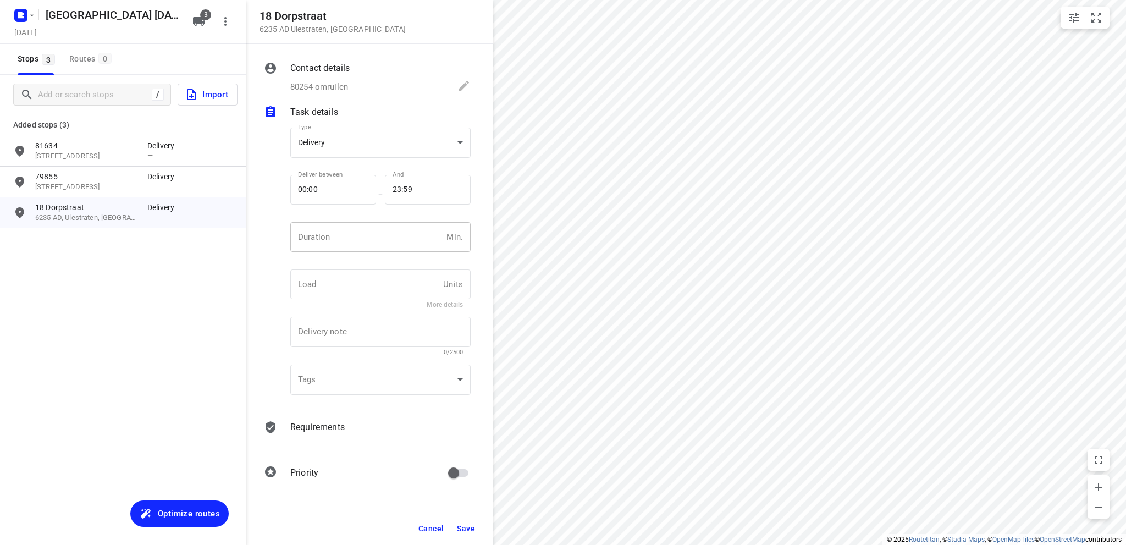
click at [345, 244] on input "number" at bounding box center [366, 237] width 152 height 30
type input "10"
click at [461, 526] on span "Save" at bounding box center [466, 528] width 18 height 9
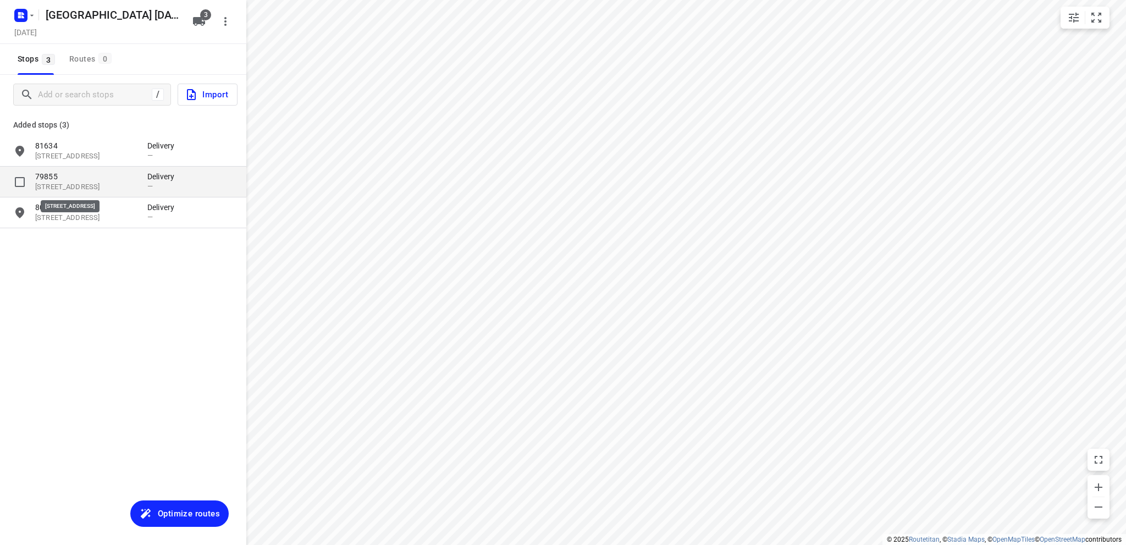
click at [102, 186] on p "[STREET_ADDRESS]" at bounding box center [85, 187] width 101 height 10
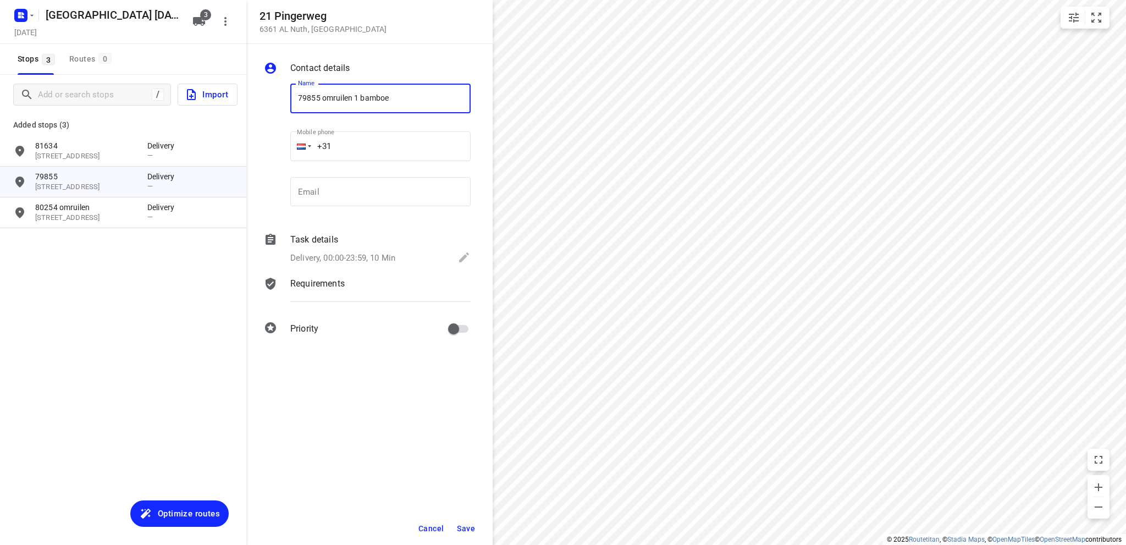
type input "79855 omruilen 1 bamboe"
click at [473, 526] on span "Save" at bounding box center [466, 528] width 18 height 9
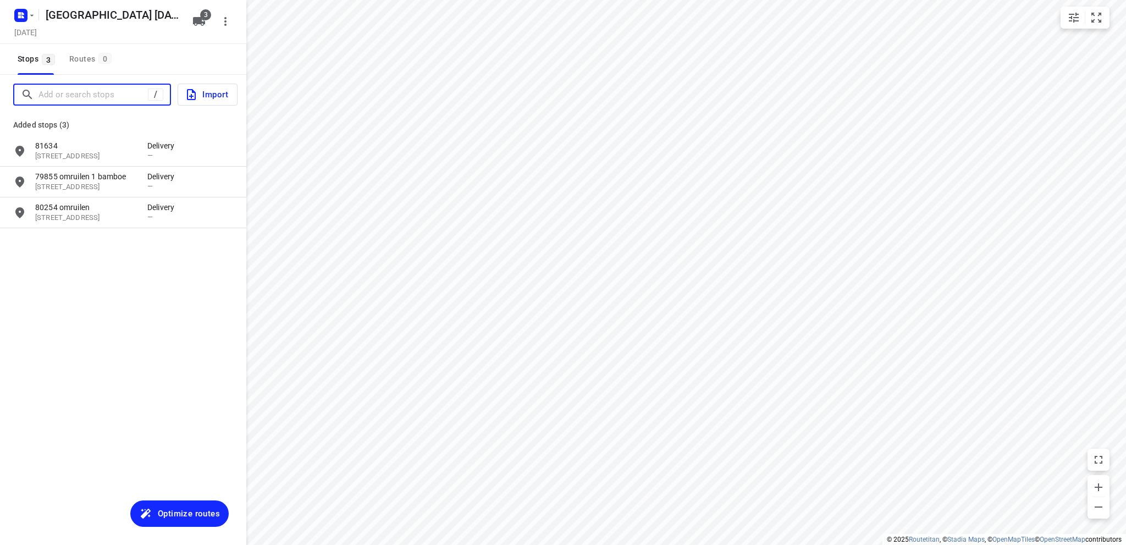
click at [78, 87] on input "Add or search stops" at bounding box center [92, 94] width 109 height 17
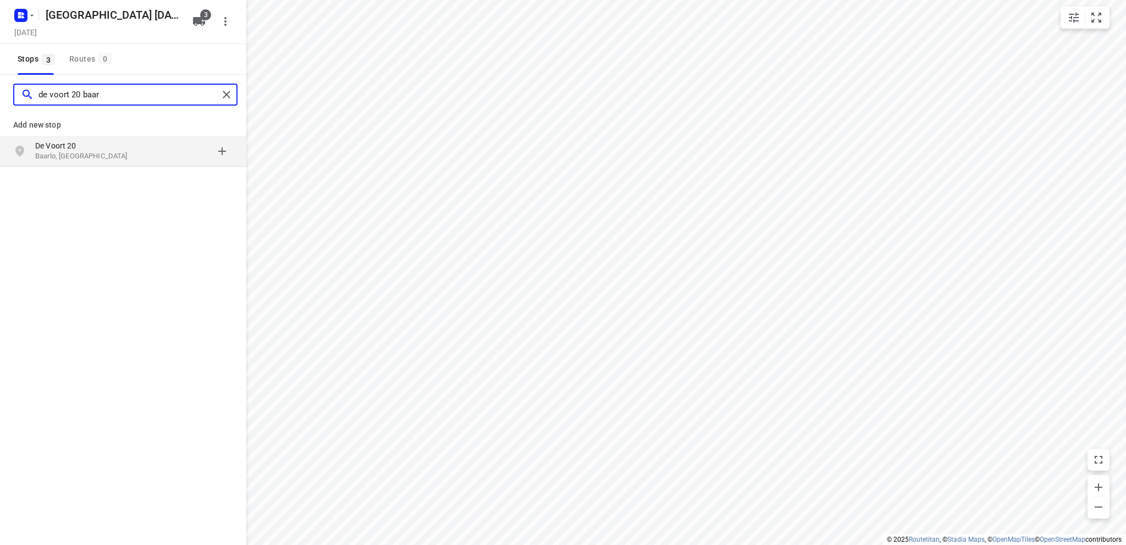
type input "de voort 20 baar"
click at [54, 142] on p "De Voort 20" at bounding box center [85, 145] width 101 height 11
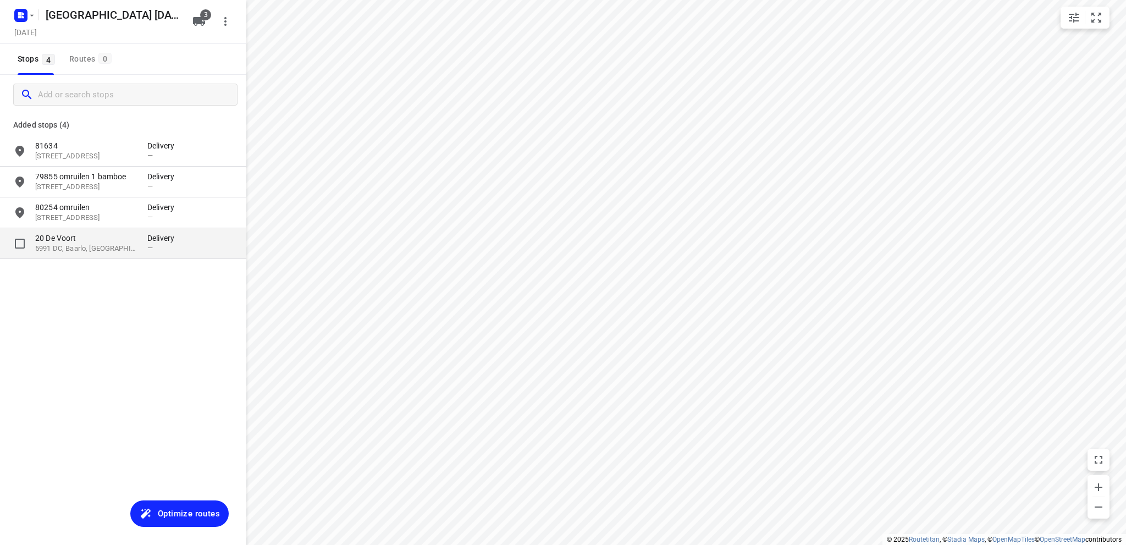
click at [74, 246] on p "5991 DC, Baarlo, [GEOGRAPHIC_DATA]" at bounding box center [85, 249] width 101 height 10
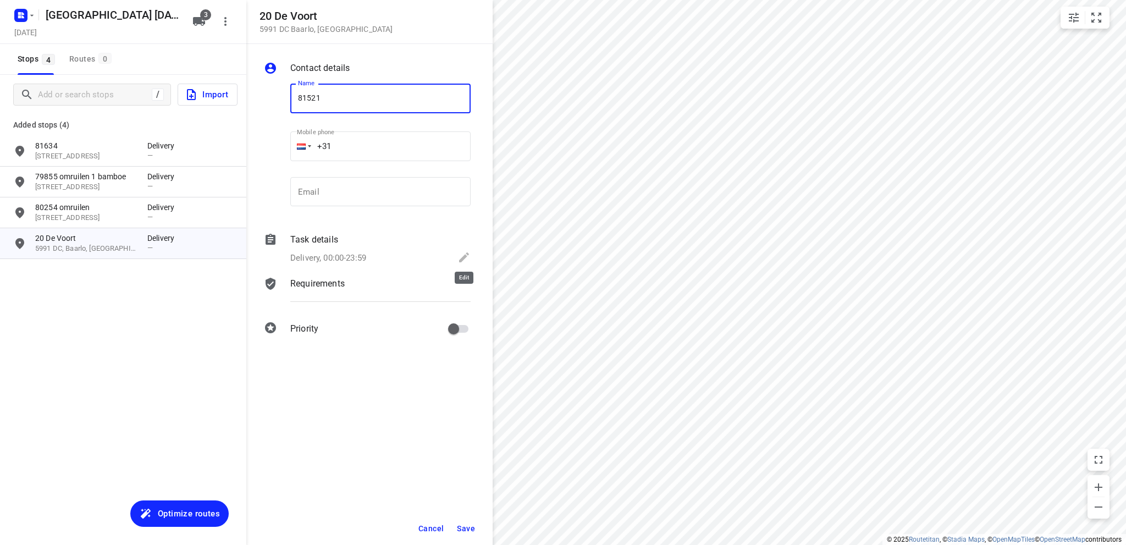
type input "81521"
click at [466, 256] on icon at bounding box center [464, 257] width 10 height 10
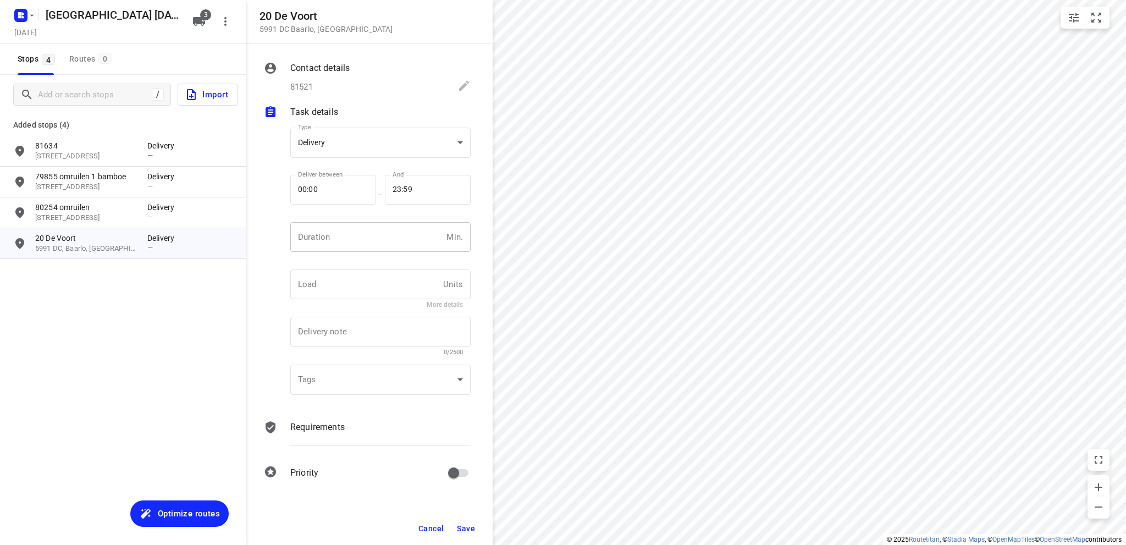
click at [377, 245] on input "number" at bounding box center [366, 237] width 152 height 30
type input "10"
click at [460, 522] on button "Save" at bounding box center [466, 529] width 27 height 20
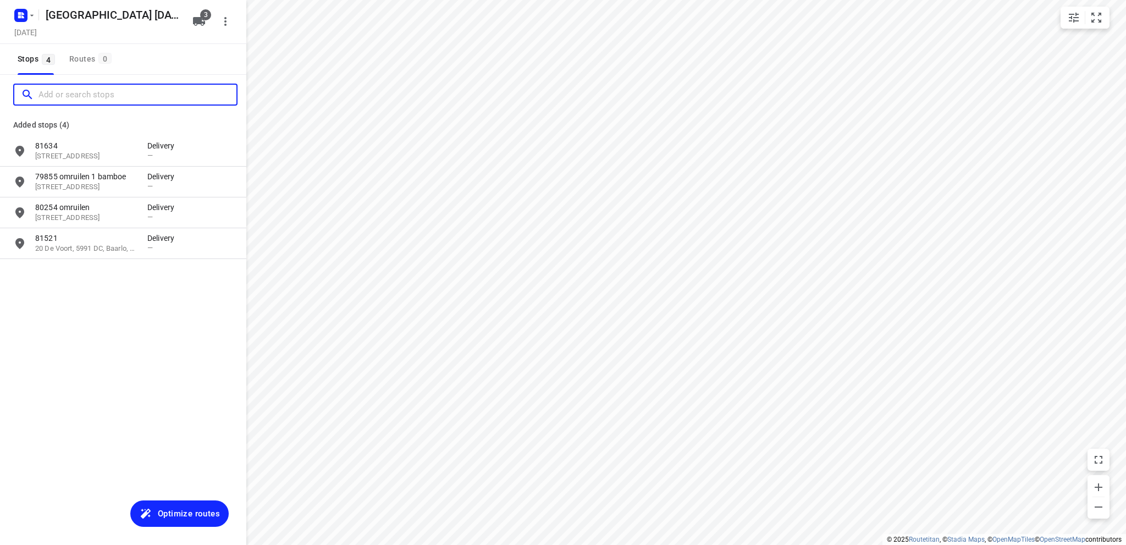
click at [48, 86] on input "Add or search stops" at bounding box center [137, 94] width 198 height 17
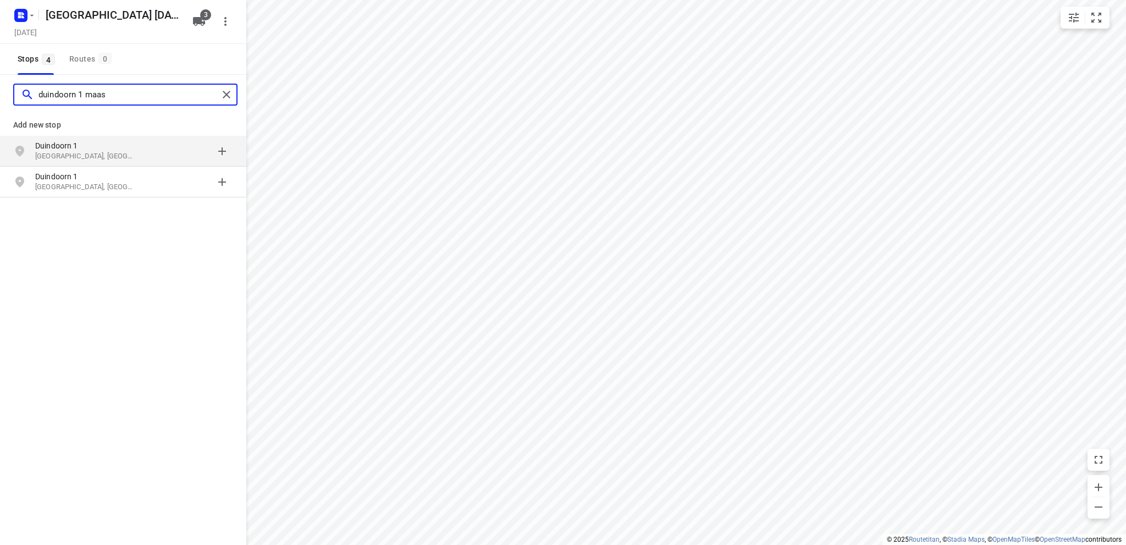
type input "duindoorn 1 maas"
click at [87, 147] on p "Duindoorn 1" at bounding box center [85, 145] width 101 height 11
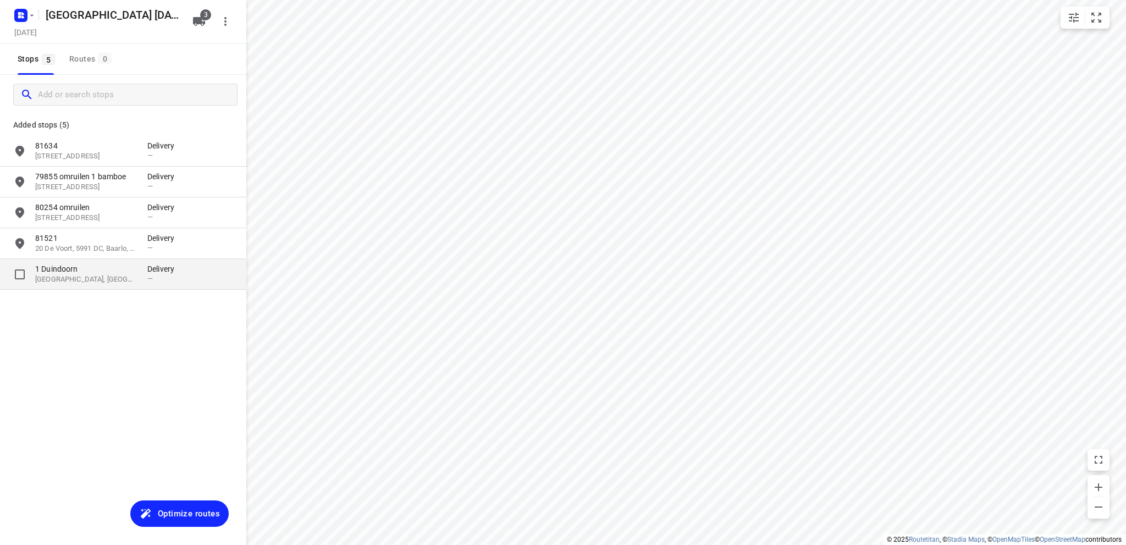
click at [58, 274] on p "1 Duindoorn" at bounding box center [85, 268] width 101 height 11
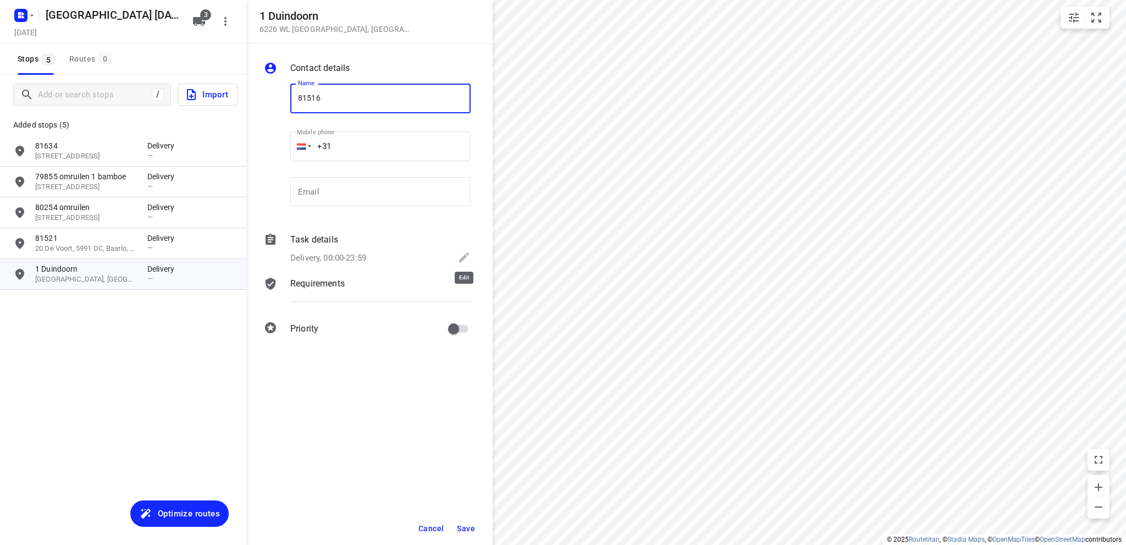
type input "81516"
click at [466, 255] on icon at bounding box center [464, 257] width 13 height 13
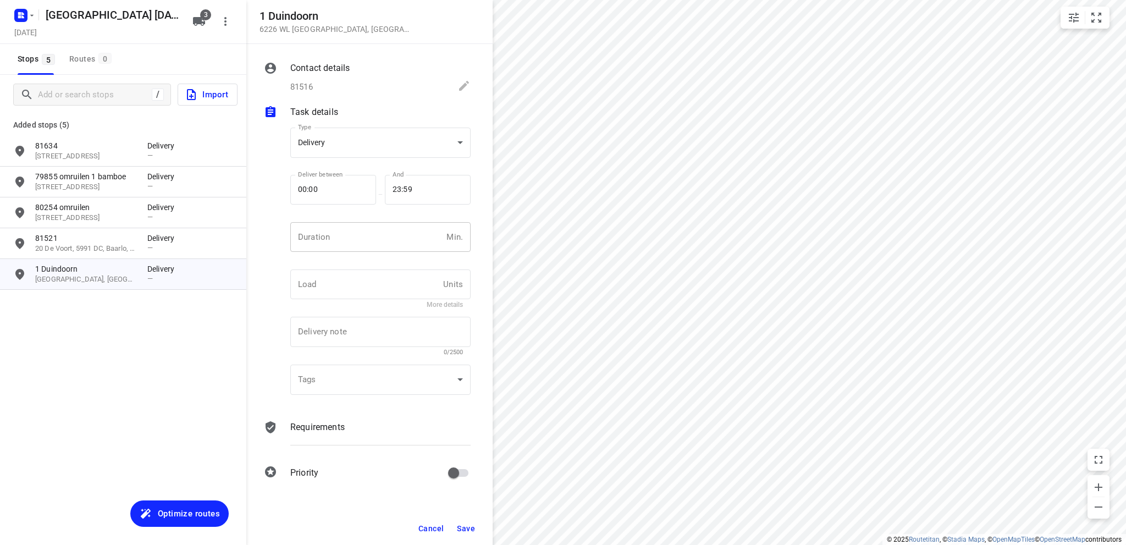
click at [352, 239] on input "number" at bounding box center [366, 237] width 152 height 30
type input "10"
click at [471, 526] on span "Save" at bounding box center [466, 528] width 18 height 9
drag, startPoint x: 165, startPoint y: 514, endPoint x: 172, endPoint y: 511, distance: 7.1
click at [167, 514] on span "Optimize routes" at bounding box center [189, 513] width 62 height 14
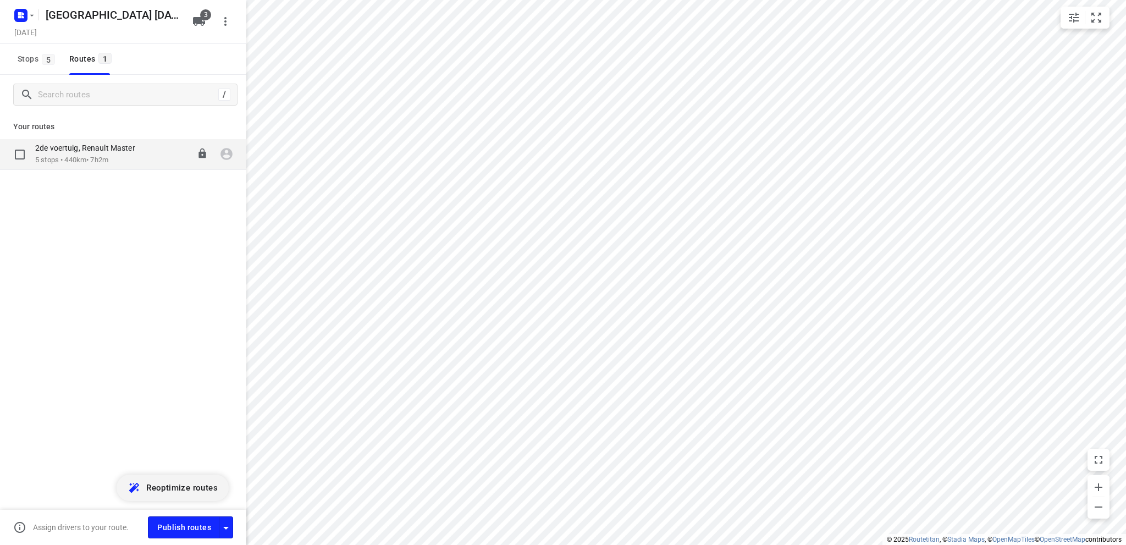
click at [88, 156] on p "5 stops • 440km • 7h2m" at bounding box center [90, 160] width 111 height 10
